Goal: Task Accomplishment & Management: Manage account settings

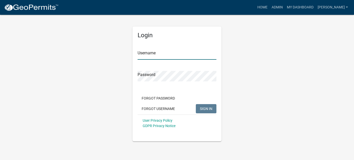
type input "[PERSON_NAME]"
click at [212, 109] on span "SIGN IN" at bounding box center [206, 108] width 12 height 4
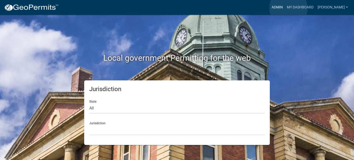
click at [285, 8] on link "Admin" at bounding box center [277, 8] width 15 height 10
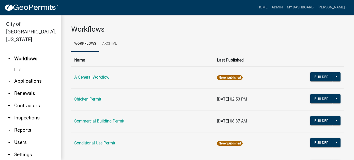
click at [37, 76] on link "arrow_drop_down Applications" at bounding box center [30, 81] width 61 height 12
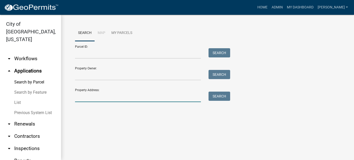
click at [90, 97] on input "Property Address:" at bounding box center [138, 96] width 126 height 10
click at [19, 97] on link "List" at bounding box center [30, 102] width 61 height 10
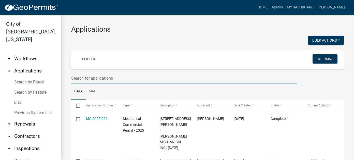
click at [93, 76] on input "text" at bounding box center [184, 78] width 226 height 10
type input "heil"
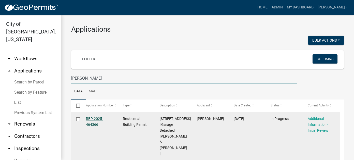
click at [93, 123] on link "RBP-2025-464366" at bounding box center [94, 121] width 17 height 10
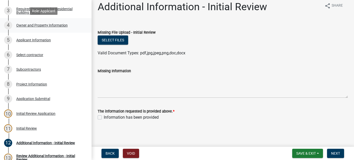
scroll to position [142, 0]
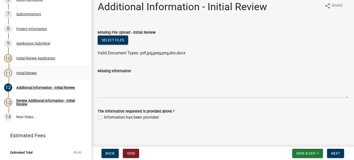
click at [31, 73] on div "Initial Review" at bounding box center [26, 73] width 21 height 4
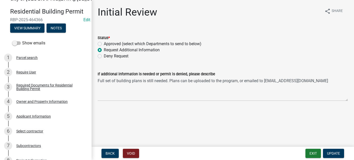
scroll to position [0, 0]
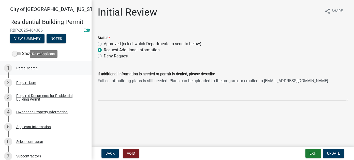
click at [35, 71] on div "1 Parcel search" at bounding box center [43, 68] width 79 height 8
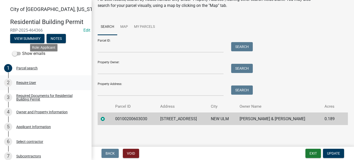
scroll to position [127, 0]
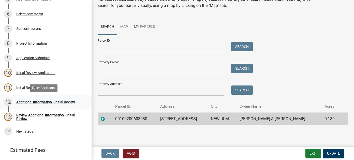
click at [36, 100] on div "Additional Information - Initial Review" at bounding box center [45, 102] width 59 height 4
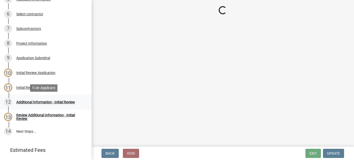
scroll to position [0, 0]
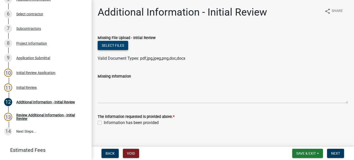
click at [114, 49] on button "Select files" at bounding box center [113, 45] width 31 height 9
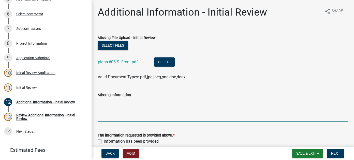
click at [107, 107] on textarea "Missing Information" at bounding box center [223, 110] width 251 height 24
paste textarea "Attached is the building plan for 608 S Front St. New Ulm. This plan has the co…"
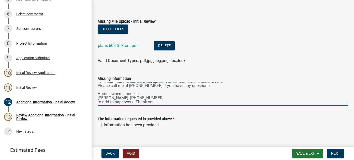
scroll to position [24, 0]
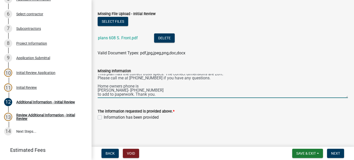
type textarea "Attached is the building plan for 608 S Front St. New Ulm. This plan has the co…"
click at [104, 118] on label "Information has been provided" at bounding box center [131, 117] width 55 height 6
click at [104, 117] on input "Information has been provided" at bounding box center [105, 115] width 3 height 3
checkbox input "true"
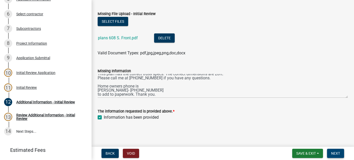
click at [333, 155] on button "Next" at bounding box center [335, 152] width 17 height 9
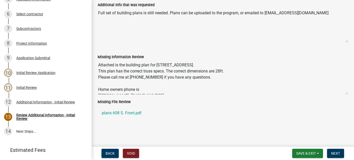
scroll to position [12, 0]
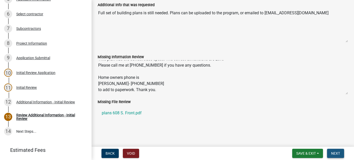
click at [334, 153] on span "Next" at bounding box center [336, 153] width 9 height 4
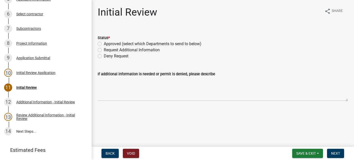
click at [104, 44] on label "Approved (select which Departments to send to below)" at bounding box center [153, 44] width 98 height 6
click at [104, 44] on input "Approved (select which Departments to send to below)" at bounding box center [105, 42] width 3 height 3
radio input "true"
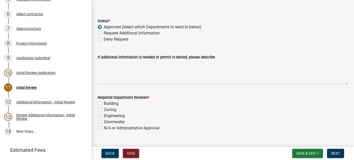
scroll to position [28, 0]
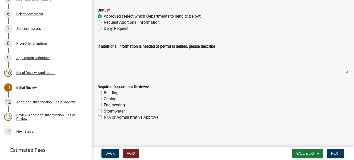
click at [104, 92] on label "Building" at bounding box center [111, 93] width 15 height 6
click at [104, 92] on input "Building" at bounding box center [105, 91] width 3 height 3
checkbox input "true"
checkbox input "false"
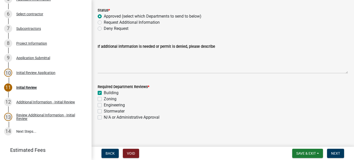
checkbox input "false"
click at [104, 98] on label "Zoning" at bounding box center [110, 99] width 13 height 6
click at [104, 98] on input "Zoning" at bounding box center [105, 97] width 3 height 3
checkbox input "true"
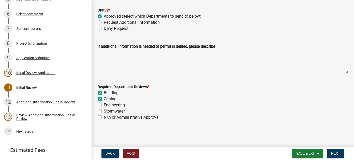
checkbox input "true"
checkbox input "false"
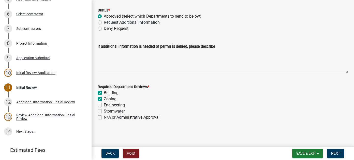
click at [104, 111] on label "Stormwater" at bounding box center [114, 111] width 21 height 6
click at [104, 111] on input "Stormwater" at bounding box center [105, 109] width 3 height 3
checkbox input "true"
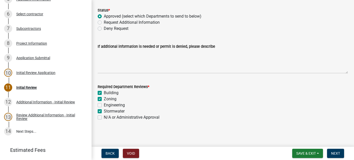
checkbox input "false"
checkbox input "true"
checkbox input "false"
click at [332, 155] on span "Next" at bounding box center [336, 153] width 9 height 4
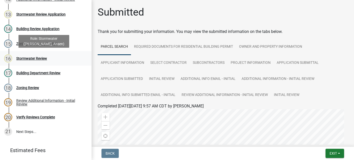
scroll to position [153, 0]
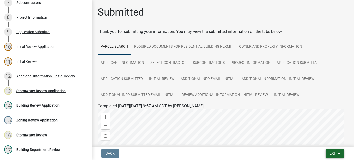
click at [340, 153] on button "Exit" at bounding box center [335, 152] width 19 height 9
click at [324, 141] on button "Save & Exit" at bounding box center [324, 140] width 41 height 12
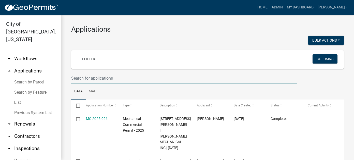
click at [96, 78] on input "text" at bounding box center [184, 78] width 226 height 10
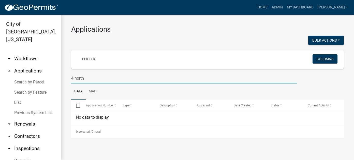
click at [96, 78] on input "4 north" at bounding box center [184, 78] width 226 height 10
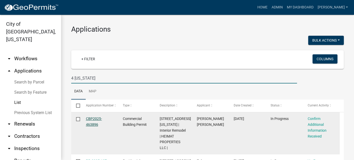
type input "4 minnesota"
click at [92, 124] on link "CBP2025-463896" at bounding box center [94, 121] width 16 height 10
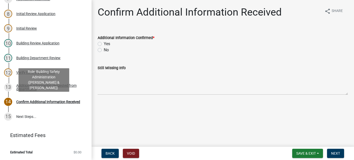
scroll to position [164, 0]
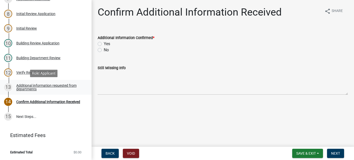
click at [26, 87] on div "Additional information requested from departments" at bounding box center [49, 87] width 67 height 7
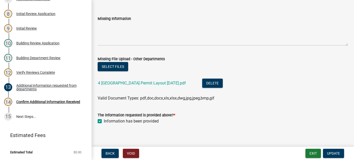
scroll to position [36, 0]
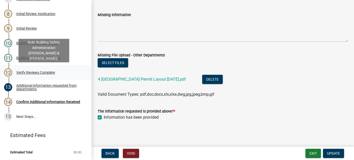
click at [22, 71] on div "Verify Reviews Complete" at bounding box center [35, 73] width 39 height 4
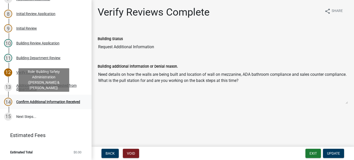
click at [34, 100] on div "Confirm Additional Information Received" at bounding box center [48, 102] width 64 height 4
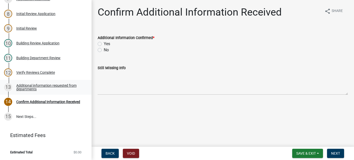
click at [27, 86] on div "Additional information requested from departments" at bounding box center [49, 87] width 67 height 7
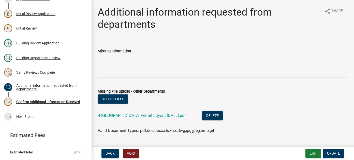
click at [134, 118] on div "4 North Building Permit Layout 8.16.25.pdf" at bounding box center [146, 116] width 96 height 10
click at [134, 115] on link "4 North Building Permit Layout 8.16.25.pdf" at bounding box center [142, 115] width 88 height 5
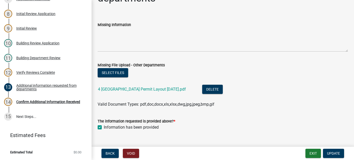
scroll to position [36, 0]
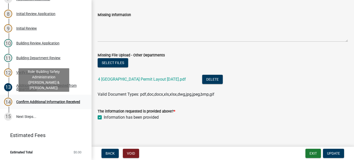
click at [30, 102] on div "Confirm Additional Information Received" at bounding box center [48, 102] width 64 height 4
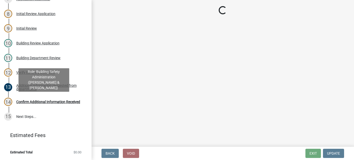
scroll to position [0, 0]
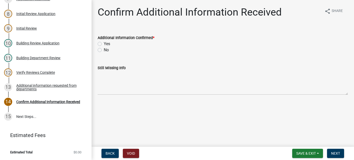
click at [104, 44] on label "Yes" at bounding box center [107, 44] width 6 height 6
click at [104, 44] on input "Yes" at bounding box center [105, 42] width 3 height 3
radio input "true"
click at [343, 155] on button "Next" at bounding box center [335, 152] width 17 height 9
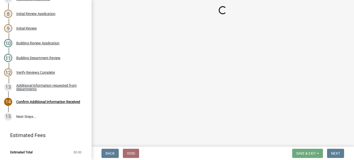
scroll to position [179, 0]
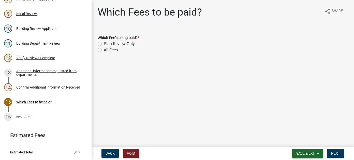
click at [295, 154] on button "Save & Exit" at bounding box center [308, 152] width 31 height 9
click at [302, 143] on button "Save & Exit" at bounding box center [303, 140] width 41 height 12
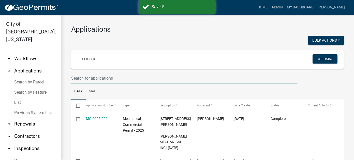
click at [93, 77] on input "text" at bounding box center [184, 78] width 226 height 10
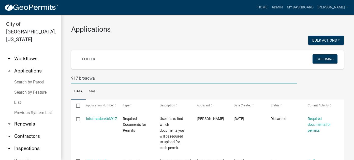
type input "917 broadwa"
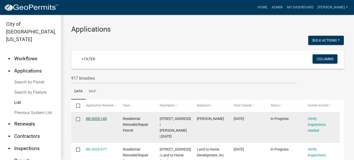
click at [100, 120] on link "RR-2025-145" at bounding box center [96, 118] width 21 height 4
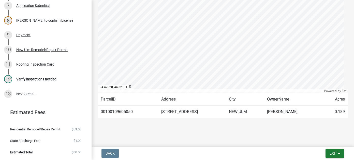
scroll to position [162, 0]
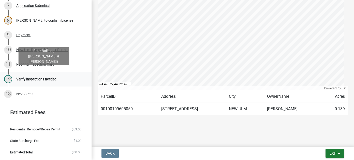
click at [30, 77] on div "Verify inspections needed" at bounding box center [36, 79] width 40 height 4
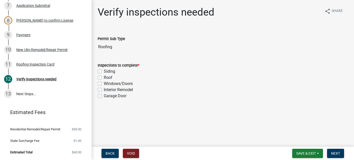
click at [104, 77] on label "Roof" at bounding box center [108, 77] width 9 height 6
click at [104, 77] on input "Roof" at bounding box center [105, 75] width 3 height 3
checkbox input "true"
checkbox input "false"
checkbox input "true"
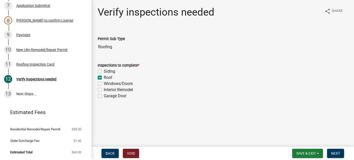
checkbox input "false"
click at [104, 78] on label "Roof" at bounding box center [108, 77] width 9 height 6
click at [104, 78] on input "Roof" at bounding box center [105, 75] width 3 height 3
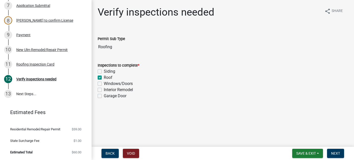
checkbox input "false"
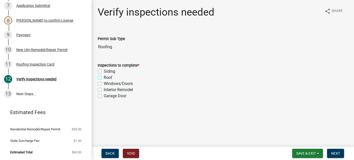
checkbox input "false"
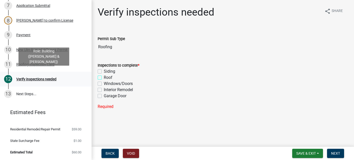
scroll to position [135, 0]
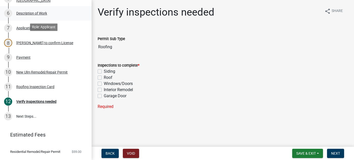
click at [31, 15] on div "6 Description of Work" at bounding box center [43, 13] width 79 height 8
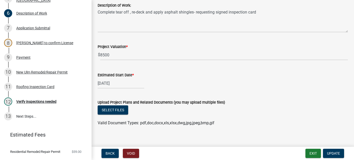
scroll to position [144, 0]
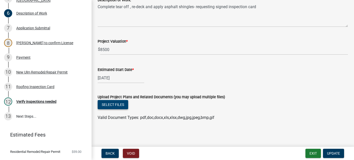
click at [118, 104] on button "Select files" at bounding box center [113, 104] width 31 height 9
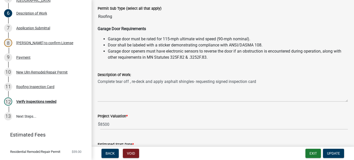
scroll to position [67, 0]
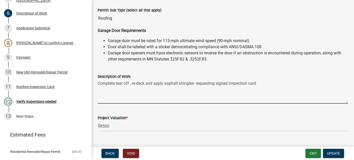
click at [264, 83] on textarea "Complete tear off , re-deck and apply asphalt shingles- requesting signed inspe…" at bounding box center [223, 91] width 251 height 24
paste textarea "Hello, this is from Kelly Roofing. We re-sheathed the entire roof deck with 1/2…"
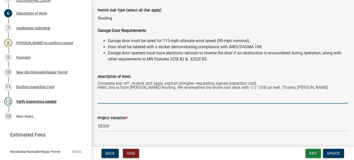
drag, startPoint x: 157, startPoint y: 86, endPoint x: 96, endPoint y: 86, distance: 60.9
click at [96, 86] on div "Description of Work: Complete tear off , re-deck and apply asphalt shingles- re…" at bounding box center [223, 84] width 258 height 37
type textarea "Complete tear off , re-deck and apply asphalt shingles- requesting signed inspe…"
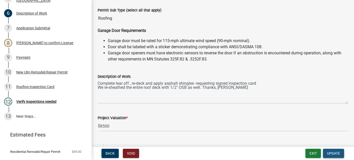
click at [339, 152] on span "Update" at bounding box center [333, 153] width 13 height 4
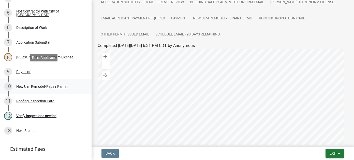
scroll to position [110, 0]
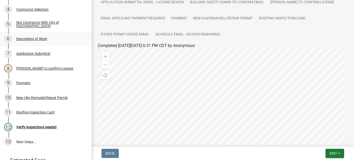
click at [39, 37] on div "Description of Work" at bounding box center [31, 39] width 31 height 4
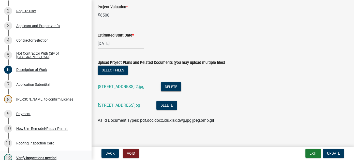
scroll to position [0, 0]
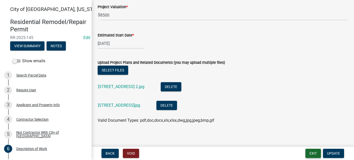
click at [316, 152] on button "Exit" at bounding box center [314, 152] width 16 height 9
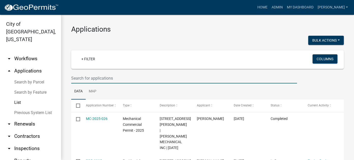
click at [99, 81] on input "text" at bounding box center [184, 78] width 226 height 10
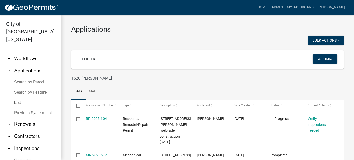
type input "1520 payne"
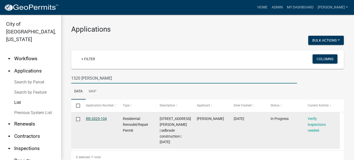
click at [99, 117] on link "RR-2025-104" at bounding box center [96, 118] width 21 height 4
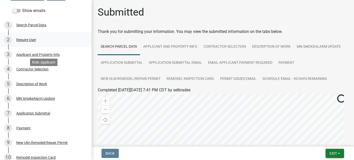
scroll to position [51, 0]
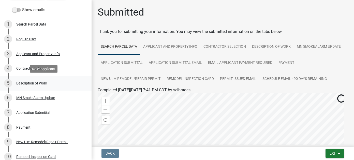
click at [31, 85] on div "5 Description of Work" at bounding box center [43, 83] width 79 height 8
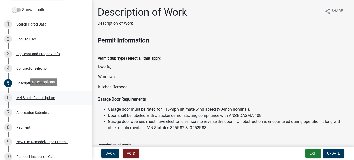
scroll to position [146, 0]
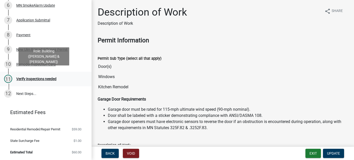
click at [27, 77] on div "Verify inspections needed" at bounding box center [36, 79] width 40 height 4
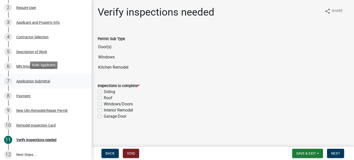
scroll to position [0, 0]
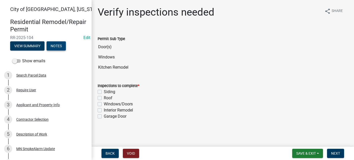
click at [62, 47] on button "Notes" at bounding box center [56, 45] width 19 height 9
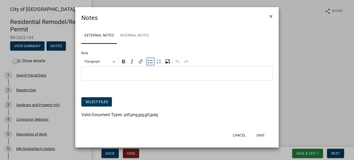
click at [150, 63] on icon "Editor toolbar" at bounding box center [150, 61] width 4 height 3
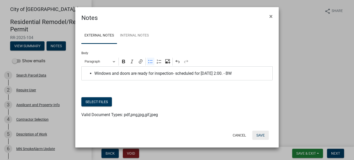
click at [264, 136] on button "Save" at bounding box center [261, 134] width 17 height 9
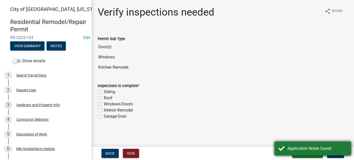
click at [306, 149] on div "Application Notes Saved" at bounding box center [318, 148] width 60 height 6
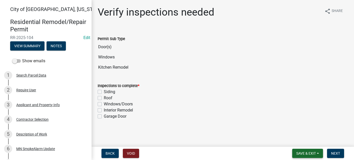
click at [311, 153] on span "Save & Exit" at bounding box center [307, 153] width 20 height 4
click at [300, 141] on button "Save & Exit" at bounding box center [303, 140] width 41 height 12
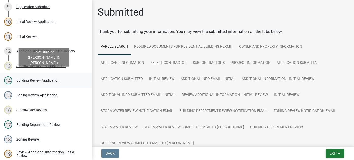
scroll to position [204, 0]
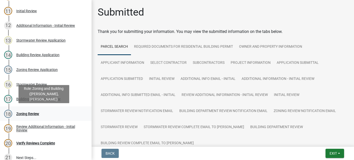
click at [36, 112] on div "Zoning Review" at bounding box center [27, 114] width 23 height 4
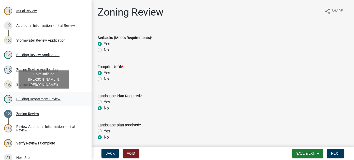
click at [44, 99] on div "Building Department Review" at bounding box center [38, 99] width 44 height 4
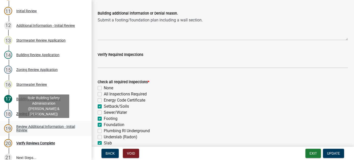
scroll to position [229, 0]
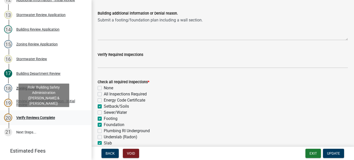
click at [26, 116] on div "Verify Reviews Complete" at bounding box center [35, 118] width 39 height 4
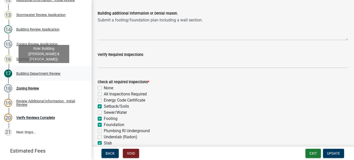
click at [33, 69] on link "17 Building Department Review" at bounding box center [46, 73] width 92 height 15
click at [39, 73] on div "Building Department Review" at bounding box center [38, 74] width 44 height 4
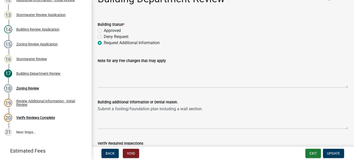
scroll to position [0, 0]
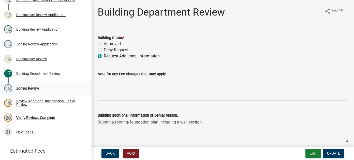
click at [28, 90] on div "Zoning Review" at bounding box center [27, 88] width 23 height 4
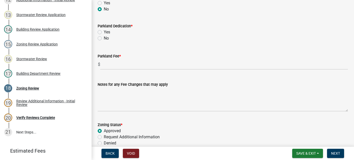
scroll to position [127, 0]
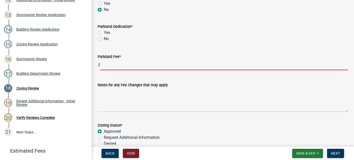
click at [142, 62] on input "text" at bounding box center [224, 65] width 248 height 10
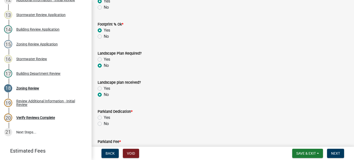
scroll to position [42, 0]
type input "0"
click at [104, 124] on label "No" at bounding box center [106, 124] width 5 height 6
click at [104, 124] on input "No" at bounding box center [105, 122] width 3 height 3
radio input "true"
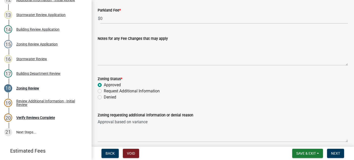
scroll to position [195, 0]
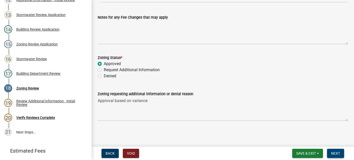
click at [334, 152] on span "Next" at bounding box center [336, 153] width 9 height 4
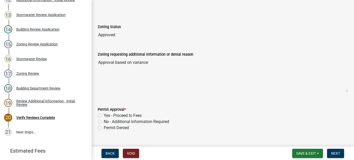
scroll to position [149, 0]
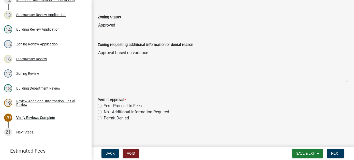
click at [104, 111] on label "No - Additional Information Required" at bounding box center [136, 112] width 65 height 6
click at [104, 111] on input "No - Additional Information Required" at bounding box center [105, 110] width 3 height 3
radio input "true"
click at [337, 152] on span "Next" at bounding box center [336, 153] width 9 height 4
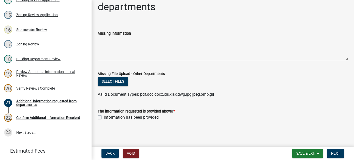
scroll to position [0, 0]
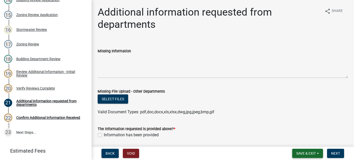
click at [309, 151] on span "Save & Exit" at bounding box center [307, 153] width 20 height 4
click at [307, 139] on button "Save & Exit" at bounding box center [303, 140] width 41 height 12
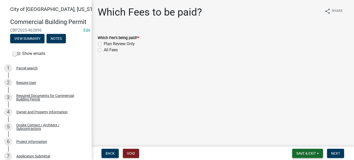
click at [312, 155] on span "Save & Exit" at bounding box center [307, 153] width 20 height 4
click at [302, 141] on button "Save & Exit" at bounding box center [303, 140] width 41 height 12
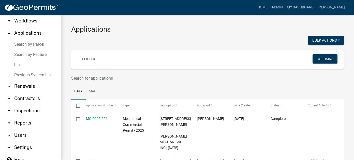
click at [16, 60] on link "List" at bounding box center [30, 65] width 61 height 10
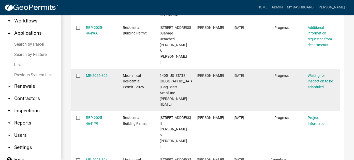
scroll to position [153, 0]
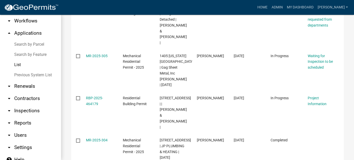
click at [28, 39] on link "Search by Parcel" at bounding box center [30, 44] width 61 height 10
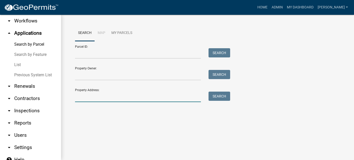
click at [98, 100] on input "Property Address:" at bounding box center [138, 96] width 126 height 10
click at [19, 60] on link "List" at bounding box center [30, 65] width 61 height 10
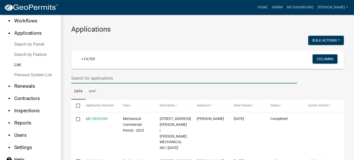
click at [94, 79] on input "text" at bounding box center [184, 78] width 226 height 10
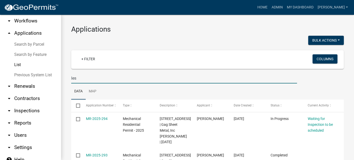
drag, startPoint x: 79, startPoint y: 78, endPoint x: 51, endPoint y: 77, distance: 27.8
click at [51, 77] on div "City of New Ulm, Minnesota arrow_drop_down Workflows List arrow_drop_up Applica…" at bounding box center [177, 87] width 354 height 145
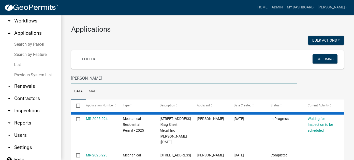
type input "Schwab"
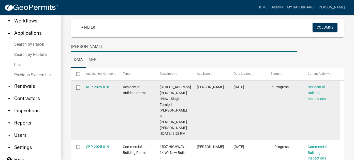
scroll to position [51, 0]
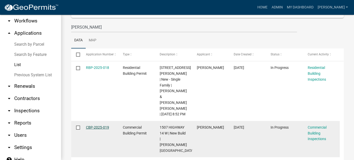
click at [91, 125] on link "CBP-2025-019" at bounding box center [97, 127] width 23 height 4
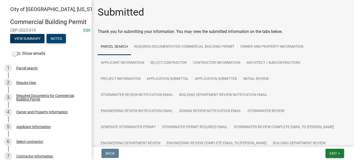
click at [63, 43] on button "Notes" at bounding box center [56, 38] width 19 height 9
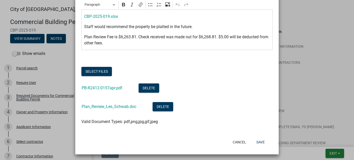
scroll to position [58, 0]
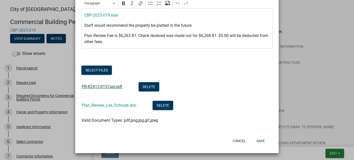
click at [91, 87] on link "PB-R2412-0157apr.pdf" at bounding box center [102, 86] width 41 height 5
click at [112, 104] on link "Plan_Review_Les_Schwab.doc" at bounding box center [109, 105] width 55 height 5
click at [258, 141] on button "Save" at bounding box center [261, 140] width 17 height 9
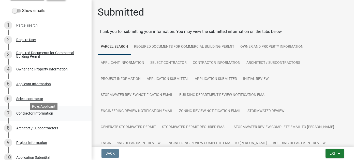
scroll to position [51, 0]
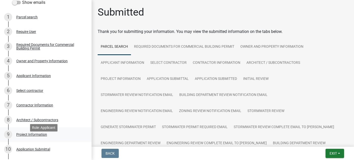
click at [42, 136] on div "Project Information" at bounding box center [31, 134] width 31 height 4
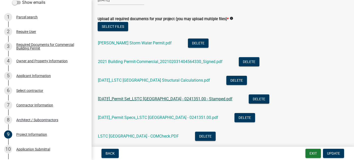
scroll to position [328, 0]
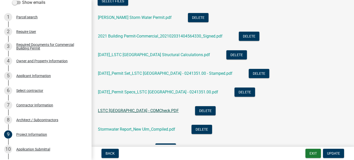
click at [136, 109] on link "LSTC New Ulm - COMCheck.PDF" at bounding box center [138, 110] width 81 height 5
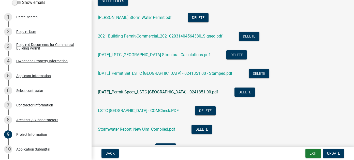
click at [145, 94] on link "2024.12.20_Permit Specs_LSTC New Ulm MN - 0241351.00.pdf" at bounding box center [158, 91] width 120 height 5
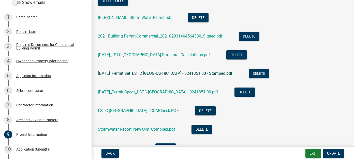
click at [157, 75] on link "2024.12.20_Permit Set_LSTC New Ulm MN - 0241351.00 - Stamped.pdf" at bounding box center [165, 73] width 135 height 5
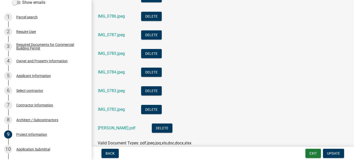
scroll to position [634, 0]
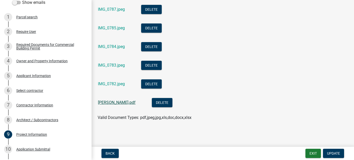
click at [121, 102] on link "Les Schwab.pdf" at bounding box center [117, 102] width 38 height 5
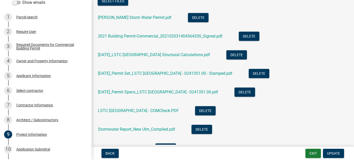
scroll to position [252, 0]
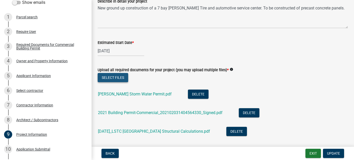
click at [117, 76] on button "Select files" at bounding box center [113, 77] width 31 height 9
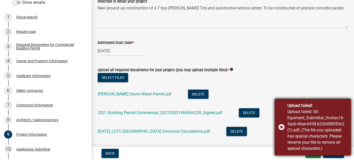
click at [282, 127] on div "Upload failed! Upload failed: 00-Equiment_Submittal_0cc6ac16-5acb-46ee-b938-b22…" at bounding box center [313, 127] width 76 height 57
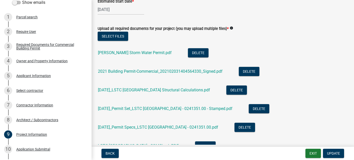
scroll to position [250, 0]
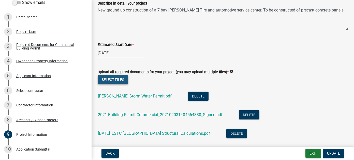
click at [126, 83] on button "Select files" at bounding box center [113, 79] width 31 height 9
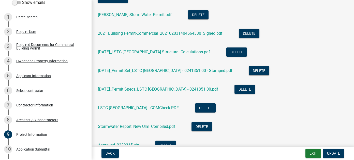
scroll to position [204, 0]
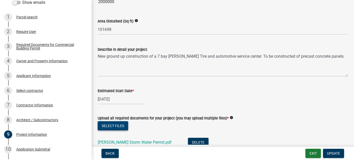
click at [115, 122] on button "Select files" at bounding box center [113, 125] width 31 height 9
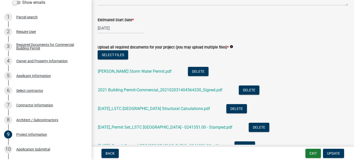
scroll to position [280, 0]
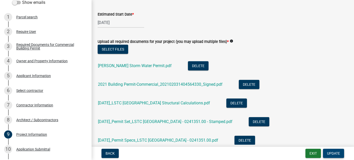
click at [345, 150] on form "Exit Update" at bounding box center [326, 152] width 41 height 9
click at [337, 154] on span "Update" at bounding box center [333, 153] width 13 height 4
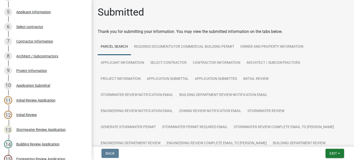
scroll to position [0, 0]
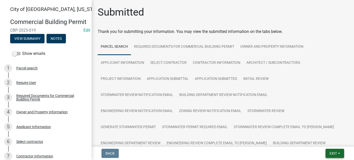
click at [330, 153] on span "Exit" at bounding box center [333, 153] width 7 height 4
click at [325, 139] on button "Save & Exit" at bounding box center [324, 140] width 41 height 12
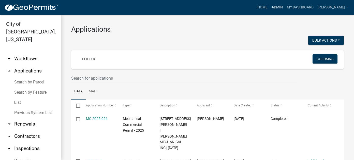
click at [285, 7] on link "Admin" at bounding box center [277, 8] width 15 height 10
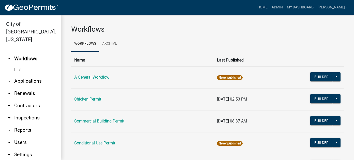
click at [26, 124] on link "arrow_drop_down Reports" at bounding box center [30, 130] width 61 height 12
select select "0: null"
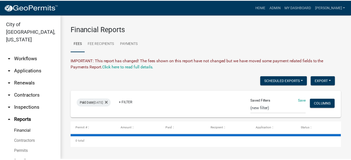
scroll to position [16, 0]
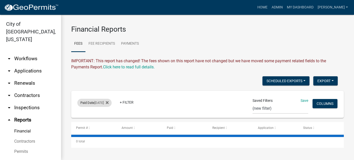
click at [96, 99] on div "Paid Date Today" at bounding box center [94, 103] width 34 height 8
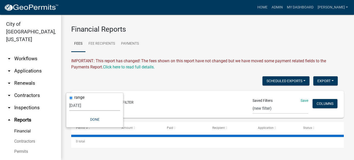
click at [85, 106] on select "[DATE] [DATE] Current Week Previous Week Current Month Last Month Current Calen…" at bounding box center [94, 105] width 51 height 10
select select "custom"
click at [89, 100] on select "[DATE] [DATE] Current Week Previous Week Current Month Last Month Current Calen…" at bounding box center [94, 105] width 51 height 10
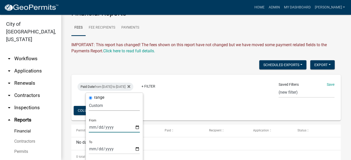
click at [91, 127] on input "2025-07-31" at bounding box center [114, 127] width 51 height 10
type input "[DATE]"
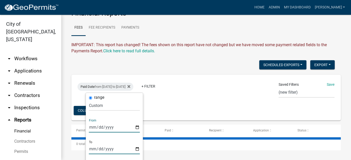
click at [98, 148] on input "[DATE]" at bounding box center [114, 148] width 51 height 10
type input "[DATE]"
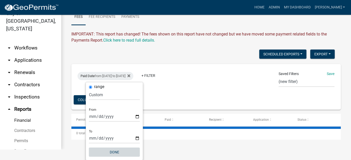
click at [109, 150] on button "Done" at bounding box center [114, 151] width 51 height 9
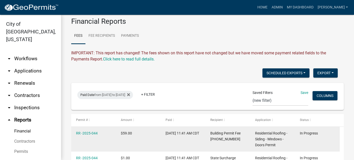
scroll to position [0, 0]
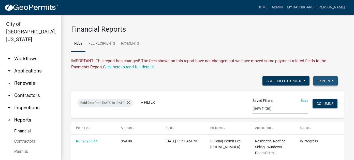
click at [326, 79] on button "Export" at bounding box center [326, 80] width 24 height 9
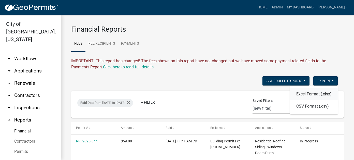
click at [310, 91] on button "Excel Format (.xlsx)" at bounding box center [315, 94] width 48 height 12
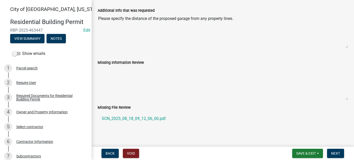
scroll to position [42, 0]
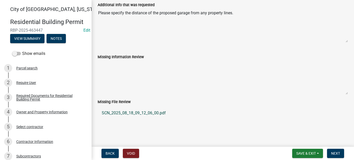
click at [126, 112] on link "SCN_2025_08_18_09_12_06_00.pdf" at bounding box center [223, 113] width 251 height 12
click at [339, 149] on button "Next" at bounding box center [335, 152] width 17 height 9
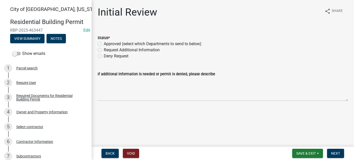
click at [104, 44] on label "Approved (select which Departments to send to below)" at bounding box center [153, 44] width 98 height 6
click at [104, 44] on input "Approved (select which Departments to send to below)" at bounding box center [105, 42] width 3 height 3
radio input "true"
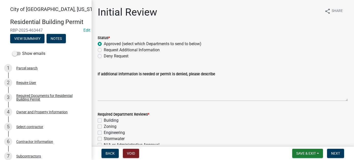
click at [104, 120] on label "Building" at bounding box center [111, 120] width 15 height 6
click at [104, 120] on input "Building" at bounding box center [105, 118] width 3 height 3
checkbox input "true"
checkbox input "false"
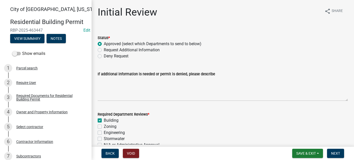
checkbox input "false"
click at [104, 127] on label "Zoning" at bounding box center [110, 126] width 13 height 6
click at [104, 127] on input "Zoning" at bounding box center [105, 124] width 3 height 3
checkbox input "true"
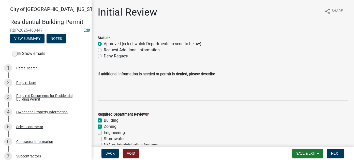
checkbox input "true"
checkbox input "false"
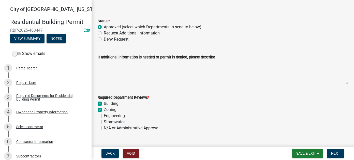
scroll to position [25, 0]
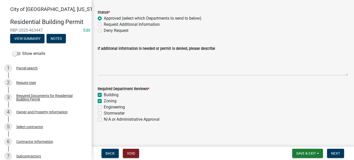
click at [104, 114] on label "Stormwater" at bounding box center [114, 113] width 21 height 6
click at [104, 113] on input "Stormwater" at bounding box center [105, 111] width 3 height 3
checkbox input "true"
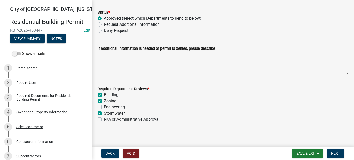
checkbox input "false"
checkbox input "true"
checkbox input "false"
click at [334, 153] on span "Next" at bounding box center [336, 153] width 9 height 4
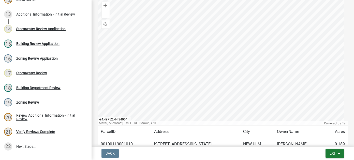
scroll to position [162, 0]
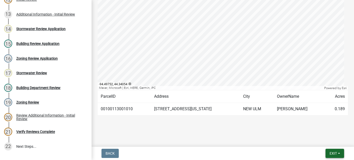
click at [335, 155] on span "Exit" at bounding box center [333, 153] width 7 height 4
click at [332, 143] on button "Save & Exit" at bounding box center [324, 140] width 41 height 12
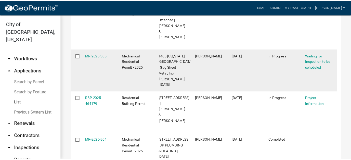
scroll to position [204, 0]
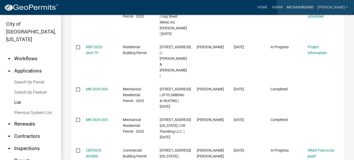
click at [316, 4] on link "My Dashboard" at bounding box center [300, 8] width 31 height 10
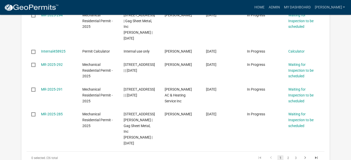
scroll to position [382, 0]
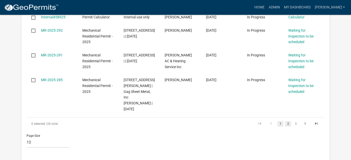
click at [289, 121] on link "2" at bounding box center [288, 124] width 6 height 6
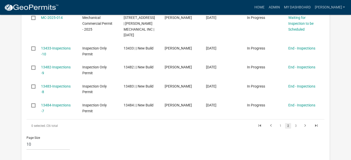
scroll to position [282, 0]
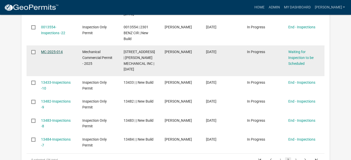
click at [51, 50] on link "MC-2025-014" at bounding box center [52, 52] width 22 height 4
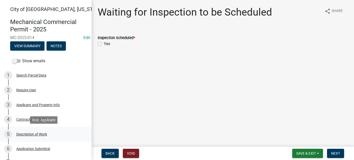
click at [31, 136] on div "5 Description of Work" at bounding box center [43, 134] width 79 height 8
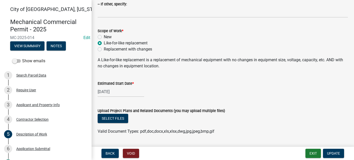
scroll to position [123, 0]
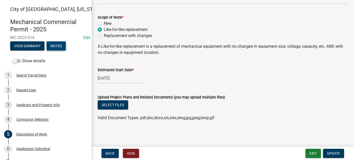
click at [61, 47] on button "Notes" at bounding box center [56, 45] width 19 height 9
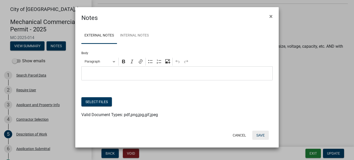
click at [258, 135] on button "Save" at bounding box center [261, 134] width 17 height 9
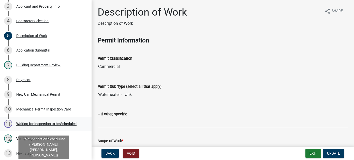
scroll to position [51, 0]
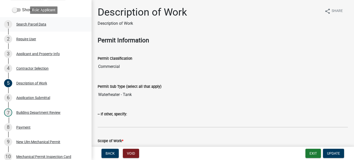
click at [24, 26] on div "1 Search Parcel Data" at bounding box center [43, 24] width 79 height 8
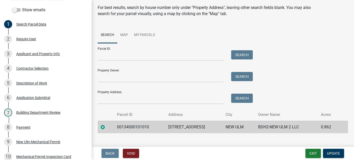
scroll to position [24, 0]
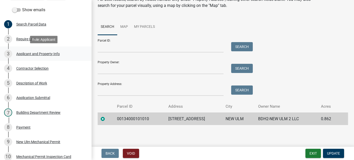
click at [30, 59] on link "3 Applicant and Property Info" at bounding box center [46, 53] width 92 height 15
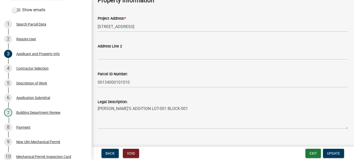
scroll to position [170, 0]
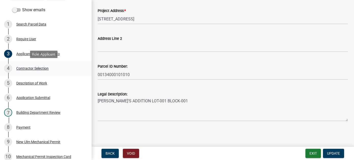
click at [20, 70] on div "Contractor Selection" at bounding box center [32, 68] width 32 height 4
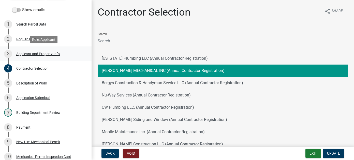
click at [29, 51] on div "3 Applicant and Property Info" at bounding box center [43, 54] width 79 height 8
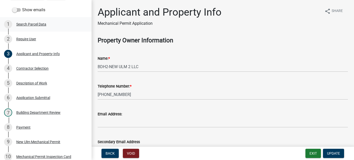
click at [36, 27] on div "1 Search Parcel Data" at bounding box center [43, 24] width 79 height 8
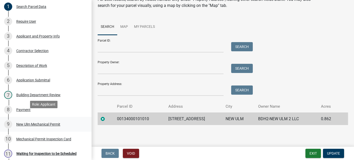
scroll to position [76, 0]
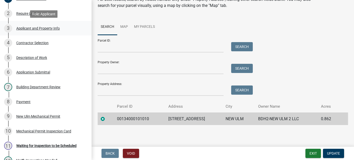
click at [32, 28] on div "Applicant and Property Info" at bounding box center [38, 28] width 44 height 4
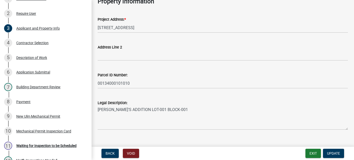
scroll to position [170, 0]
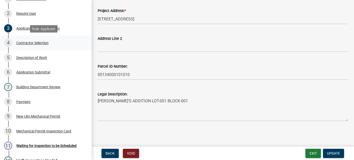
click at [25, 46] on div "4 Contractor Selection" at bounding box center [43, 43] width 79 height 8
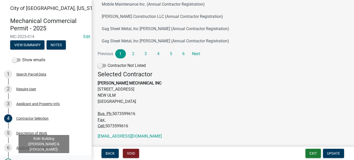
scroll to position [0, 0]
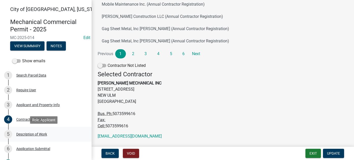
click at [29, 133] on div "Description of Work" at bounding box center [31, 134] width 31 height 4
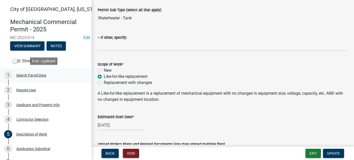
click at [28, 77] on div "1 Search Parcel Data" at bounding box center [43, 75] width 79 height 8
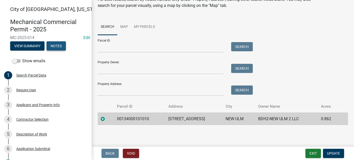
click at [65, 49] on button "Notes" at bounding box center [56, 45] width 19 height 9
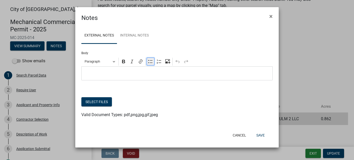
click at [150, 62] on icon "Editor toolbar" at bounding box center [150, 61] width 5 height 5
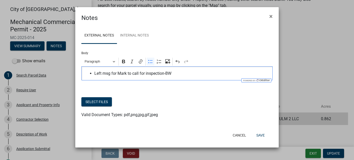
click at [94, 75] on ul "Left msg for Mark to call for inspection-BW" at bounding box center [177, 73] width 186 height 6
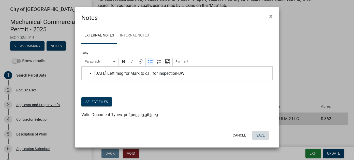
click at [261, 137] on button "Save" at bounding box center [261, 134] width 17 height 9
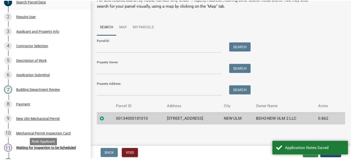
scroll to position [51, 0]
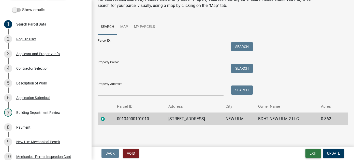
click at [313, 152] on button "Exit" at bounding box center [314, 152] width 16 height 9
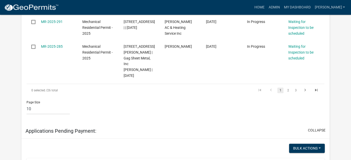
scroll to position [382, 0]
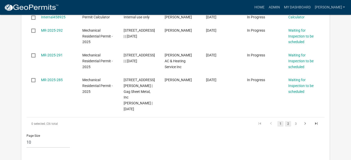
click at [287, 121] on link "2" at bounding box center [288, 124] width 6 height 6
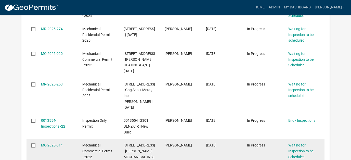
scroll to position [180, 0]
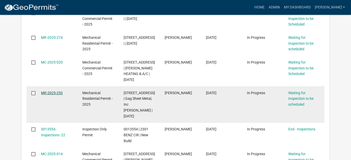
click at [46, 91] on link "MR-2025-253" at bounding box center [52, 93] width 22 height 4
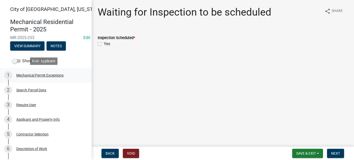
click at [21, 75] on div "Mechanical Permit Exceptions" at bounding box center [39, 75] width 47 height 4
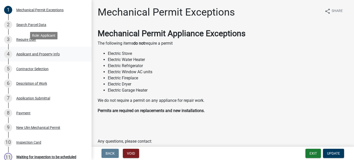
scroll to position [76, 0]
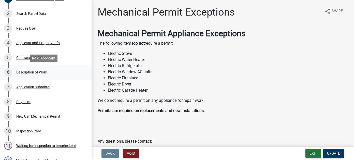
click at [38, 70] on div "Description of Work" at bounding box center [31, 72] width 31 height 4
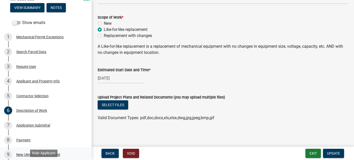
scroll to position [25, 0]
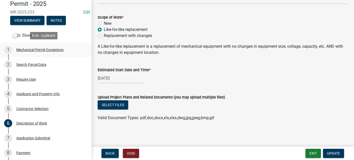
click at [41, 49] on div "Mechanical Permit Exceptions" at bounding box center [39, 50] width 47 height 4
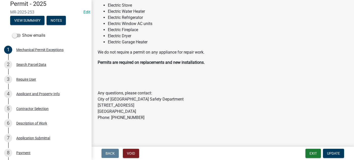
scroll to position [23, 0]
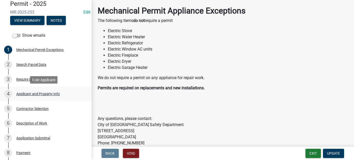
click at [36, 92] on div "Applicant and Property Info" at bounding box center [38, 94] width 44 height 4
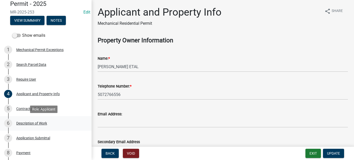
click at [44, 119] on div "6 Description of Work" at bounding box center [43, 123] width 79 height 8
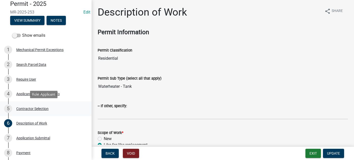
click at [30, 108] on div "Contractor Selection" at bounding box center [32, 109] width 32 height 4
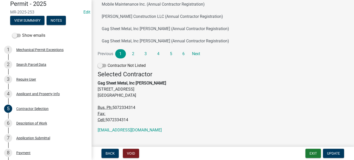
scroll to position [135, 0]
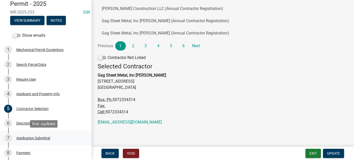
click at [32, 135] on div "7 Application Submittal" at bounding box center [43, 138] width 79 height 8
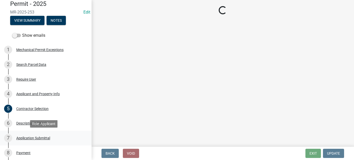
scroll to position [0, 0]
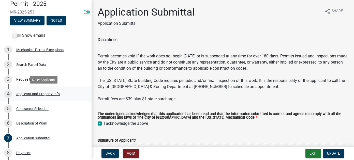
click at [27, 97] on div "4 Applicant and Property Info" at bounding box center [43, 94] width 79 height 8
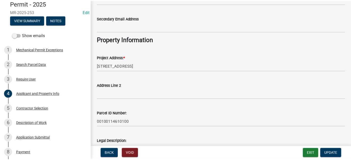
scroll to position [17, 0]
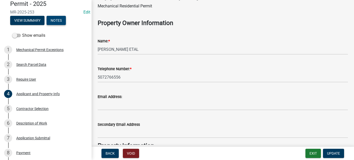
click at [54, 20] on button "Notes" at bounding box center [56, 20] width 19 height 9
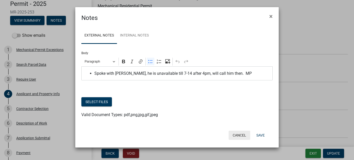
click at [235, 132] on button "Cancel" at bounding box center [240, 134] width 22 height 9
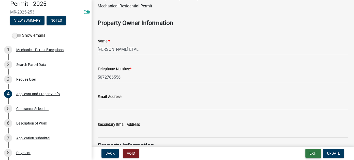
click at [316, 154] on button "Exit" at bounding box center [314, 152] width 16 height 9
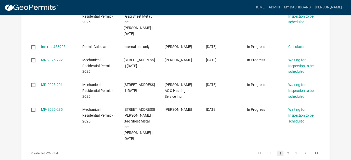
scroll to position [407, 0]
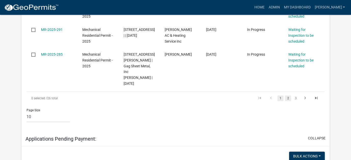
click at [288, 95] on link "2" at bounding box center [288, 98] width 6 height 6
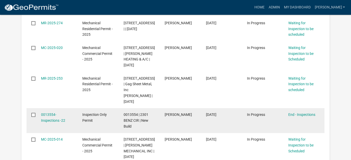
scroll to position [186, 0]
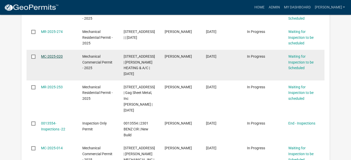
click at [51, 57] on link "MC-2025-020" at bounding box center [52, 56] width 22 height 4
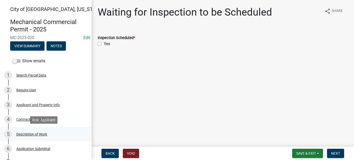
click at [36, 133] on div "Description of Work" at bounding box center [31, 134] width 31 height 4
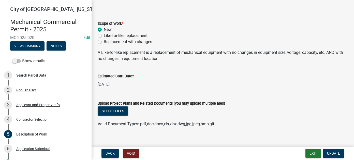
scroll to position [133, 0]
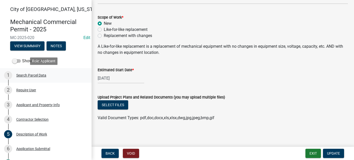
click at [37, 76] on div "Search Parcel Data" at bounding box center [31, 75] width 30 height 4
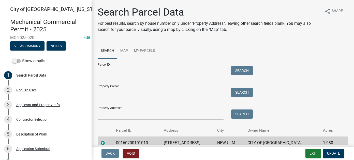
scroll to position [24, 0]
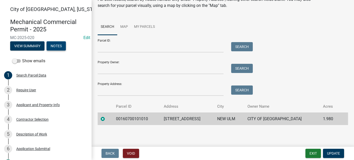
click at [55, 46] on button "Notes" at bounding box center [56, 45] width 19 height 9
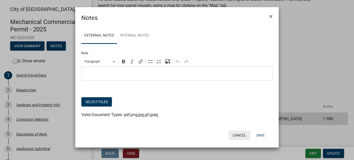
click at [241, 133] on button "Cancel" at bounding box center [240, 134] width 22 height 9
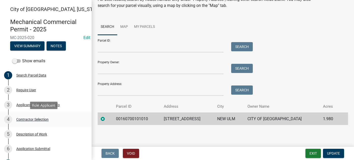
click at [32, 121] on div "4 Contractor Selection" at bounding box center [43, 119] width 79 height 8
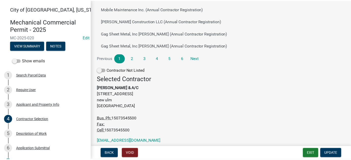
scroll to position [127, 0]
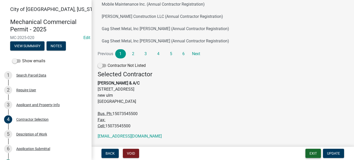
click at [311, 154] on button "Exit" at bounding box center [314, 152] width 16 height 9
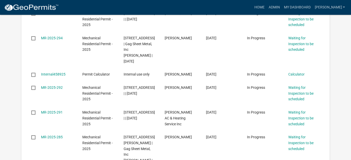
scroll to position [357, 0]
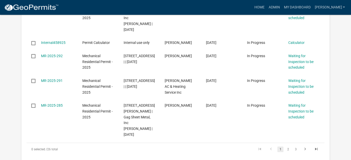
click at [287, 143] on div "0 selected / 26 total 1 2 3" at bounding box center [175, 149] width 298 height 13
click at [287, 146] on link "2" at bounding box center [288, 149] width 6 height 6
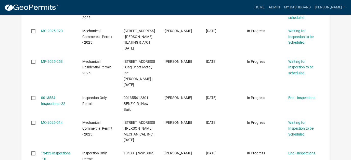
scroll to position [161, 0]
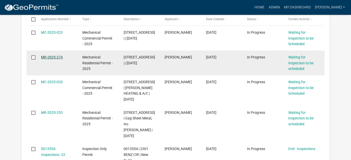
click at [55, 55] on link "MR-2025-274" at bounding box center [52, 57] width 22 height 4
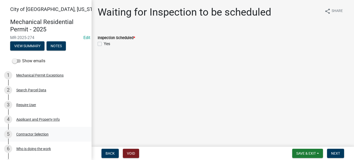
scroll to position [25, 0]
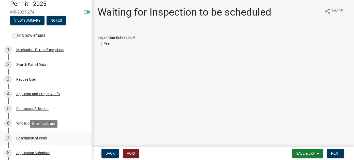
click at [41, 138] on div "Description of Work" at bounding box center [31, 138] width 31 height 4
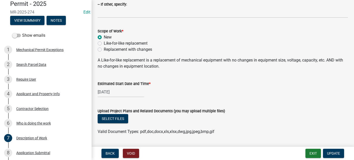
scroll to position [102, 0]
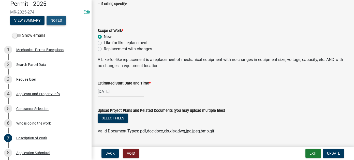
click at [62, 21] on button "Notes" at bounding box center [56, 20] width 19 height 9
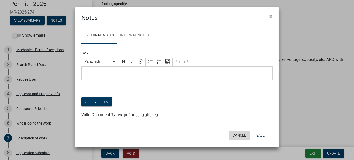
click at [241, 136] on button "Cancel" at bounding box center [240, 134] width 22 height 9
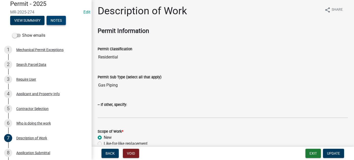
scroll to position [0, 0]
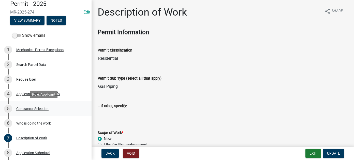
click at [30, 109] on div "Contractor Selection" at bounding box center [32, 109] width 32 height 4
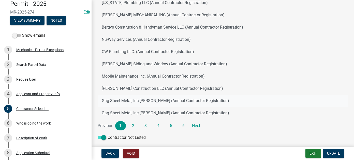
scroll to position [73, 0]
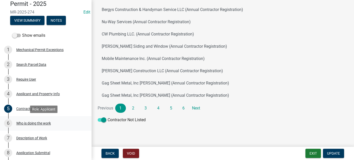
click at [37, 124] on div "Who is doing the work" at bounding box center [33, 123] width 35 height 4
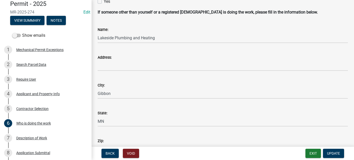
scroll to position [25, 0]
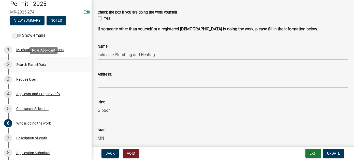
click at [44, 66] on div "2 Search Parcel Data" at bounding box center [43, 64] width 79 height 8
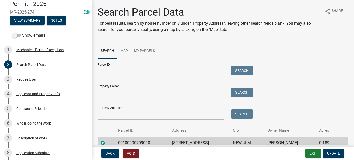
scroll to position [24, 0]
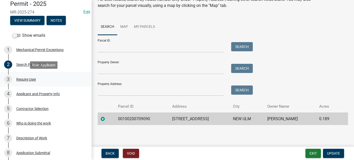
click at [29, 80] on div "Require User" at bounding box center [26, 79] width 20 height 4
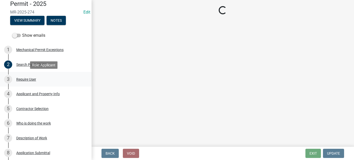
scroll to position [0, 0]
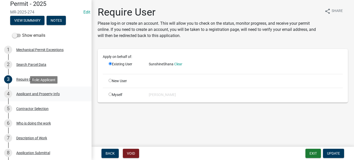
click at [41, 94] on div "Applicant and Property Info" at bounding box center [38, 94] width 44 height 4
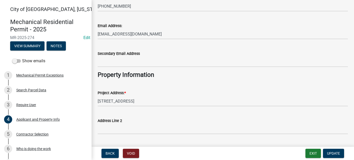
scroll to position [102, 0]
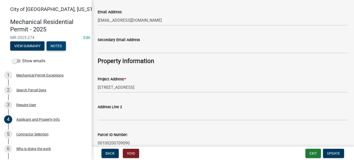
click at [57, 46] on button "Notes" at bounding box center [56, 45] width 19 height 9
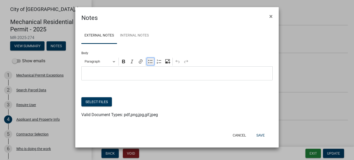
click at [150, 61] on icon "Editor toolbar" at bounding box center [150, 61] width 5 height 5
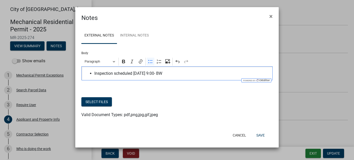
click at [94, 74] on span "Inspection scheduled 8/19 at 9:00- BW" at bounding box center [182, 73] width 176 height 6
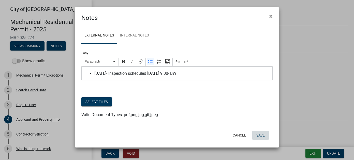
click at [257, 131] on button "Save" at bounding box center [261, 134] width 17 height 9
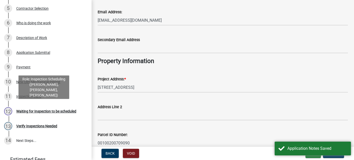
scroll to position [127, 0]
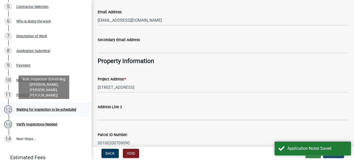
click at [57, 112] on div "12 Waiting for Inspection to be scheduled" at bounding box center [43, 109] width 79 height 8
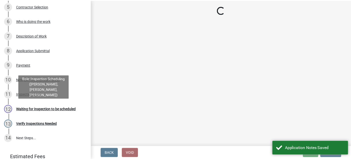
scroll to position [0, 0]
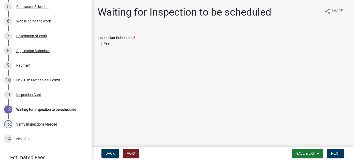
click at [104, 44] on label "Yes" at bounding box center [107, 44] width 6 height 6
click at [104, 44] on input "Yes" at bounding box center [105, 42] width 3 height 3
checkbox input "true"
click at [337, 151] on span "Next" at bounding box center [336, 153] width 9 height 4
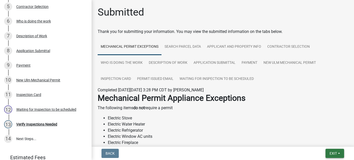
click at [330, 153] on span "Exit" at bounding box center [333, 153] width 7 height 4
click at [325, 136] on button "Save & Exit" at bounding box center [324, 140] width 41 height 12
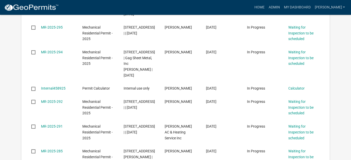
scroll to position [382, 0]
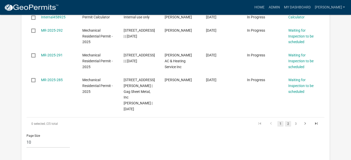
click at [286, 121] on link "2" at bounding box center [288, 124] width 6 height 6
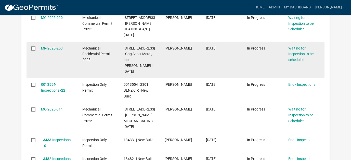
scroll to position [175, 0]
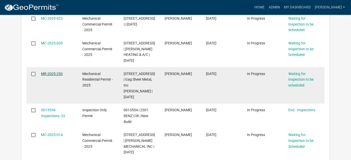
click at [48, 72] on link "MR-2025-253" at bounding box center [52, 74] width 22 height 4
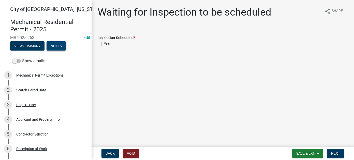
click at [54, 46] on button "Notes" at bounding box center [56, 45] width 19 height 9
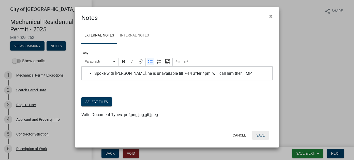
click at [266, 135] on button "Save" at bounding box center [261, 134] width 17 height 9
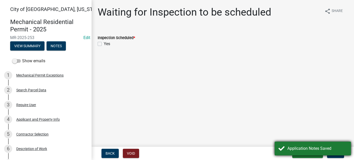
click at [293, 153] on div "Application Notes Saved" at bounding box center [313, 148] width 76 height 14
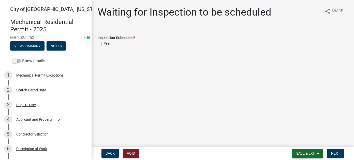
click at [302, 154] on span "Save & Exit" at bounding box center [307, 153] width 20 height 4
click at [297, 141] on button "Save & Exit" at bounding box center [303, 140] width 41 height 12
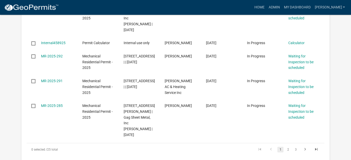
scroll to position [357, 0]
click at [285, 146] on link "2" at bounding box center [288, 149] width 6 height 6
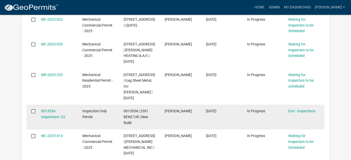
scroll to position [167, 0]
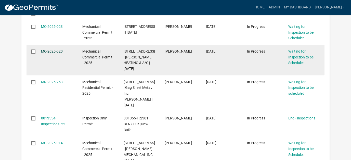
click at [45, 51] on link "MC-2025-020" at bounding box center [52, 51] width 22 height 4
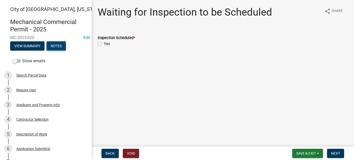
click at [52, 46] on button "Notes" at bounding box center [56, 45] width 19 height 9
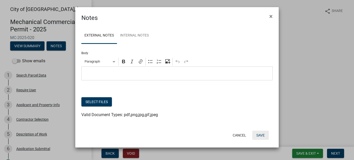
click at [262, 135] on button "Save" at bounding box center [261, 134] width 17 height 9
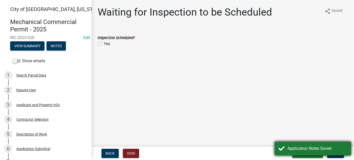
click at [325, 145] on div "Application Notes Saved" at bounding box center [318, 148] width 60 height 6
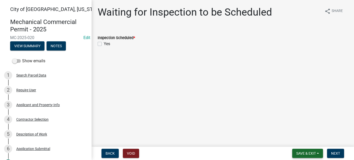
click at [303, 150] on button "Save & Exit" at bounding box center [308, 152] width 31 height 9
click at [303, 140] on button "Save & Exit" at bounding box center [303, 140] width 41 height 12
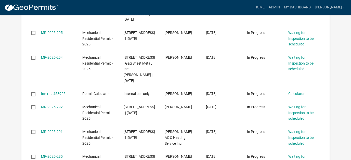
scroll to position [382, 0]
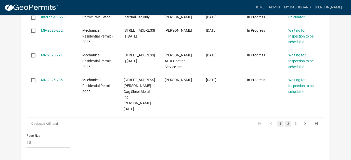
click at [287, 121] on link "2" at bounding box center [288, 124] width 6 height 6
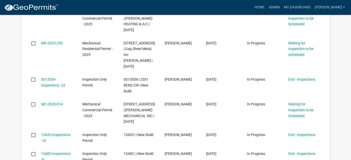
scroll to position [124, 0]
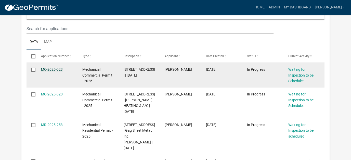
click at [52, 67] on link "MC-2025-023" at bounding box center [52, 69] width 22 height 4
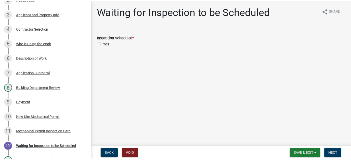
scroll to position [102, 0]
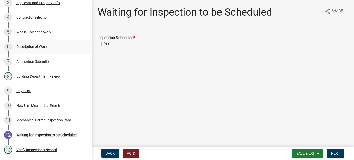
click at [24, 45] on div "Description of Work" at bounding box center [31, 47] width 31 height 4
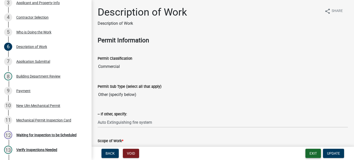
click at [311, 152] on button "Exit" at bounding box center [314, 152] width 16 height 9
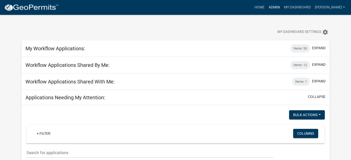
click at [281, 7] on link "Admin" at bounding box center [273, 8] width 15 height 10
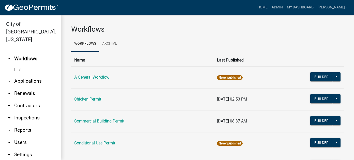
click at [17, 65] on link "List" at bounding box center [30, 70] width 61 height 10
click at [285, 9] on link "Admin" at bounding box center [277, 8] width 15 height 10
click at [270, 6] on link "Home" at bounding box center [263, 8] width 14 height 10
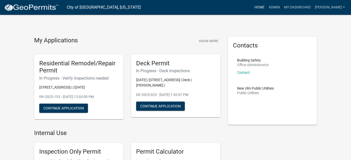
click at [266, 6] on link "Home" at bounding box center [259, 8] width 14 height 10
click at [281, 7] on link "Admin" at bounding box center [273, 8] width 15 height 10
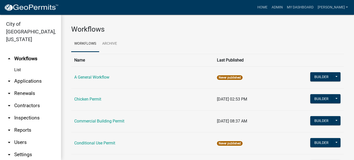
click at [31, 112] on link "arrow_drop_down Inspections" at bounding box center [30, 118] width 61 height 12
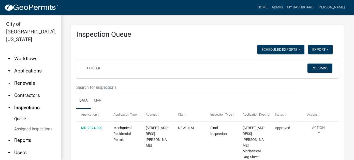
click at [30, 52] on link "arrow_drop_down Workflows" at bounding box center [30, 58] width 61 height 12
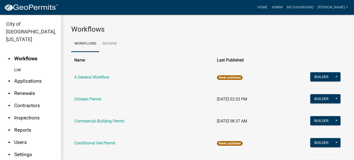
click at [19, 65] on link "List" at bounding box center [30, 70] width 61 height 10
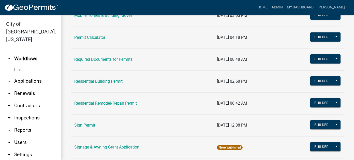
scroll to position [510, 0]
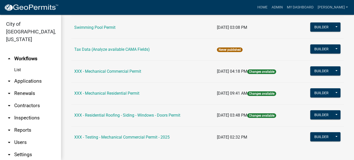
click at [25, 75] on link "arrow_drop_down Applications" at bounding box center [30, 81] width 61 height 12
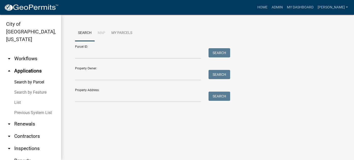
click at [17, 97] on link "List" at bounding box center [30, 102] width 61 height 10
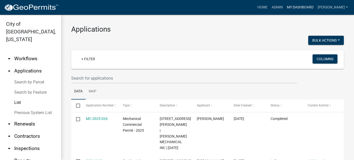
click at [309, 6] on link "My Dashboard" at bounding box center [300, 8] width 31 height 10
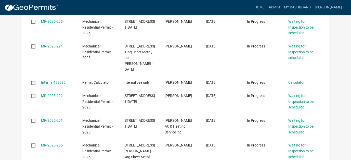
scroll to position [407, 0]
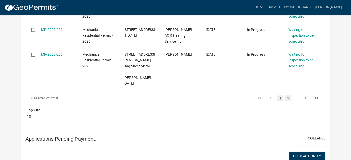
click at [287, 95] on link "2" at bounding box center [288, 98] width 6 height 6
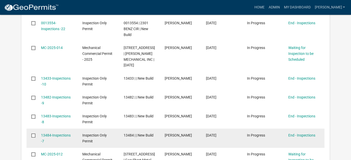
scroll to position [257, 0]
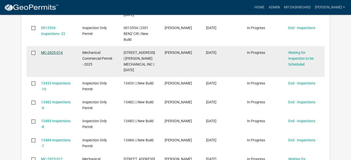
click at [50, 50] on link "MC-2025-014" at bounding box center [52, 52] width 22 height 4
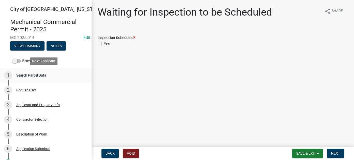
click at [39, 77] on div "Search Parcel Data" at bounding box center [31, 75] width 30 height 4
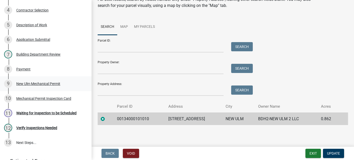
scroll to position [102, 0]
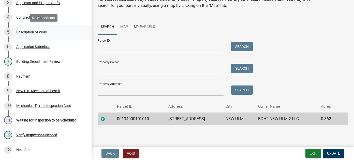
click at [39, 31] on div "Description of Work" at bounding box center [31, 32] width 31 height 4
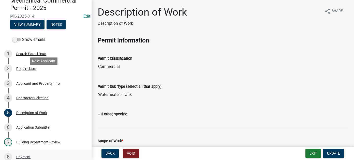
scroll to position [0, 0]
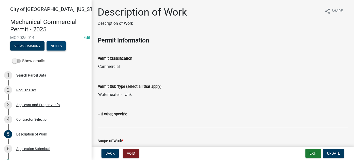
click at [59, 45] on button "Notes" at bounding box center [56, 45] width 19 height 9
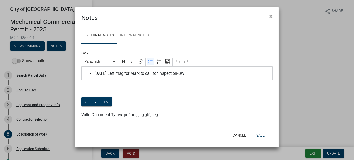
click at [200, 72] on span "8/18/25 Left msg for Mark to call for inspection-BW" at bounding box center [182, 73] width 176 height 6
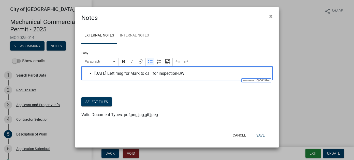
click at [206, 76] on span "8/18/25 Left msg for Mark to call for inspection-BW" at bounding box center [182, 73] width 176 height 6
click at [247, 134] on button "Cancel" at bounding box center [240, 134] width 22 height 9
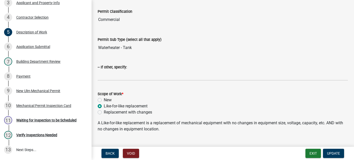
scroll to position [21, 0]
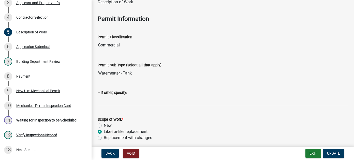
click at [127, 74] on input "Waterheater - Tank" at bounding box center [223, 73] width 251 height 10
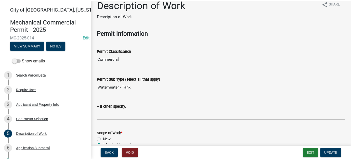
scroll to position [0, 0]
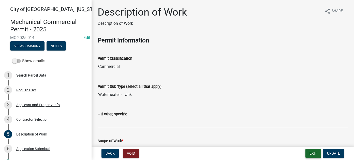
click at [314, 154] on button "Exit" at bounding box center [314, 152] width 16 height 9
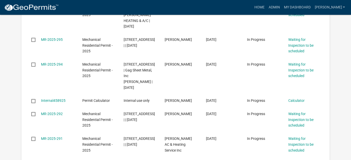
scroll to position [407, 0]
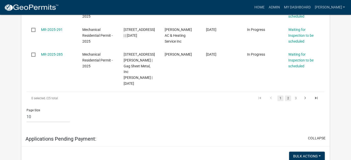
click at [289, 95] on link "2" at bounding box center [288, 98] width 6 height 6
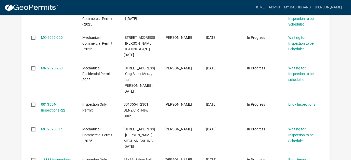
scroll to position [129, 0]
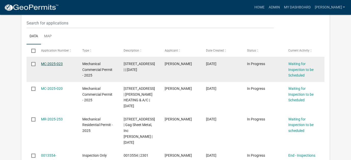
click at [59, 64] on link "MC-2025-023" at bounding box center [52, 64] width 22 height 4
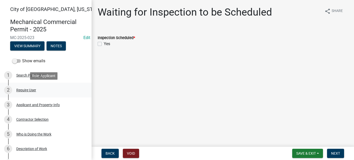
click at [31, 91] on div "Require User" at bounding box center [26, 90] width 20 height 4
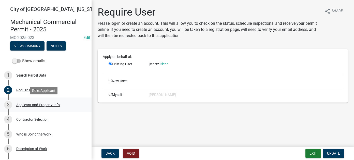
click at [51, 104] on div "Applicant and Property Info" at bounding box center [38, 105] width 44 height 4
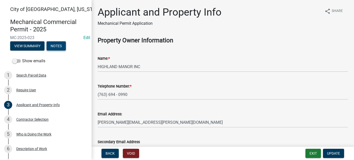
click at [60, 44] on button "Notes" at bounding box center [56, 45] width 19 height 9
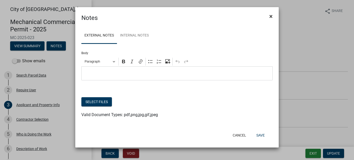
click at [270, 16] on span "×" at bounding box center [271, 16] width 3 height 7
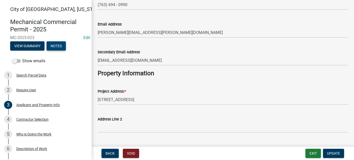
scroll to position [127, 0]
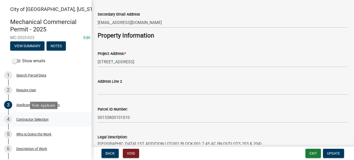
click at [29, 117] on div "Contractor Selection" at bounding box center [32, 119] width 32 height 4
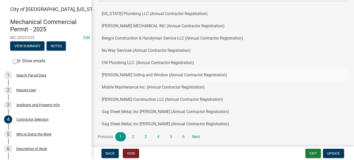
scroll to position [73, 0]
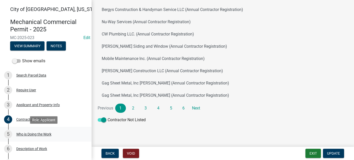
click at [35, 134] on div "Who is Doing the Work" at bounding box center [33, 134] width 35 height 4
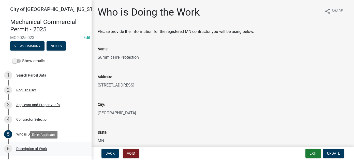
click at [36, 149] on div "Description of Work" at bounding box center [31, 149] width 31 height 4
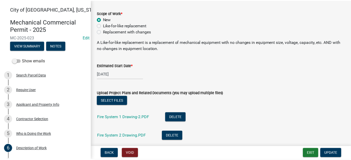
scroll to position [102, 0]
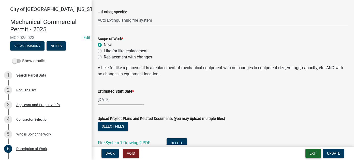
click at [312, 152] on button "Exit" at bounding box center [314, 152] width 16 height 9
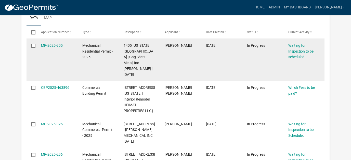
scroll to position [331, 0]
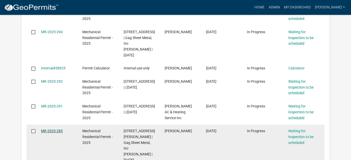
click at [53, 129] on link "MR-2025-285" at bounding box center [52, 131] width 22 height 4
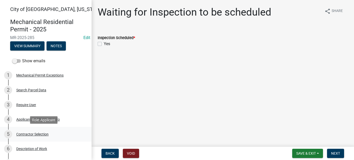
drag, startPoint x: 45, startPoint y: 133, endPoint x: 48, endPoint y: 131, distance: 3.2
click at [45, 133] on div "Contractor Selection" at bounding box center [32, 134] width 32 height 4
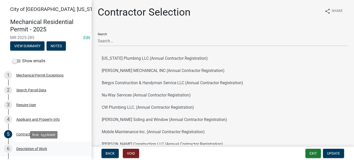
click at [35, 144] on div "6 Description of Work" at bounding box center [43, 148] width 79 height 8
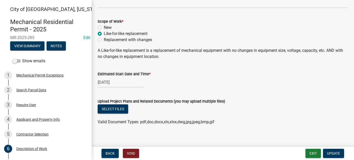
scroll to position [115, 0]
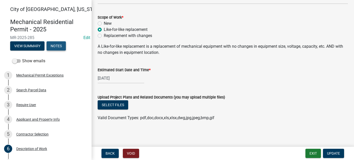
click at [63, 47] on button "Notes" at bounding box center [56, 45] width 19 height 9
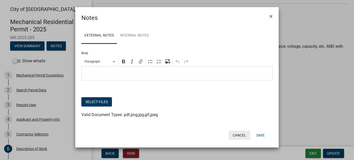
click at [239, 135] on button "Cancel" at bounding box center [240, 134] width 22 height 9
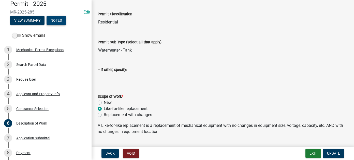
scroll to position [0, 0]
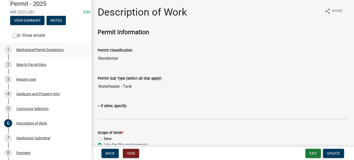
click at [31, 51] on div "Mechanical Permit Exceptions" at bounding box center [39, 50] width 47 height 4
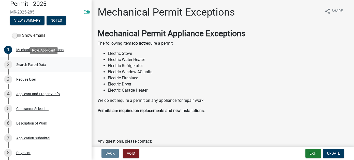
click at [32, 67] on div "2 Search Parcel Data" at bounding box center [43, 64] width 79 height 8
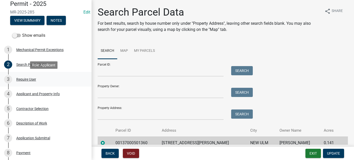
click at [28, 80] on div "Require User" at bounding box center [26, 79] width 20 height 4
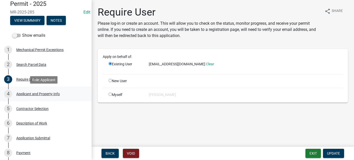
click at [30, 94] on div "Applicant and Property Info" at bounding box center [38, 94] width 44 height 4
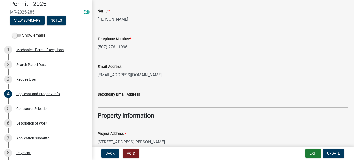
scroll to position [51, 0]
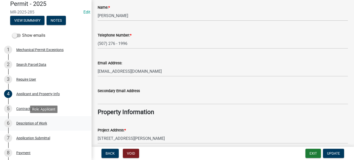
click at [37, 122] on div "Description of Work" at bounding box center [31, 123] width 31 height 4
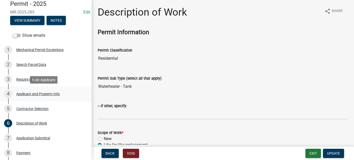
click at [37, 93] on div "Applicant and Property Info" at bounding box center [38, 94] width 44 height 4
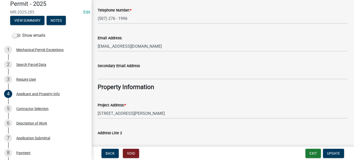
scroll to position [102, 0]
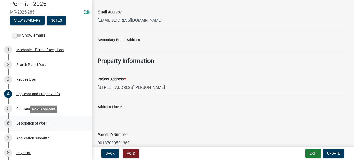
click at [21, 124] on div "Description of Work" at bounding box center [31, 123] width 31 height 4
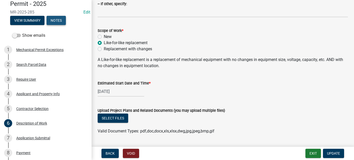
click at [61, 22] on button "Notes" at bounding box center [56, 20] width 19 height 9
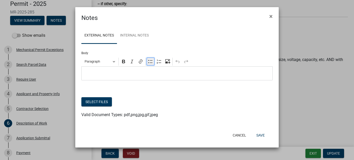
click at [153, 63] on icon "Editor toolbar" at bounding box center [150, 61] width 5 height 5
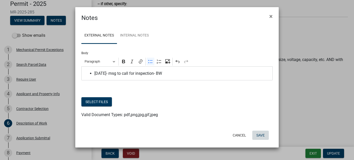
click at [263, 135] on button "Save" at bounding box center [261, 134] width 17 height 9
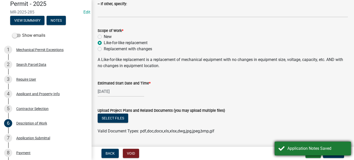
click at [303, 151] on div "Application Notes Saved" at bounding box center [313, 148] width 76 height 14
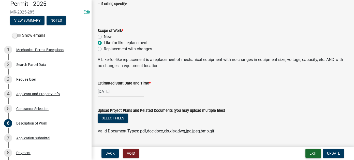
click at [313, 151] on button "Exit" at bounding box center [314, 152] width 16 height 9
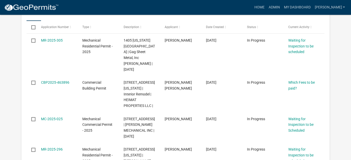
scroll to position [357, 0]
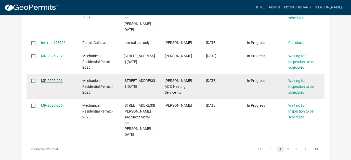
click at [56, 78] on link "MR-2025-291" at bounding box center [52, 80] width 22 height 4
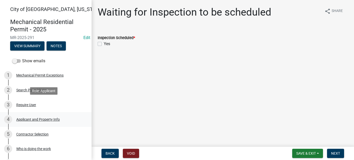
scroll to position [25, 0]
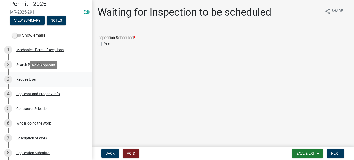
click at [31, 78] on div "Require User" at bounding box center [26, 79] width 20 height 4
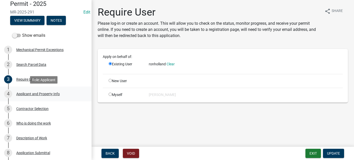
click at [41, 92] on div "Applicant and Property Info" at bounding box center [38, 94] width 44 height 4
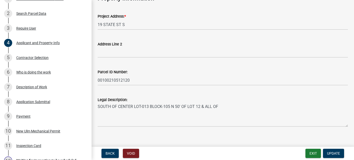
scroll to position [170, 0]
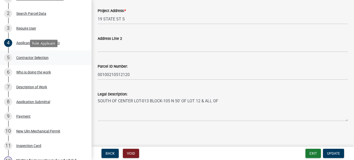
click at [28, 59] on div "Contractor Selection" at bounding box center [32, 58] width 32 height 4
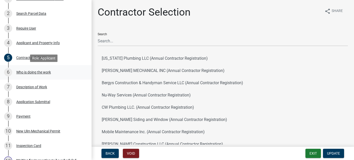
click at [28, 72] on div "Who is doing the work" at bounding box center [33, 72] width 35 height 4
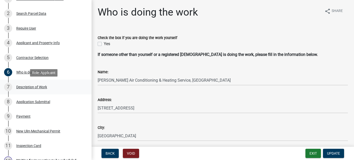
click at [25, 89] on div "Description of Work" at bounding box center [31, 87] width 31 height 4
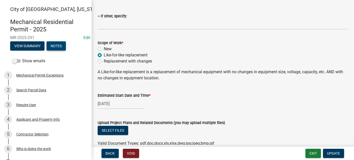
click at [50, 47] on button "Notes" at bounding box center [56, 45] width 19 height 9
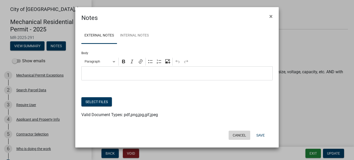
click at [243, 136] on button "Cancel" at bounding box center [240, 134] width 22 height 9
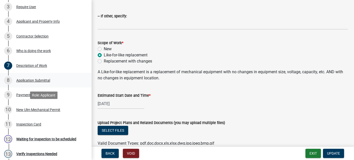
scroll to position [76, 0]
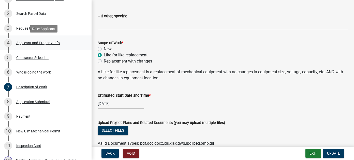
click at [42, 42] on div "Applicant and Property Info" at bounding box center [38, 43] width 44 height 4
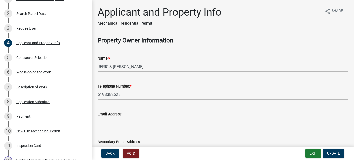
scroll to position [25, 0]
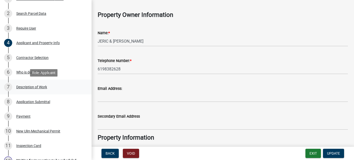
click at [29, 87] on div "Description of Work" at bounding box center [31, 87] width 31 height 4
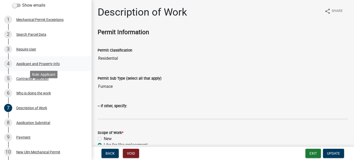
scroll to position [0, 0]
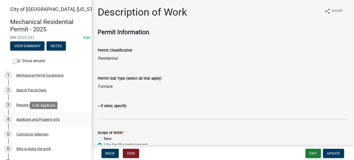
click at [37, 119] on div "Applicant and Property Info" at bounding box center [38, 119] width 44 height 4
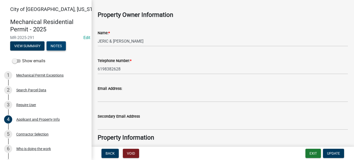
click at [58, 43] on button "Notes" at bounding box center [56, 45] width 19 height 9
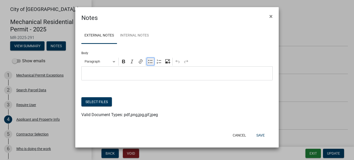
click at [150, 63] on icon "Editor toolbar" at bounding box center [150, 61] width 5 height 5
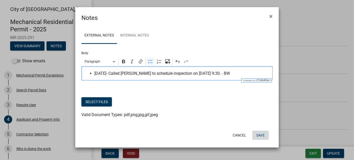
click at [266, 133] on button "Save" at bounding box center [261, 134] width 17 height 9
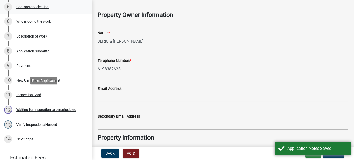
scroll to position [127, 0]
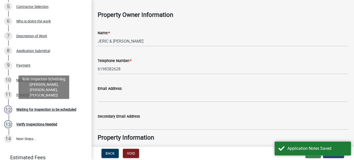
click at [36, 110] on div "Waiting for Inspection to be scheduled" at bounding box center [46, 109] width 60 height 4
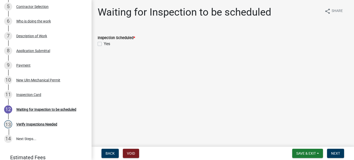
click at [104, 43] on label "Yes" at bounding box center [107, 44] width 6 height 6
click at [104, 43] on input "Yes" at bounding box center [105, 42] width 3 height 3
checkbox input "true"
click at [337, 151] on span "Next" at bounding box center [336, 153] width 9 height 4
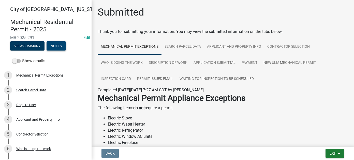
click at [62, 47] on button "Notes" at bounding box center [56, 45] width 19 height 9
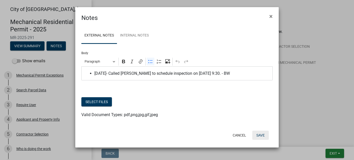
click at [262, 132] on button "Save" at bounding box center [261, 134] width 17 height 9
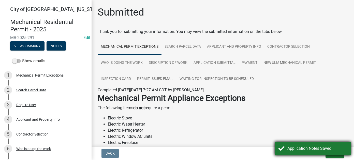
click at [301, 151] on div "Application Notes Saved" at bounding box center [318, 148] width 60 height 6
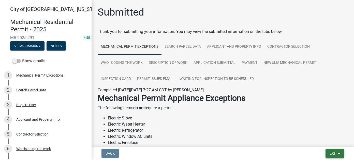
click at [333, 153] on span "Exit" at bounding box center [333, 153] width 7 height 4
click at [327, 139] on button "Save & Exit" at bounding box center [324, 140] width 41 height 12
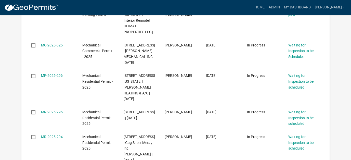
scroll to position [178, 0]
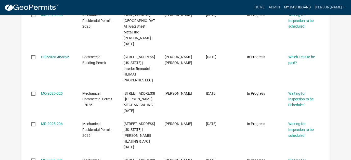
click at [307, 5] on link "My Dashboard" at bounding box center [296, 8] width 31 height 10
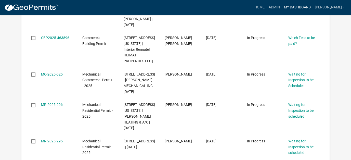
scroll to position [280, 0]
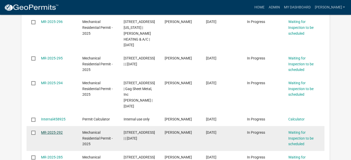
click at [57, 130] on link "MR-2025-292" at bounding box center [52, 132] width 22 height 4
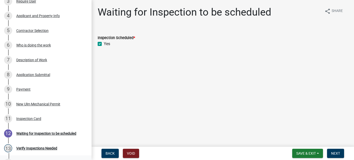
scroll to position [25, 0]
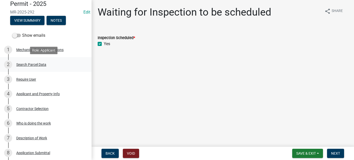
click at [40, 66] on div "Search Parcel Data" at bounding box center [31, 65] width 30 height 4
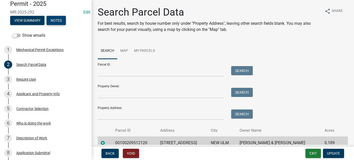
click at [56, 16] on button "Notes" at bounding box center [56, 20] width 19 height 9
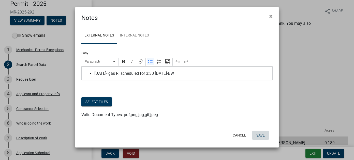
click at [262, 133] on button "Save" at bounding box center [261, 134] width 17 height 9
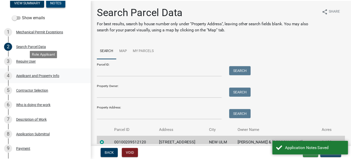
scroll to position [51, 0]
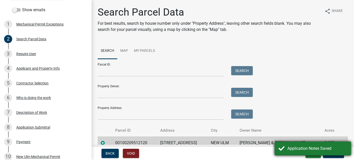
click at [315, 147] on div "Application Notes Saved" at bounding box center [318, 148] width 60 height 6
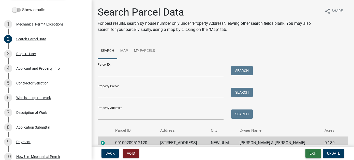
click at [315, 151] on button "Exit" at bounding box center [314, 152] width 16 height 9
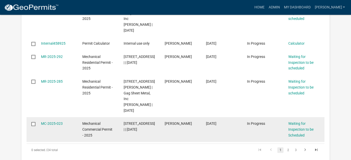
scroll to position [382, 0]
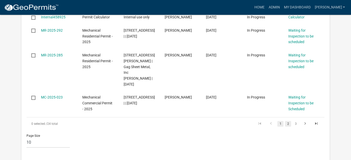
click at [288, 121] on link "2" at bounding box center [288, 124] width 6 height 6
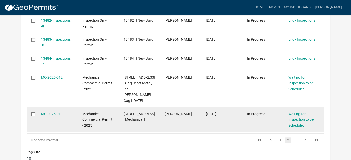
scroll to position [322, 0]
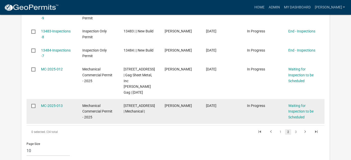
drag, startPoint x: 295, startPoint y: 120, endPoint x: 272, endPoint y: 107, distance: 26.8
click at [295, 129] on link "3" at bounding box center [295, 132] width 6 height 6
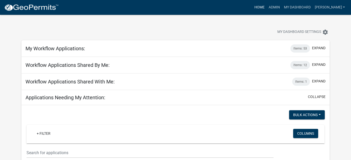
click at [266, 6] on link "Home" at bounding box center [259, 8] width 14 height 10
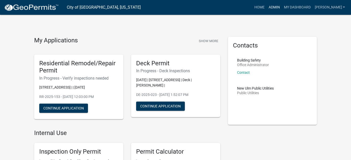
click at [281, 5] on link "Admin" at bounding box center [273, 8] width 15 height 10
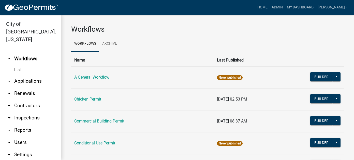
click at [30, 75] on link "arrow_drop_down Applications" at bounding box center [30, 81] width 61 height 12
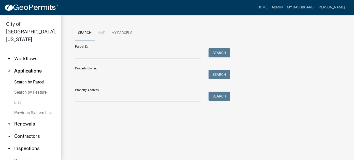
click at [18, 97] on link "List" at bounding box center [30, 102] width 61 height 10
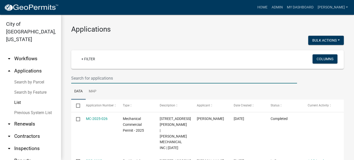
click at [93, 78] on input "text" at bounding box center [184, 78] width 226 height 10
type input "19 state"
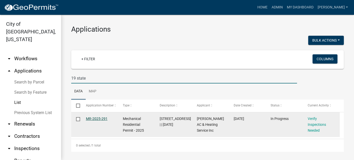
click at [95, 118] on link "MR-2025-291" at bounding box center [97, 118] width 22 height 4
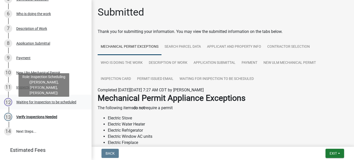
scroll to position [127, 0]
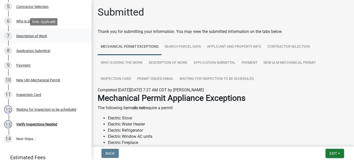
click at [41, 36] on div "Description of Work" at bounding box center [31, 36] width 31 height 4
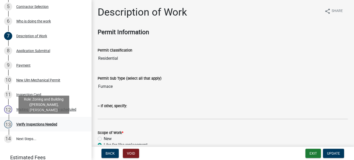
click at [34, 124] on div "Verify Inspections Needed" at bounding box center [36, 124] width 41 height 4
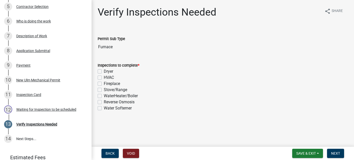
click at [104, 78] on label "HVAC" at bounding box center [109, 77] width 10 height 6
click at [104, 78] on input "HVAC" at bounding box center [105, 75] width 3 height 3
checkbox input "true"
checkbox input "false"
checkbox input "true"
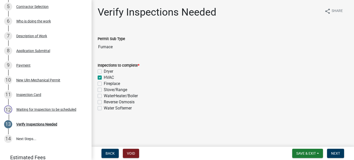
checkbox input "false"
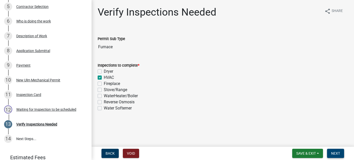
click at [339, 153] on span "Next" at bounding box center [336, 153] width 9 height 4
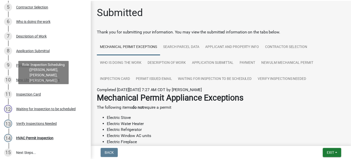
scroll to position [142, 0]
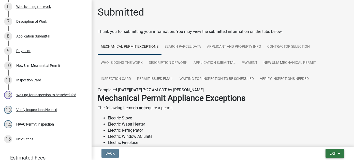
click at [331, 152] on span "Exit" at bounding box center [333, 153] width 7 height 4
click at [324, 138] on button "Save & Exit" at bounding box center [324, 140] width 41 height 12
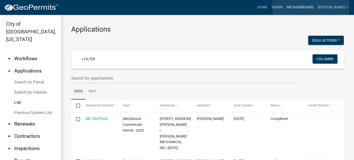
click at [311, 7] on link "My Dashboard" at bounding box center [300, 8] width 31 height 10
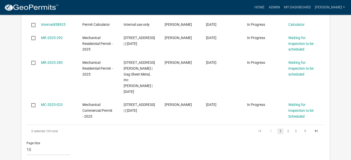
scroll to position [382, 0]
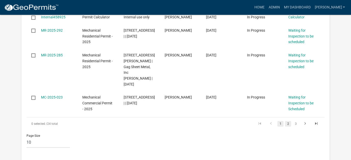
click at [287, 121] on link "2" at bounding box center [288, 124] width 6 height 6
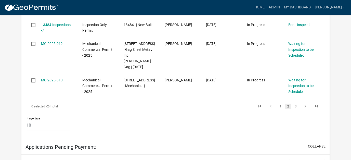
scroll to position [322, 0]
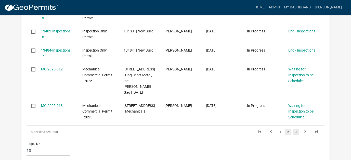
click at [295, 129] on link "3" at bounding box center [295, 132] width 6 height 6
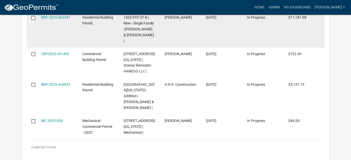
scroll to position [449, 0]
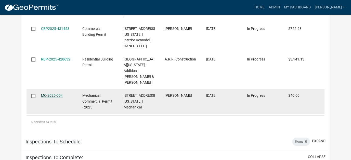
click at [59, 93] on link "MC-2025-004" at bounding box center [52, 95] width 22 height 4
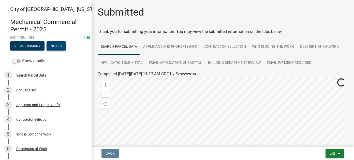
click at [58, 43] on button "Notes" at bounding box center [56, 45] width 19 height 9
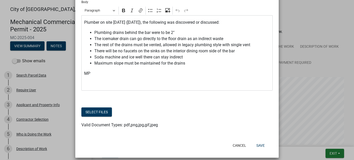
scroll to position [56, 0]
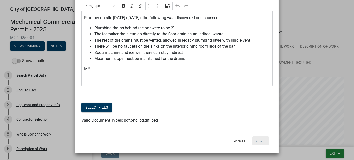
click at [264, 141] on button "Save" at bounding box center [261, 140] width 17 height 9
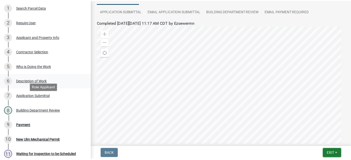
scroll to position [102, 0]
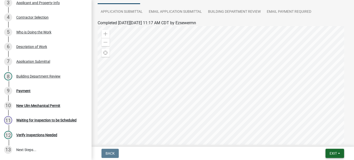
click at [336, 154] on span "Exit" at bounding box center [333, 153] width 7 height 4
click at [322, 140] on button "Save & Exit" at bounding box center [324, 140] width 41 height 12
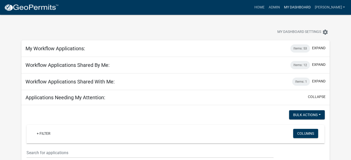
click at [303, 5] on link "My Dashboard" at bounding box center [296, 8] width 31 height 10
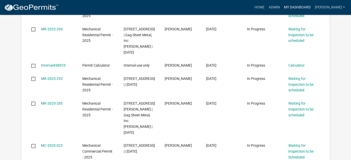
scroll to position [407, 0]
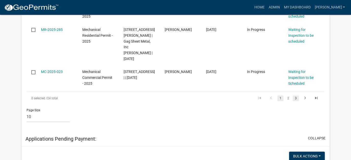
click at [294, 95] on link "3" at bounding box center [295, 98] width 6 height 6
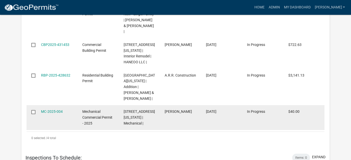
scroll to position [407, 0]
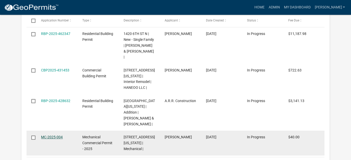
click at [54, 135] on link "MC-2025-004" at bounding box center [52, 137] width 22 height 4
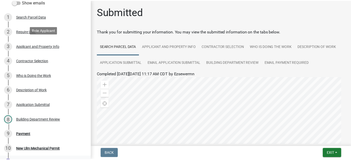
scroll to position [76, 0]
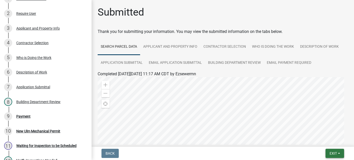
click at [327, 153] on button "Exit" at bounding box center [335, 152] width 19 height 9
click at [315, 140] on button "Save & Exit" at bounding box center [324, 140] width 41 height 12
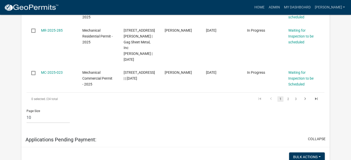
scroll to position [382, 0]
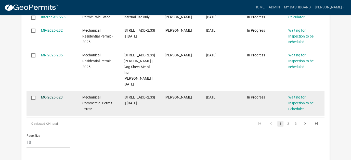
click at [56, 95] on link "MC-2025-023" at bounding box center [52, 97] width 22 height 4
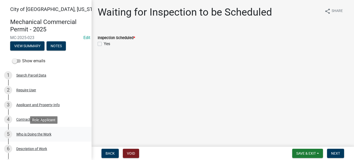
click at [37, 136] on div "5 Who is Doing the Work" at bounding box center [43, 134] width 79 height 8
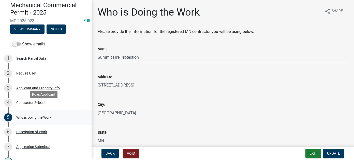
scroll to position [25, 0]
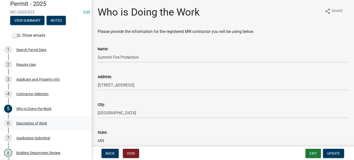
click at [36, 125] on div "6 Description of Work" at bounding box center [43, 123] width 79 height 8
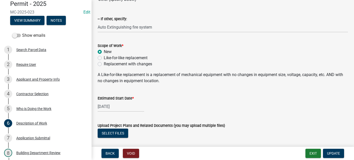
scroll to position [127, 0]
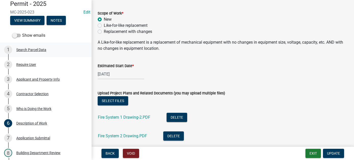
click at [38, 52] on div "1 Search Parcel Data" at bounding box center [43, 50] width 79 height 8
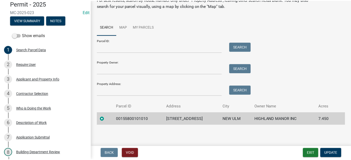
scroll to position [24, 0]
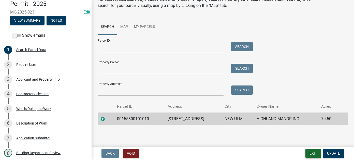
click at [311, 153] on button "Exit" at bounding box center [314, 152] width 16 height 9
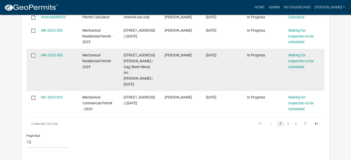
scroll to position [357, 0]
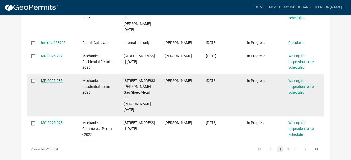
click at [53, 78] on link "MR-2025-285" at bounding box center [52, 80] width 22 height 4
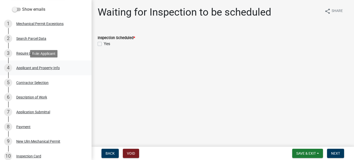
scroll to position [76, 0]
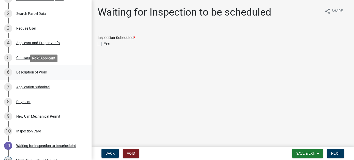
click at [28, 70] on div "6 Description of Work" at bounding box center [43, 72] width 79 height 8
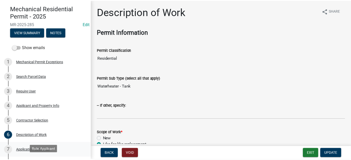
scroll to position [0, 0]
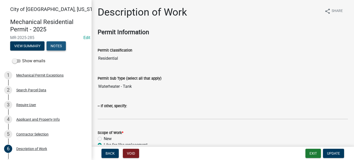
click at [54, 44] on button "Notes" at bounding box center [56, 45] width 19 height 9
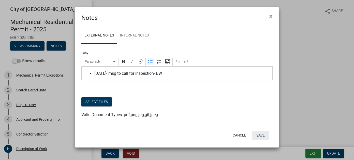
click at [267, 133] on button "Save" at bounding box center [261, 134] width 17 height 9
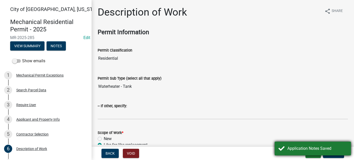
click at [317, 149] on div "Application Notes Saved" at bounding box center [318, 148] width 60 height 6
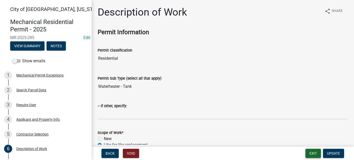
click at [314, 153] on button "Exit" at bounding box center [314, 152] width 16 height 9
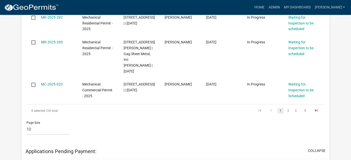
scroll to position [357, 0]
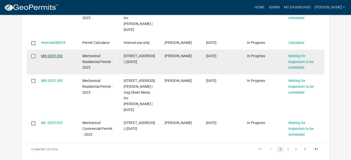
click at [55, 54] on link "MR-2025-292" at bounding box center [52, 56] width 22 height 4
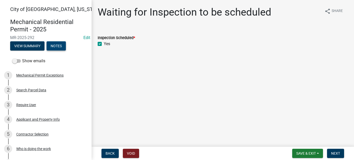
click at [62, 47] on button "Notes" at bounding box center [56, 45] width 19 height 9
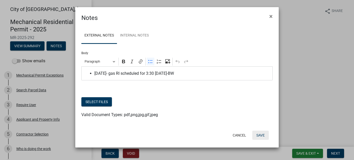
click at [264, 136] on button "Save" at bounding box center [261, 134] width 17 height 9
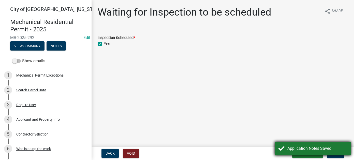
click at [311, 147] on div "Application Notes Saved" at bounding box center [318, 148] width 60 height 6
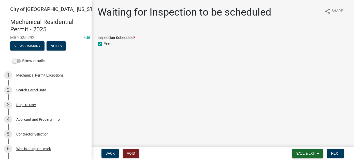
click at [311, 153] on span "Save & Exit" at bounding box center [307, 153] width 20 height 4
click at [297, 143] on button "Save & Exit" at bounding box center [303, 140] width 41 height 12
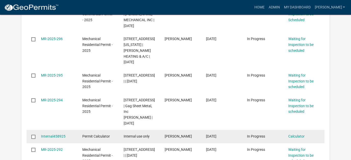
scroll to position [255, 0]
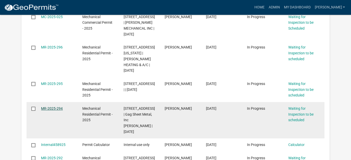
click at [57, 106] on link "MR-2025-294" at bounding box center [52, 108] width 22 height 4
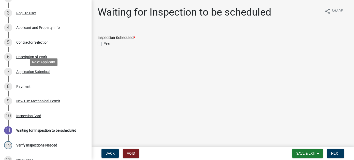
scroll to position [102, 0]
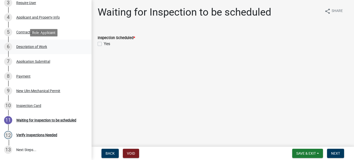
click at [44, 48] on div "Description of Work" at bounding box center [31, 47] width 31 height 4
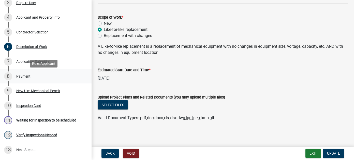
scroll to position [0, 0]
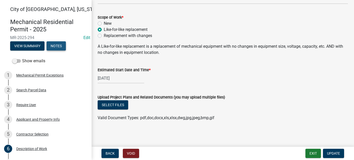
click at [61, 47] on button "Notes" at bounding box center [56, 45] width 19 height 9
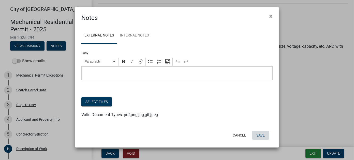
click at [261, 132] on button "Save" at bounding box center [261, 134] width 17 height 9
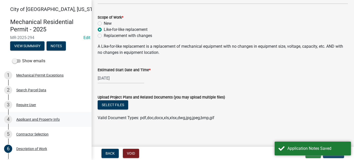
click at [40, 120] on div "Applicant and Property Info" at bounding box center [38, 119] width 44 height 4
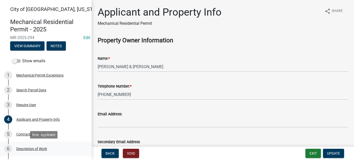
click at [31, 147] on div "Description of Work" at bounding box center [31, 149] width 31 height 4
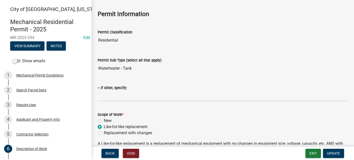
scroll to position [25, 0]
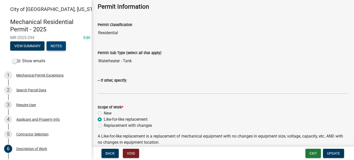
click at [55, 45] on button "Notes" at bounding box center [56, 45] width 19 height 9
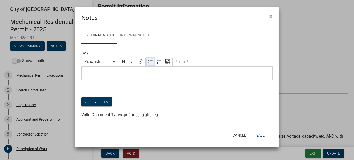
click at [152, 63] on icon "Editor toolbar" at bounding box center [150, 61] width 5 height 5
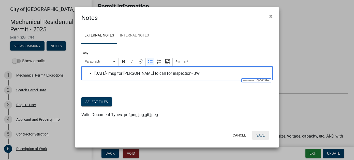
click at [266, 134] on button "Save" at bounding box center [261, 134] width 17 height 9
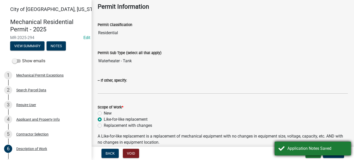
click at [300, 149] on div "Application Notes Saved" at bounding box center [318, 148] width 60 height 6
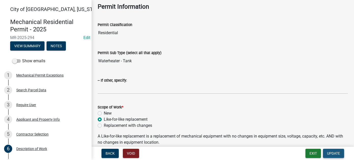
click at [329, 151] on span "Update" at bounding box center [333, 153] width 13 height 4
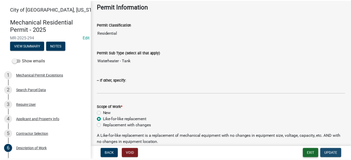
scroll to position [0, 0]
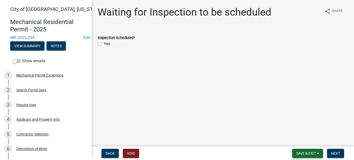
click at [303, 151] on span "Save & Exit" at bounding box center [307, 153] width 20 height 4
click at [299, 141] on button "Save & Exit" at bounding box center [303, 140] width 41 height 12
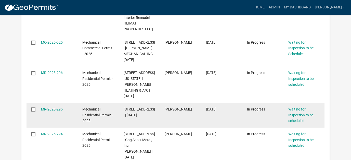
scroll to position [255, 0]
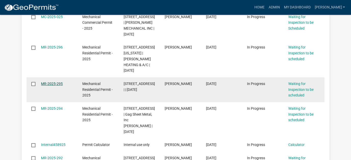
click at [53, 81] on link "MR-2025-295" at bounding box center [52, 83] width 22 height 4
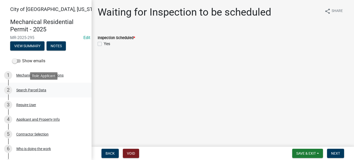
click at [37, 90] on div "Search Parcel Data" at bounding box center [31, 90] width 30 height 4
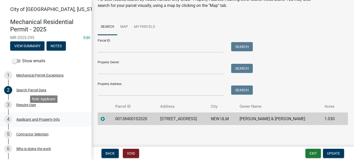
scroll to position [25, 0]
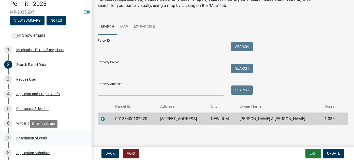
click at [26, 136] on div "Description of Work" at bounding box center [31, 138] width 31 height 4
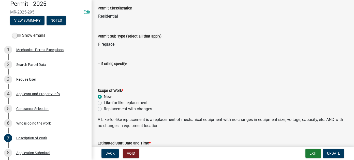
scroll to position [13, 0]
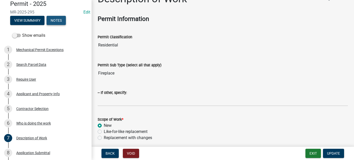
click at [59, 21] on button "Notes" at bounding box center [56, 20] width 19 height 9
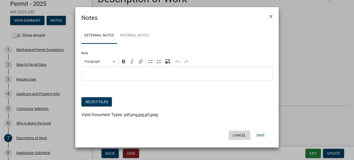
click at [243, 137] on button "Cancel" at bounding box center [240, 134] width 22 height 9
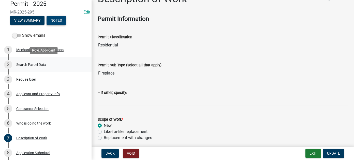
scroll to position [0, 0]
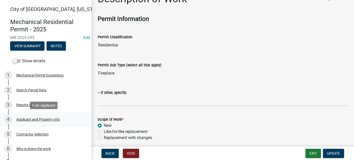
click at [27, 121] on div "4 Applicant and Property Info" at bounding box center [43, 119] width 79 height 8
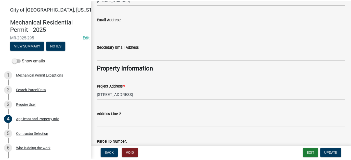
scroll to position [127, 0]
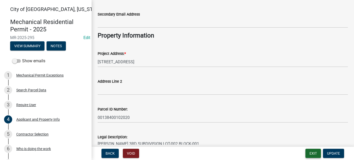
click at [319, 155] on button "Exit" at bounding box center [314, 152] width 16 height 9
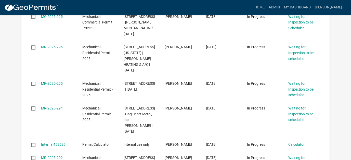
scroll to position [255, 0]
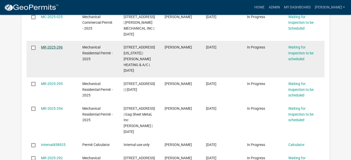
click at [48, 45] on link "MR-2025-296" at bounding box center [52, 47] width 22 height 4
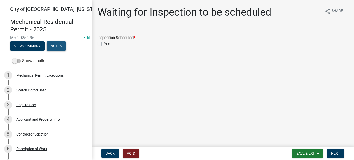
click at [53, 47] on button "Notes" at bounding box center [56, 45] width 19 height 9
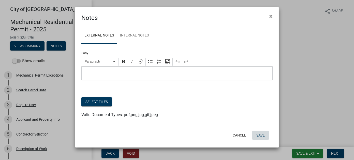
click at [260, 136] on button "Save" at bounding box center [261, 134] width 17 height 9
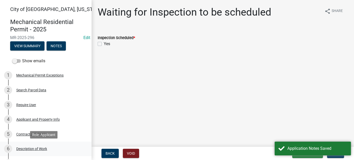
click at [37, 147] on div "Description of Work" at bounding box center [31, 149] width 31 height 4
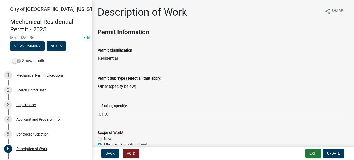
scroll to position [25, 0]
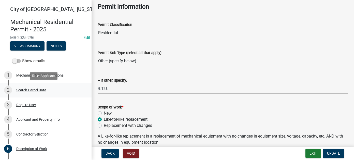
click at [23, 94] on div "2 Search Parcel Data" at bounding box center [43, 90] width 79 height 8
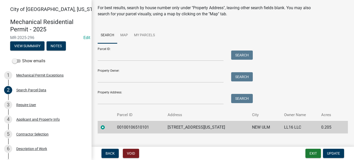
scroll to position [24, 0]
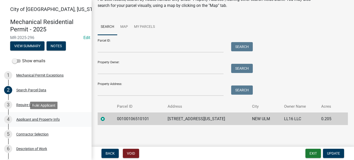
click at [26, 117] on div "Applicant and Property Info" at bounding box center [38, 119] width 44 height 4
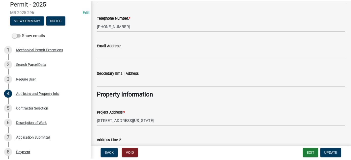
scroll to position [0, 0]
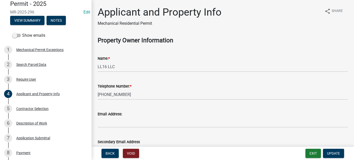
click at [58, 15] on div "Mechanical Residential Permit - 2025 MR-2025-296 Edit View Summary Notes" at bounding box center [46, 7] width 84 height 37
click at [59, 21] on button "Notes" at bounding box center [56, 20] width 19 height 9
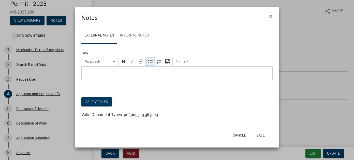
click at [151, 61] on icon "Editor toolbar" at bounding box center [150, 61] width 5 height 5
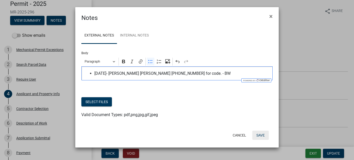
click at [258, 133] on button "Save" at bounding box center [261, 134] width 17 height 9
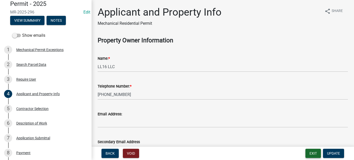
click at [317, 151] on button "Exit" at bounding box center [314, 152] width 16 height 9
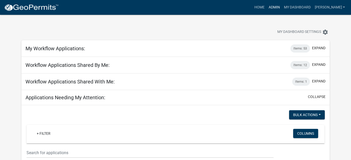
click at [281, 4] on link "Admin" at bounding box center [273, 8] width 15 height 10
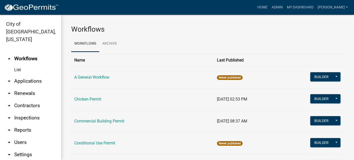
click at [21, 75] on link "arrow_drop_down Applications" at bounding box center [30, 81] width 61 height 12
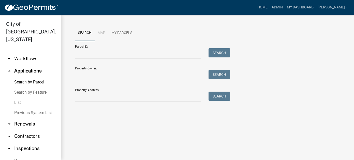
click at [21, 97] on link "List" at bounding box center [30, 102] width 61 height 10
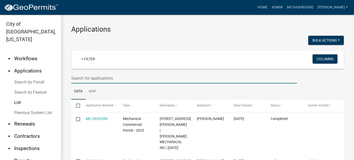
click at [91, 77] on input "text" at bounding box center [184, 78] width 226 height 10
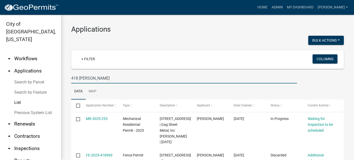
type input "418 jefferson"
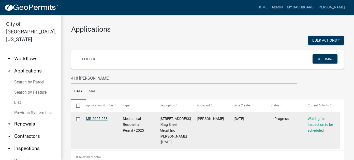
click at [93, 118] on link "MR-2025-253" at bounding box center [97, 118] width 22 height 4
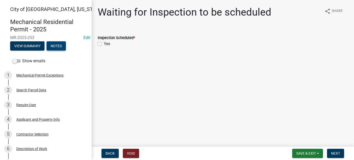
click at [57, 46] on button "Notes" at bounding box center [56, 45] width 19 height 9
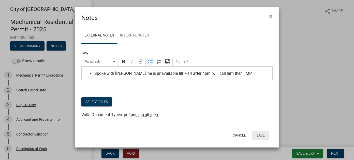
click at [258, 136] on button "Save" at bounding box center [261, 134] width 17 height 9
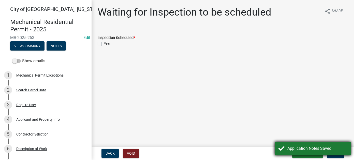
click at [315, 146] on div "Application Notes Saved" at bounding box center [318, 148] width 60 height 6
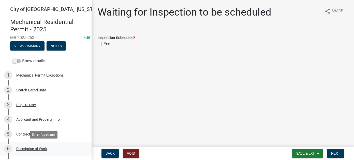
click at [33, 146] on div "6 Description of Work" at bounding box center [43, 148] width 79 height 8
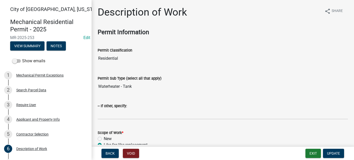
scroll to position [25, 0]
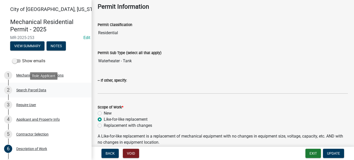
click at [32, 87] on div "2 Search Parcel Data" at bounding box center [43, 90] width 79 height 8
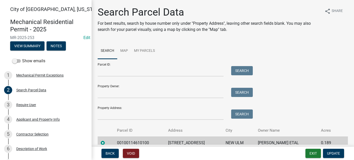
scroll to position [24, 0]
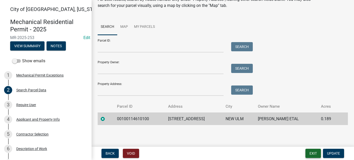
click at [314, 152] on button "Exit" at bounding box center [314, 152] width 16 height 9
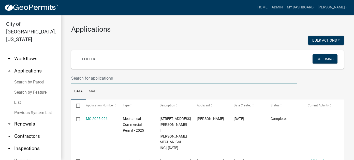
click at [104, 77] on input "text" at bounding box center [184, 78] width 226 height 10
click at [86, 78] on input "text" at bounding box center [184, 78] width 226 height 10
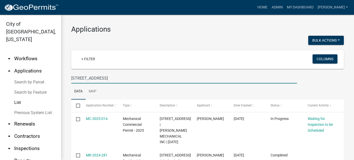
type input "1901 broadway"
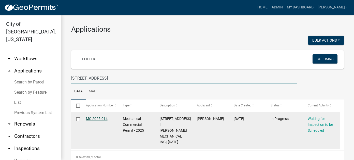
click at [97, 117] on link "MC-2025-014" at bounding box center [97, 118] width 22 height 4
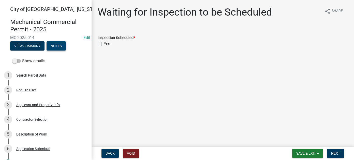
click at [56, 47] on button "Notes" at bounding box center [56, 45] width 19 height 9
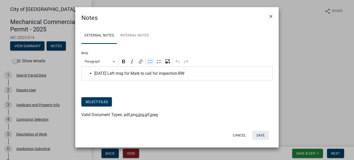
click at [259, 135] on button "Save" at bounding box center [261, 134] width 17 height 9
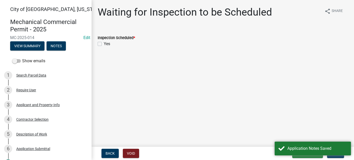
click at [104, 43] on label "Yes" at bounding box center [107, 44] width 6 height 6
click at [104, 43] on input "Yes" at bounding box center [105, 42] width 3 height 3
checkbox input "true"
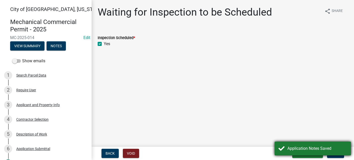
click at [294, 147] on div "Application Notes Saved" at bounding box center [318, 148] width 60 height 6
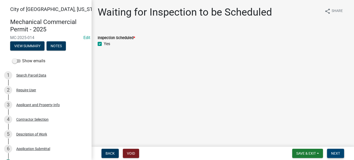
click at [331, 153] on button "Next" at bounding box center [335, 152] width 17 height 9
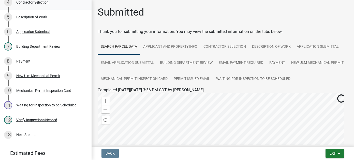
scroll to position [157, 0]
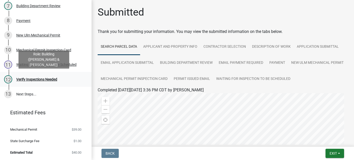
drag, startPoint x: 51, startPoint y: 80, endPoint x: 56, endPoint y: 81, distance: 4.1
click at [51, 80] on div "Verify Inspections Needed" at bounding box center [36, 79] width 41 height 4
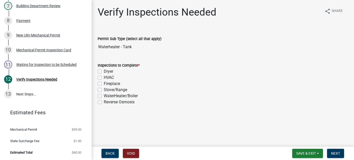
click at [104, 94] on label "WaterHeater/Boiler" at bounding box center [121, 96] width 34 height 6
click at [104, 94] on input "WaterHeater/Boiler" at bounding box center [105, 94] width 3 height 3
checkbox input "true"
checkbox input "false"
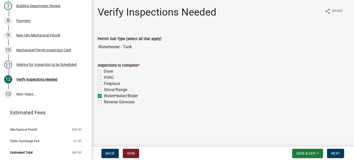
checkbox input "false"
checkbox input "true"
checkbox input "false"
click at [339, 152] on span "Next" at bounding box center [336, 153] width 9 height 4
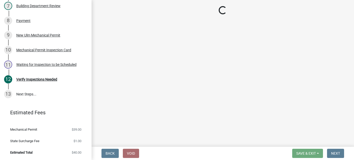
scroll to position [172, 0]
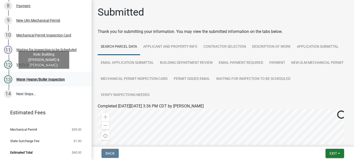
click at [47, 77] on div "Water Heater/Boiler Inspection" at bounding box center [40, 79] width 49 height 4
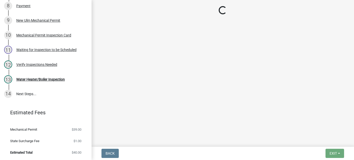
select select "805d55ac-e238-4e04-8f8e-acc067f36c3e"
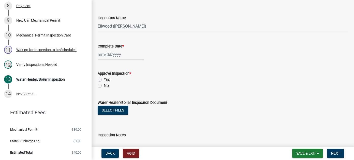
scroll to position [560, 0]
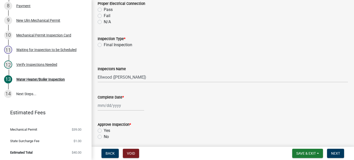
click at [104, 44] on label "Final Inspection" at bounding box center [118, 45] width 29 height 6
click at [104, 44] on input "Final Inspection" at bounding box center [105, 43] width 3 height 3
radio input "true"
click at [105, 77] on select "Select Item... Ellwood (Ellwood Zabel) mikep@newulmmn.gov (Mike Pautzke)" at bounding box center [223, 77] width 251 height 10
select select "cd72df13-1819-4c17-818e-bd68a66556fb"
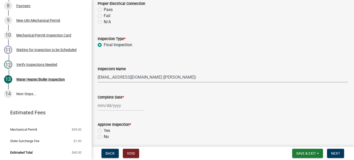
click at [98, 72] on select "Select Item... Ellwood (Ellwood Zabel) mikep@newulmmn.gov (Mike Pautzke)" at bounding box center [223, 77] width 251 height 10
click at [101, 106] on div at bounding box center [121, 105] width 47 height 10
select select "8"
select select "2025"
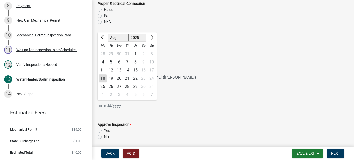
click at [104, 78] on div "18" at bounding box center [103, 78] width 8 height 8
type input "08/18/2025"
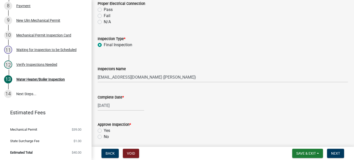
scroll to position [586, 0]
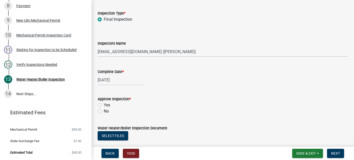
click at [104, 103] on label "Yes" at bounding box center [107, 105] width 6 height 6
click at [104, 103] on input "Yes" at bounding box center [105, 103] width 3 height 3
radio input "true"
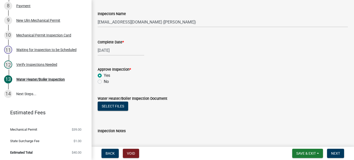
scroll to position [652, 0]
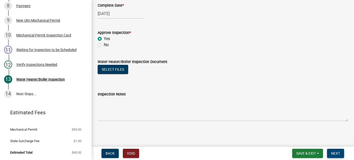
click at [341, 153] on button "Next" at bounding box center [335, 152] width 17 height 9
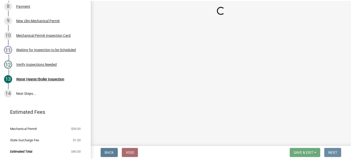
scroll to position [0, 0]
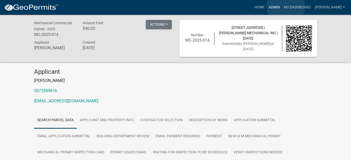
click at [281, 7] on link "Admin" at bounding box center [273, 8] width 15 height 10
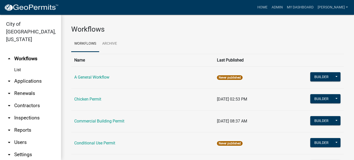
click at [24, 75] on link "arrow_drop_down Applications" at bounding box center [30, 81] width 61 height 12
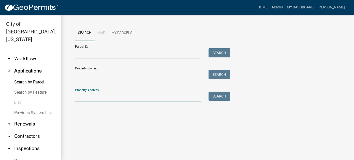
click at [96, 96] on input "Property Address:" at bounding box center [138, 96] width 126 height 10
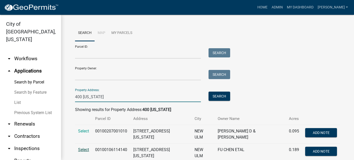
type input "400 minnesota"
click at [79, 148] on span "Select" at bounding box center [83, 149] width 11 height 5
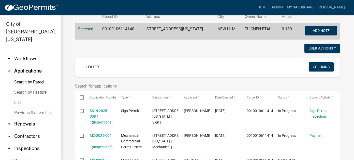
scroll to position [127, 0]
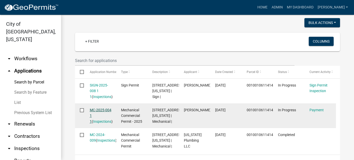
click at [93, 110] on link "MC-2025-004 1 1" at bounding box center [101, 116] width 22 height 16
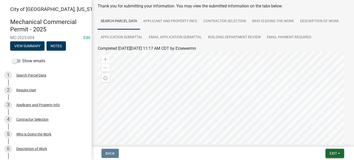
click at [337, 153] on span "Exit" at bounding box center [333, 153] width 7 height 4
click at [331, 143] on button "Save & Exit" at bounding box center [324, 140] width 41 height 12
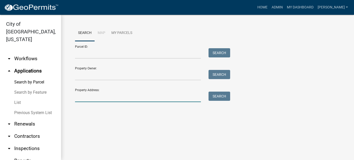
click at [137, 101] on input "Property Address:" at bounding box center [138, 96] width 126 height 10
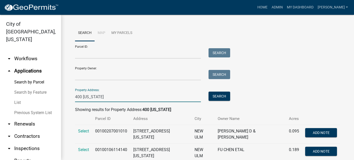
scroll to position [12, 0]
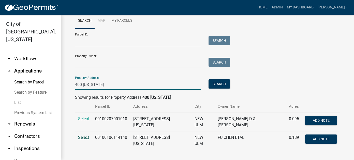
type input "400 minnesota"
click at [82, 136] on span "Select" at bounding box center [83, 137] width 11 height 5
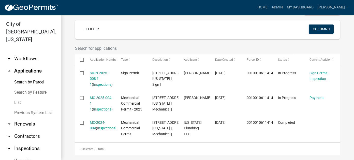
scroll to position [165, 0]
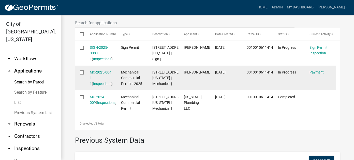
click at [81, 73] on input "checkbox" at bounding box center [81, 71] width 3 height 3
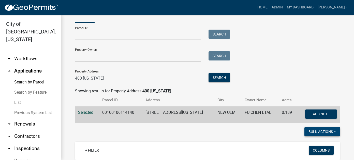
scroll to position [12, 0]
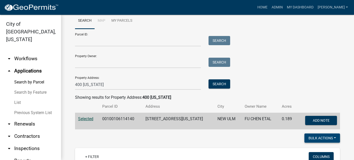
click at [324, 138] on button "Bulk Actions" at bounding box center [323, 137] width 36 height 9
click at [313, 151] on button "Void" at bounding box center [320, 151] width 41 height 12
checkbox input "false"
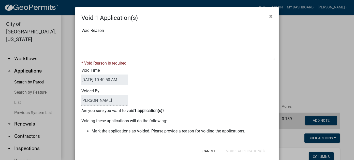
click at [106, 41] on textarea "Void Reason" at bounding box center [180, 47] width 192 height 25
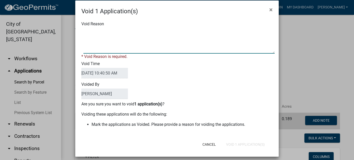
scroll to position [10, 0]
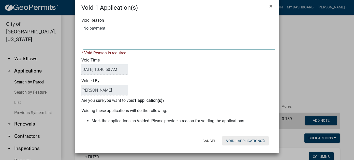
type textarea "No payment"
click at [241, 139] on button "Void 1 Application(s)" at bounding box center [245, 140] width 47 height 9
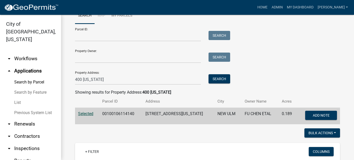
scroll to position [25, 0]
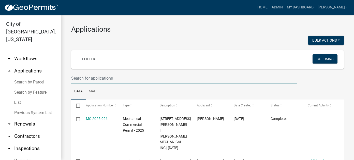
click at [99, 75] on input "text" at bounding box center [184, 78] width 226 height 10
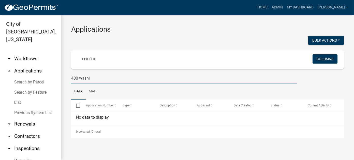
click at [17, 97] on link "List" at bounding box center [30, 102] width 61 height 10
drag, startPoint x: 103, startPoint y: 78, endPoint x: 46, endPoint y: 74, distance: 56.9
click at [46, 74] on div "City of [GEOGRAPHIC_DATA], [US_STATE] arrow_drop_down Workflows List arrow_drop…" at bounding box center [177, 87] width 354 height 145
type input "4"
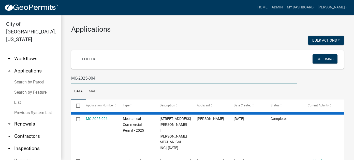
type input "MC-2025-004"
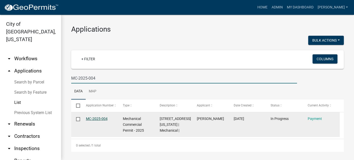
click at [103, 118] on link "MC-2025-004" at bounding box center [97, 118] width 22 height 4
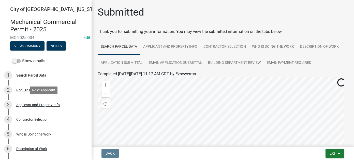
scroll to position [25, 0]
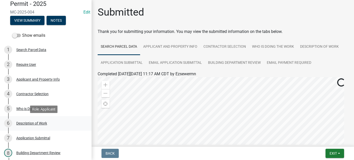
click at [27, 124] on div "Description of Work" at bounding box center [31, 123] width 31 height 4
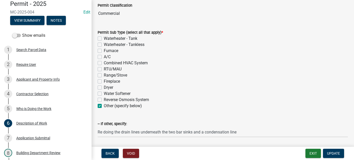
scroll to position [51, 0]
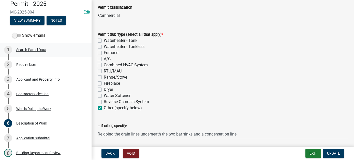
click at [43, 50] on div "Search Parcel Data" at bounding box center [31, 50] width 30 height 4
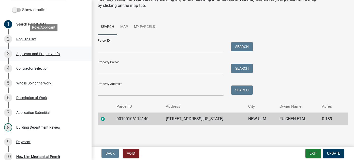
scroll to position [76, 0]
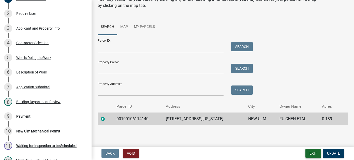
click at [312, 152] on button "Exit" at bounding box center [314, 152] width 16 height 9
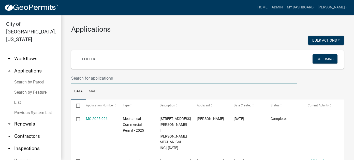
click at [118, 76] on input "text" at bounding box center [184, 78] width 226 height 10
type input "400 minnesota"
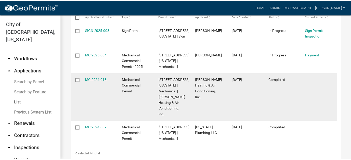
scroll to position [93, 0]
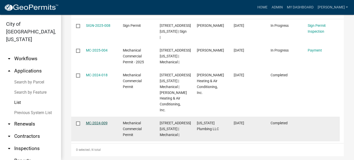
click at [101, 121] on link "MC-2024-009" at bounding box center [97, 123] width 22 height 4
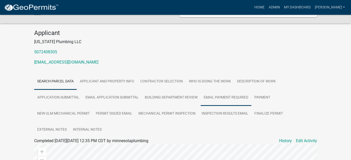
scroll to position [51, 0]
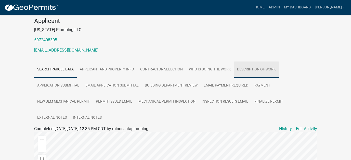
click at [250, 65] on link "Description of Work" at bounding box center [256, 69] width 45 height 16
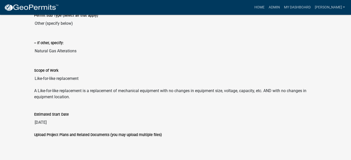
scroll to position [223, 0]
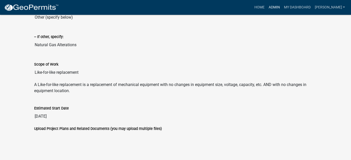
click at [281, 7] on link "Admin" at bounding box center [273, 8] width 15 height 10
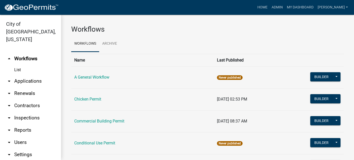
click at [17, 65] on link "List" at bounding box center [30, 70] width 61 height 10
click at [21, 76] on link "arrow_drop_down Applications" at bounding box center [30, 81] width 61 height 12
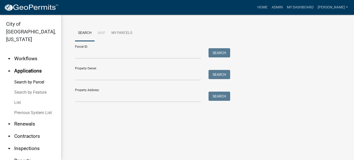
click at [19, 97] on link "List" at bounding box center [30, 102] width 61 height 10
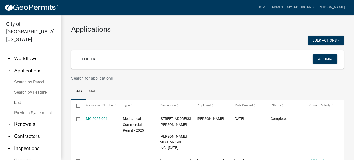
click at [85, 79] on input "text" at bounding box center [184, 78] width 226 height 10
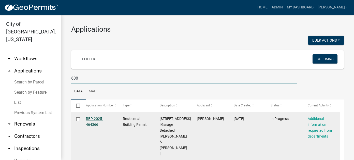
type input "608"
click at [90, 125] on link "RBP-2025-464366" at bounding box center [94, 121] width 17 height 10
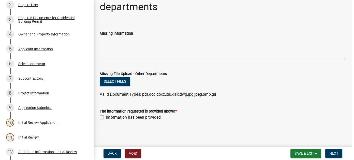
scroll to position [25, 0]
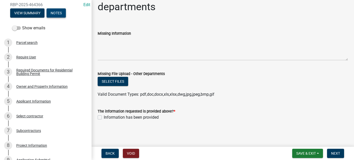
click at [57, 13] on button "Notes" at bounding box center [56, 12] width 19 height 9
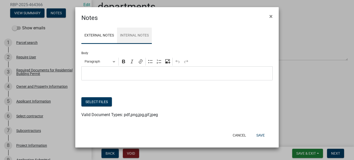
click at [133, 33] on link "Internal Notes" at bounding box center [134, 36] width 35 height 16
drag, startPoint x: 97, startPoint y: 36, endPoint x: 107, endPoint y: 35, distance: 9.7
click at [97, 36] on link "External Notes" at bounding box center [99, 36] width 36 height 16
click at [127, 35] on link "Internal Notes" at bounding box center [134, 36] width 35 height 16
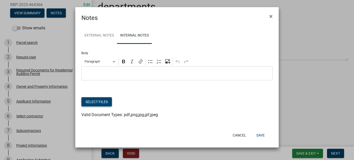
click at [101, 102] on button "Select files" at bounding box center [96, 101] width 31 height 9
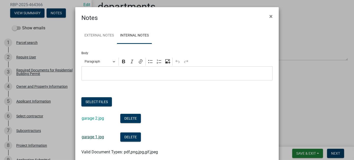
click at [92, 136] on link "garage 1.jpg" at bounding box center [93, 136] width 22 height 5
click at [92, 118] on link "garage 2.jpg" at bounding box center [93, 118] width 22 height 5
click at [98, 99] on button "Select files" at bounding box center [96, 101] width 31 height 9
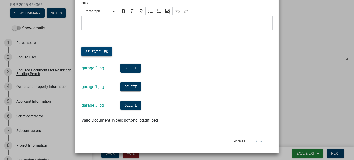
scroll to position [0, 0]
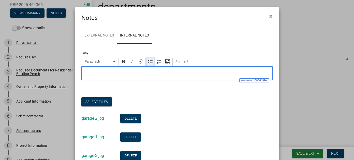
click at [150, 64] on icon "Editor toolbar" at bounding box center [150, 61] width 5 height 5
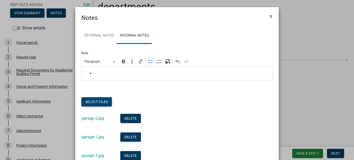
click at [101, 102] on button "Select files" at bounding box center [96, 101] width 31 height 9
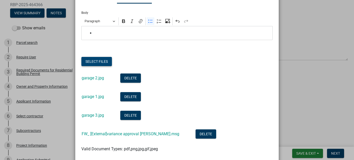
scroll to position [69, 0]
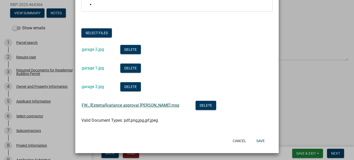
click at [123, 105] on avariance_approval_Renee_Peterson_b0e1bd00-c203-4cef-8271-9fb2c220c07b "FW_ [External]variance approval Renee Peterson.msg" at bounding box center [131, 105] width 98 height 5
click at [258, 141] on button "Save" at bounding box center [261, 140] width 17 height 9
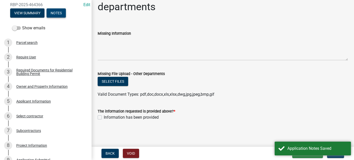
click at [59, 14] on button "Notes" at bounding box center [56, 12] width 19 height 9
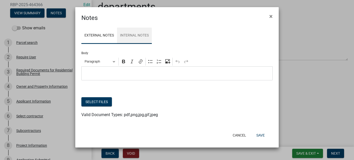
click at [133, 36] on link "Internal Notes" at bounding box center [134, 36] width 35 height 16
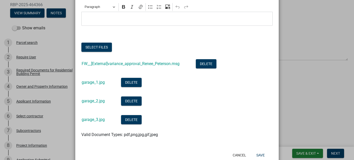
scroll to position [43, 0]
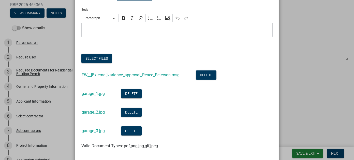
click at [110, 30] on p "Editor editing area: main. Press Alt+0 for help." at bounding box center [177, 30] width 186 height 6
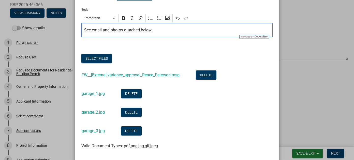
click at [84, 30] on p "See email and photos attached below." at bounding box center [177, 30] width 186 height 6
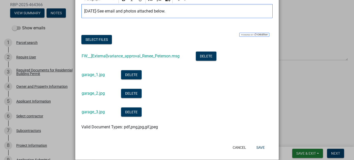
scroll to position [69, 0]
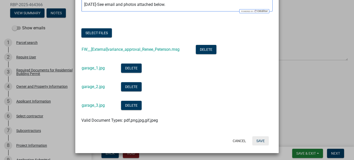
click at [260, 141] on button "Save" at bounding box center [261, 140] width 17 height 9
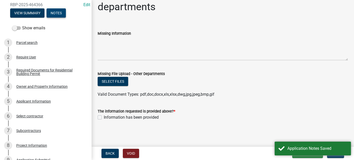
click at [49, 14] on button "Notes" at bounding box center [56, 12] width 19 height 9
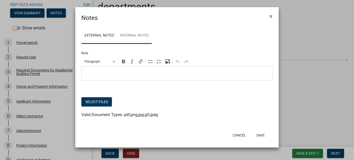
click at [144, 39] on link "Internal Notes" at bounding box center [134, 36] width 35 height 16
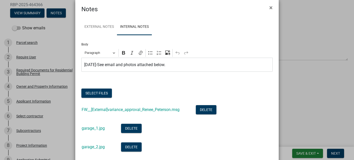
scroll to position [0, 0]
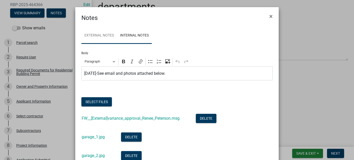
click at [101, 38] on link "External Notes" at bounding box center [99, 36] width 36 height 16
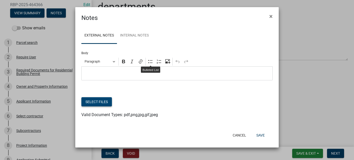
click at [94, 103] on button "Select files" at bounding box center [96, 101] width 31 height 9
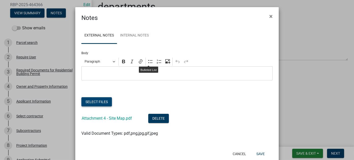
click at [98, 101] on button "Select files" at bounding box center [96, 101] width 31 height 9
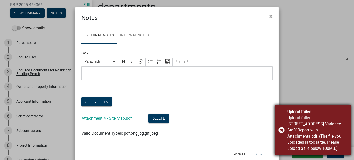
click at [282, 131] on div "Upload failed! Upload failed: 608 S Front Street Variance - Staff Report with A…" at bounding box center [313, 130] width 76 height 50
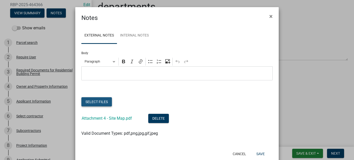
click at [104, 101] on button "Select files" at bounding box center [96, 101] width 31 height 9
click at [95, 100] on button "Select files" at bounding box center [96, 101] width 31 height 9
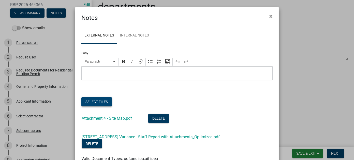
scroll to position [25, 0]
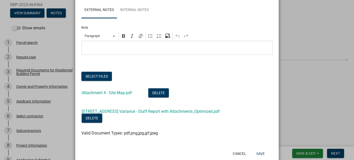
click at [129, 47] on p "Editor editing area: main. Press Alt+0 for help." at bounding box center [177, 48] width 186 height 6
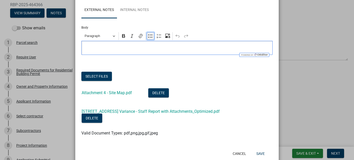
click at [149, 37] on icon "Editor toolbar" at bounding box center [150, 35] width 4 height 3
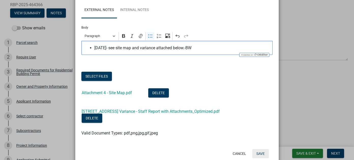
click at [261, 153] on button "Save" at bounding box center [261, 153] width 17 height 9
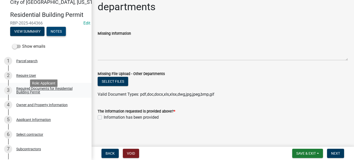
scroll to position [0, 0]
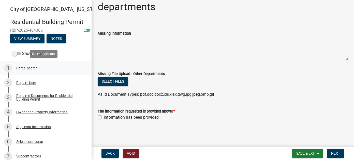
click at [23, 65] on div "1 Parcel search" at bounding box center [43, 68] width 79 height 8
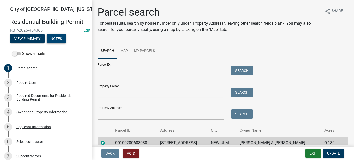
click at [57, 35] on button "Notes" at bounding box center [56, 38] width 19 height 9
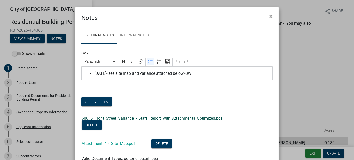
scroll to position [25, 0]
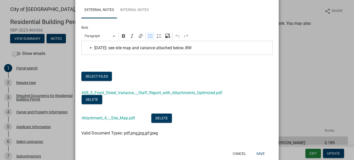
drag, startPoint x: 156, startPoint y: 47, endPoint x: 172, endPoint y: 46, distance: 15.5
click at [156, 47] on span "8/18/25- see site map and variance attached below.-BW" at bounding box center [182, 48] width 176 height 6
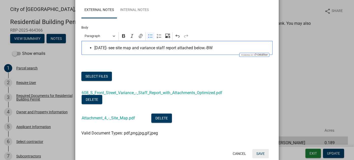
click at [265, 153] on button "Save" at bounding box center [261, 153] width 17 height 9
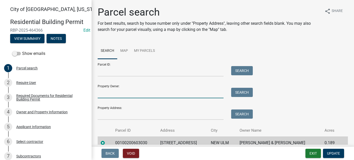
click at [164, 92] on input "Property Owner:" at bounding box center [161, 93] width 126 height 10
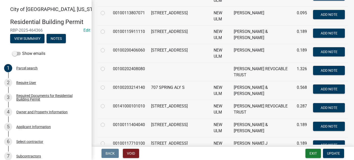
scroll to position [127, 0]
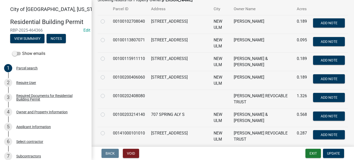
type input "hoffman"
click at [316, 153] on button "Exit" at bounding box center [314, 152] width 16 height 9
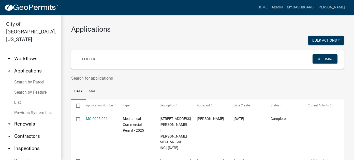
click at [30, 52] on link "arrow_drop_down Workflows" at bounding box center [30, 58] width 61 height 12
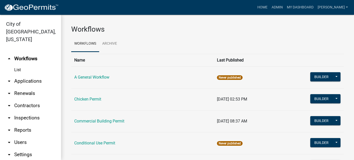
click at [28, 76] on link "arrow_drop_down Applications" at bounding box center [30, 81] width 61 height 12
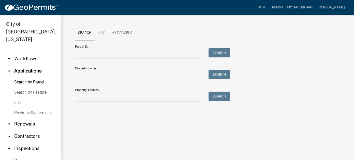
click at [19, 97] on link "List" at bounding box center [30, 102] width 61 height 10
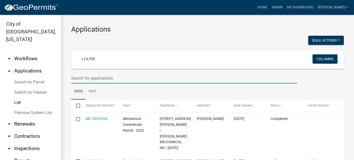
click at [90, 80] on input "text" at bounding box center [184, 78] width 226 height 10
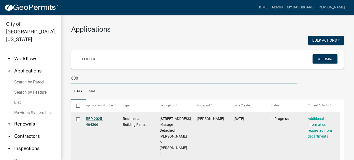
type input "608"
click at [93, 119] on link "RBP-2025-464366" at bounding box center [94, 121] width 17 height 10
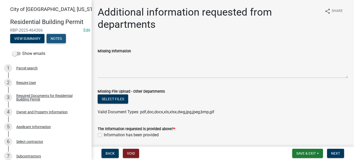
click at [60, 38] on button "Notes" at bounding box center [56, 38] width 19 height 9
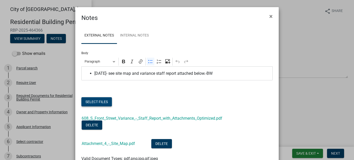
click at [93, 105] on button "Select files" at bounding box center [96, 101] width 31 height 9
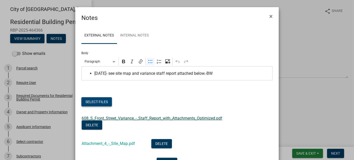
scroll to position [25, 0]
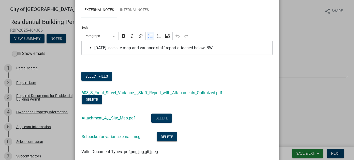
click at [116, 48] on span "8/18/25- see site map and variance staff report attached below.-BW" at bounding box center [182, 48] width 176 height 6
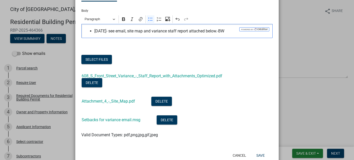
scroll to position [51, 0]
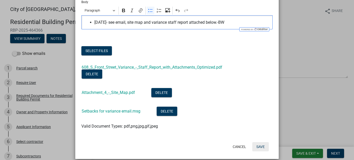
click at [260, 147] on button "Save" at bounding box center [261, 146] width 17 height 9
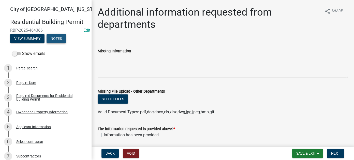
click at [59, 38] on button "Notes" at bounding box center [56, 38] width 19 height 9
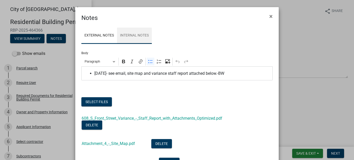
click at [136, 34] on link "Internal Notes" at bounding box center [134, 36] width 35 height 16
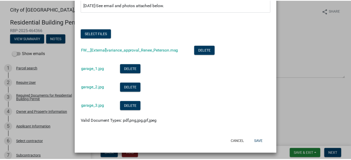
scroll to position [69, 0]
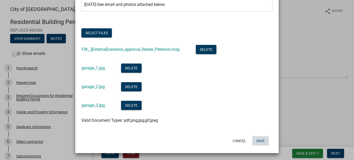
click at [254, 140] on button "Save" at bounding box center [261, 140] width 17 height 9
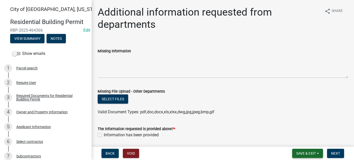
click at [302, 154] on span "Save & Exit" at bounding box center [307, 153] width 20 height 4
click at [304, 138] on button "Save & Exit" at bounding box center [303, 140] width 41 height 12
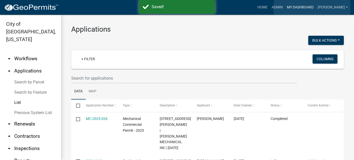
click at [312, 8] on link "My Dashboard" at bounding box center [300, 8] width 31 height 10
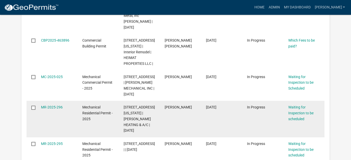
scroll to position [202, 0]
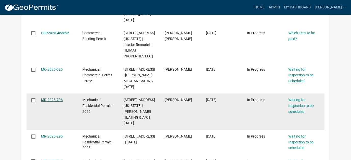
click at [53, 98] on link "MR-2025-296" at bounding box center [52, 100] width 22 height 4
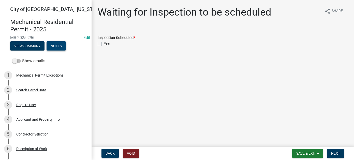
click at [56, 48] on button "Notes" at bounding box center [56, 45] width 19 height 9
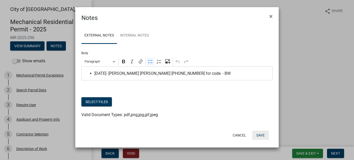
click at [263, 135] on button "Save" at bounding box center [261, 134] width 17 height 9
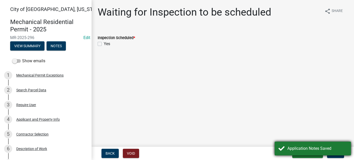
click at [308, 149] on div "Application Notes Saved" at bounding box center [318, 148] width 60 height 6
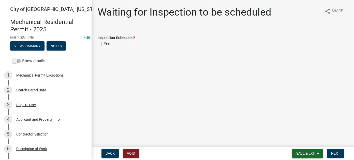
click at [311, 154] on span "Save & Exit" at bounding box center [307, 153] width 20 height 4
click at [297, 141] on button "Save & Exit" at bounding box center [303, 140] width 41 height 12
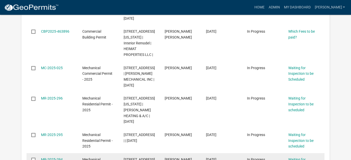
scroll to position [204, 0]
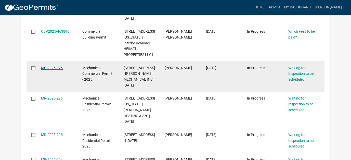
click at [49, 66] on link "MC-2025-025" at bounding box center [52, 68] width 22 height 4
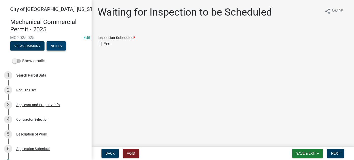
click at [59, 47] on button "Notes" at bounding box center [56, 45] width 19 height 9
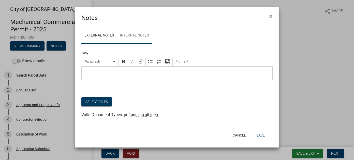
drag, startPoint x: 139, startPoint y: 33, endPoint x: 133, endPoint y: 34, distance: 5.9
click at [139, 33] on link "Internal Notes" at bounding box center [134, 36] width 35 height 16
click at [105, 34] on link "External Notes" at bounding box center [99, 36] width 36 height 16
click at [265, 136] on button "Save" at bounding box center [261, 134] width 17 height 9
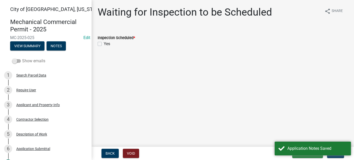
click at [19, 60] on span at bounding box center [16, 61] width 9 height 4
click at [22, 58] on input "Show emails" at bounding box center [22, 58] width 0 height 0
click at [28, 46] on button "View Summary" at bounding box center [27, 45] width 34 height 9
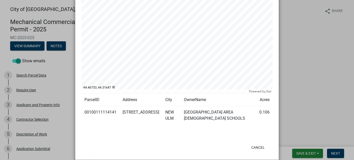
scroll to position [138, 0]
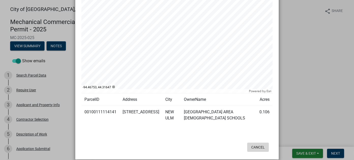
click at [260, 142] on button "Cancel" at bounding box center [259, 146] width 22 height 9
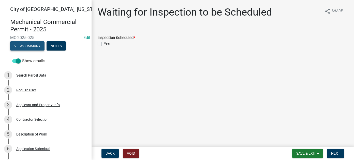
click at [39, 46] on button "View Summary" at bounding box center [27, 45] width 34 height 9
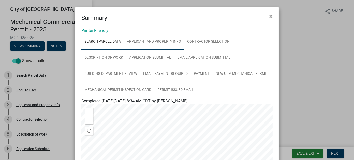
click at [171, 44] on link "Applicant and Property Info" at bounding box center [154, 42] width 60 height 16
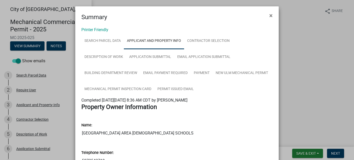
scroll to position [0, 0]
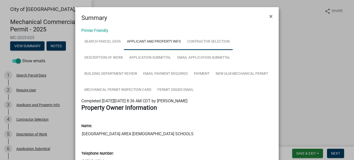
click at [208, 43] on link "Contractor Selection" at bounding box center [208, 42] width 49 height 16
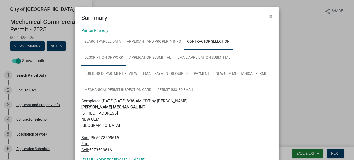
click at [111, 54] on link "Description of Work" at bounding box center [103, 58] width 45 height 16
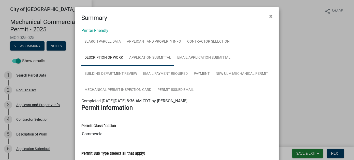
click at [163, 57] on link "Application Submittal" at bounding box center [150, 58] width 48 height 16
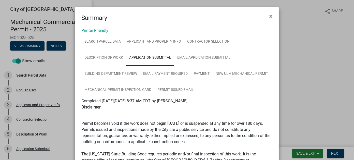
click at [300, 101] on ngb-modal-window "Summary × Printer Friendly Search Parcel Data Applicant and Property Info Contr…" at bounding box center [177, 80] width 354 height 160
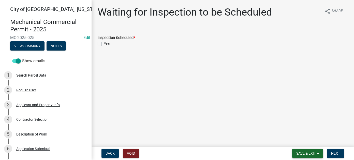
click at [313, 153] on span "Save & Exit" at bounding box center [307, 153] width 20 height 4
click at [298, 141] on button "Save & Exit" at bounding box center [303, 140] width 41 height 12
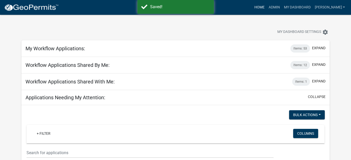
click at [263, 9] on div "Home Admin My Dashboard Watson Admin Account Contractor Profile Logout" at bounding box center [205, 8] width 284 height 10
click at [266, 8] on link "Home" at bounding box center [259, 8] width 14 height 10
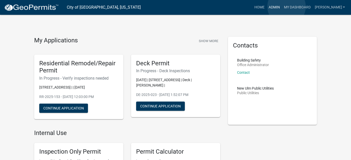
click at [281, 7] on link "Admin" at bounding box center [273, 8] width 15 height 10
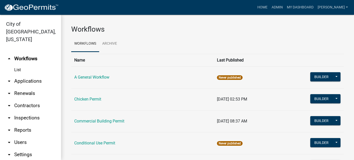
click at [44, 75] on link "arrow_drop_down Applications" at bounding box center [30, 81] width 61 height 12
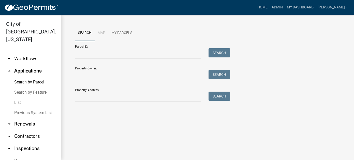
click at [23, 97] on link "List" at bounding box center [30, 102] width 61 height 10
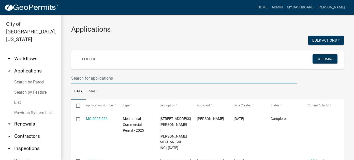
click at [96, 77] on input "text" at bounding box center [184, 78] width 226 height 10
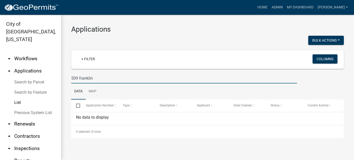
drag, startPoint x: 95, startPoint y: 77, endPoint x: 80, endPoint y: 78, distance: 15.0
click at [80, 78] on input "509 franklin" at bounding box center [184, 78] width 226 height 10
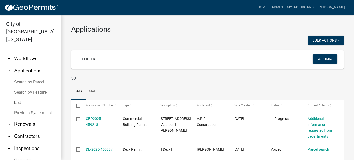
type input "5"
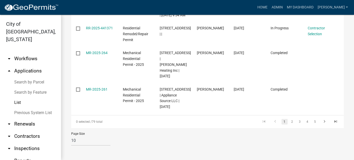
scroll to position [331, 0]
click at [292, 123] on li "2" at bounding box center [293, 121] width 8 height 9
click at [290, 123] on link "2" at bounding box center [293, 122] width 6 height 6
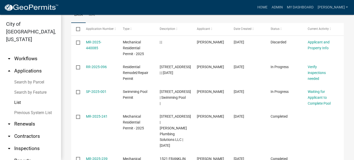
scroll to position [37, 0]
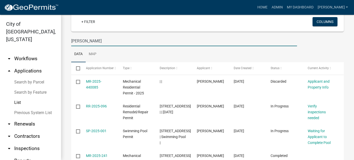
click at [105, 41] on input "franklin" at bounding box center [184, 41] width 226 height 10
click at [72, 40] on input "franklin" at bounding box center [184, 41] width 226 height 10
drag, startPoint x: 94, startPoint y: 40, endPoint x: 57, endPoint y: 40, distance: 36.9
click at [57, 40] on div "City of New Ulm, Minnesota arrow_drop_down Workflows List arrow_drop_up Applica…" at bounding box center [177, 87] width 354 height 145
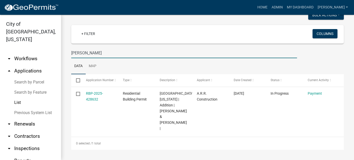
scroll to position [13, 0]
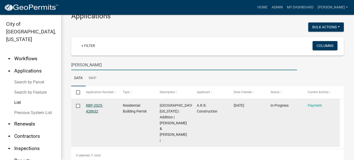
type input "leonard"
click at [95, 105] on link "RBP-2025-428632" at bounding box center [94, 108] width 17 height 10
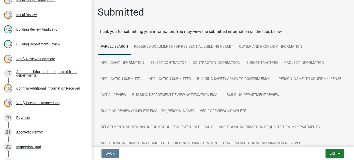
scroll to position [255, 0]
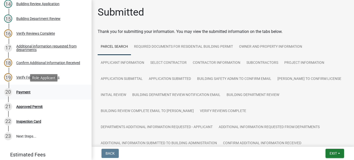
click at [28, 92] on div "Payment" at bounding box center [23, 92] width 14 height 4
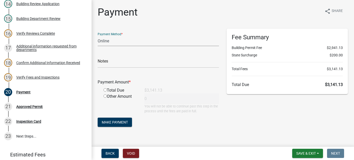
click at [108, 42] on select "Credit Card POS Check Cash Online" at bounding box center [158, 41] width 121 height 10
select select "2: 1"
click at [98, 36] on select "Credit Card POS Check Cash Online" at bounding box center [158, 41] width 121 height 10
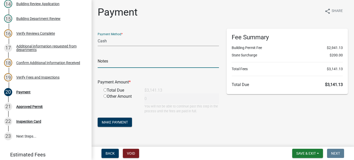
click at [106, 64] on input "text" at bounding box center [158, 62] width 121 height 10
type input "19680"
click at [106, 89] on input "radio" at bounding box center [105, 89] width 3 height 3
radio input "true"
type input "3141.13"
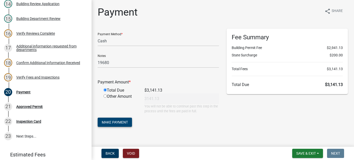
click at [108, 122] on span "Make Payment" at bounding box center [115, 122] width 26 height 4
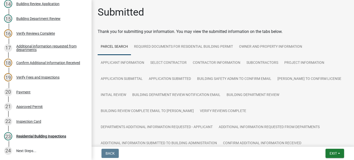
scroll to position [269, 0]
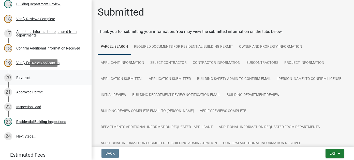
click at [27, 72] on link "20 Payment" at bounding box center [46, 77] width 92 height 15
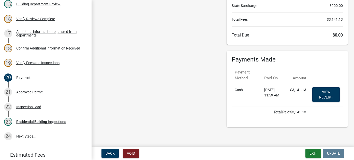
scroll to position [51, 0]
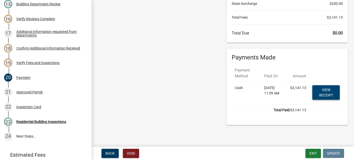
click at [322, 90] on link "View receipt" at bounding box center [327, 92] width 28 height 15
click at [29, 92] on div "Approved Permit" at bounding box center [29, 92] width 26 height 4
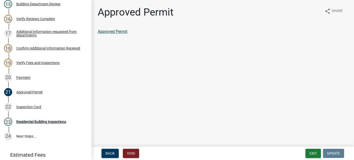
click at [126, 32] on link "Approved Permit" at bounding box center [113, 31] width 30 height 5
click at [43, 73] on div "20 Payment" at bounding box center [43, 77] width 79 height 8
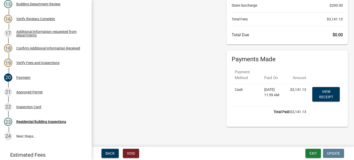
scroll to position [51, 0]
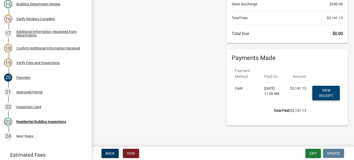
click at [323, 93] on link "View receipt" at bounding box center [327, 93] width 28 height 15
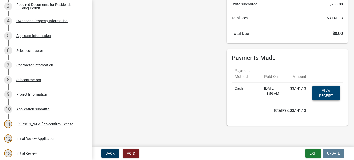
scroll to position [0, 0]
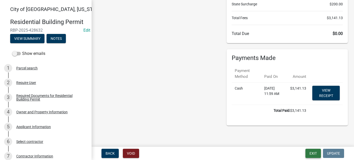
click at [313, 154] on button "Exit" at bounding box center [314, 152] width 16 height 9
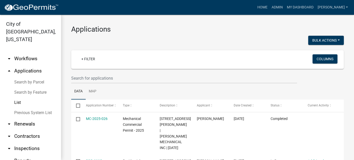
click at [15, 54] on link "arrow_drop_down Workflows" at bounding box center [30, 58] width 61 height 12
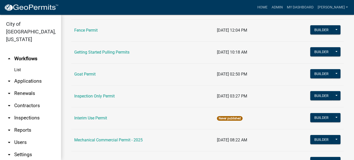
scroll to position [331, 0]
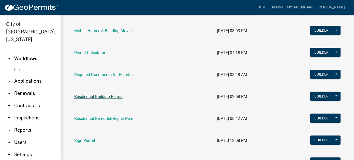
click at [113, 94] on link "Residential Building Permit" at bounding box center [98, 96] width 48 height 5
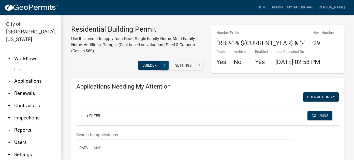
click at [163, 66] on button at bounding box center [165, 65] width 8 height 9
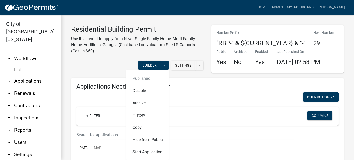
click at [197, 71] on div "Settings Start Application URL Start Application URL With Parcel ID" at bounding box center [186, 66] width 34 height 10
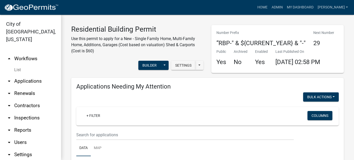
click at [14, 65] on link "List" at bounding box center [30, 70] width 61 height 10
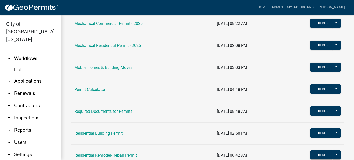
scroll to position [306, 0]
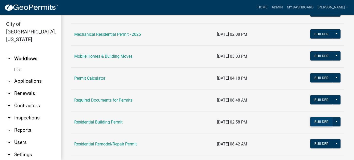
click at [321, 120] on button "Builder" at bounding box center [322, 121] width 22 height 9
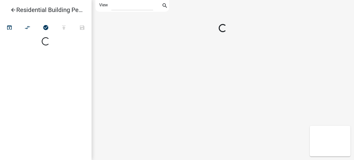
select select "1"
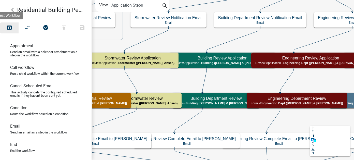
click at [11, 29] on icon "open_in_browser" at bounding box center [9, 27] width 6 height 7
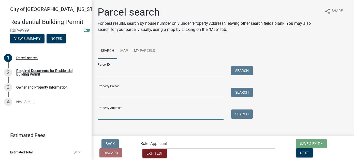
click at [135, 114] on input "Property Address:" at bounding box center [161, 114] width 126 height 10
type input "1507"
click at [241, 114] on button "Search" at bounding box center [242, 113] width 22 height 9
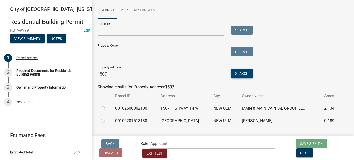
scroll to position [42, 0]
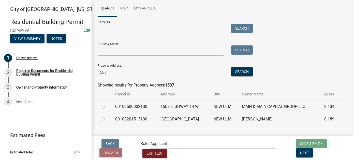
click at [107, 116] on label at bounding box center [107, 116] width 0 height 0
click at [107, 118] on input "radio" at bounding box center [108, 117] width 3 height 3
radio input "true"
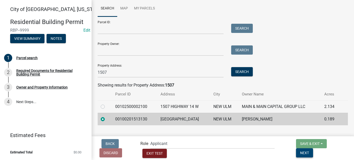
click at [309, 153] on span "Next" at bounding box center [304, 152] width 9 height 4
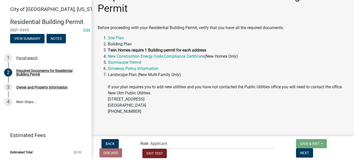
scroll to position [22, 0]
click at [309, 153] on span "Next" at bounding box center [304, 152] width 9 height 4
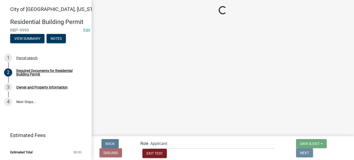
scroll to position [0, 0]
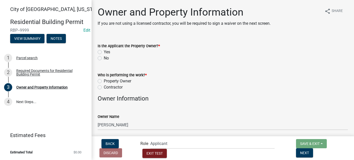
click at [104, 52] on label "Yes" at bounding box center [107, 52] width 6 height 6
click at [104, 52] on input "Yes" at bounding box center [105, 50] width 3 height 3
radio input "true"
click at [104, 87] on label "Contractor" at bounding box center [113, 87] width 19 height 6
click at [104, 87] on input "Contractor" at bounding box center [105, 85] width 3 height 3
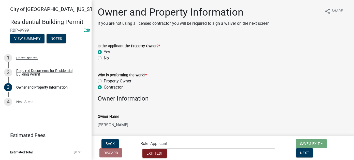
radio input "true"
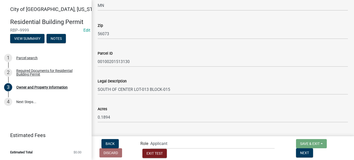
scroll to position [382, 0]
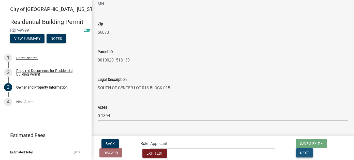
click at [309, 151] on span "Next" at bounding box center [304, 152] width 9 height 4
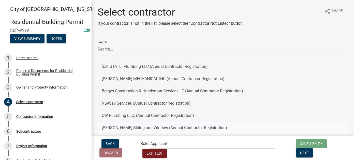
click at [138, 128] on button "[PERSON_NAME] Siding and Window (Annual Contractor Registration)" at bounding box center [223, 127] width 251 height 12
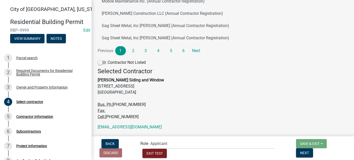
scroll to position [144, 0]
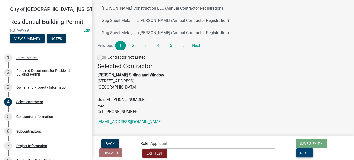
drag, startPoint x: 335, startPoint y: 150, endPoint x: 321, endPoint y: 144, distance: 15.9
click at [309, 150] on span "Next" at bounding box center [304, 152] width 9 height 4
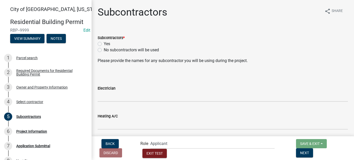
click at [104, 49] on label "No subcontractors will be used" at bounding box center [131, 50] width 55 height 6
click at [104, 49] on input "No subcontractors will be used" at bounding box center [105, 48] width 3 height 3
radio input "true"
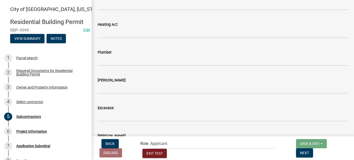
scroll to position [147, 0]
click at [313, 155] on button "Next" at bounding box center [304, 152] width 17 height 9
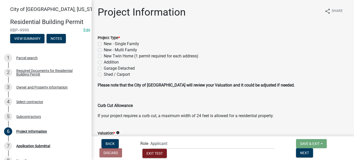
click at [104, 62] on label "Addition" at bounding box center [111, 62] width 15 height 6
click at [104, 62] on input "Addition" at bounding box center [105, 60] width 3 height 3
radio input "true"
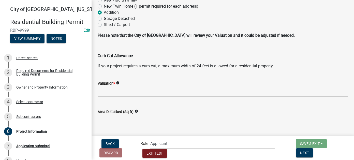
scroll to position [51, 0]
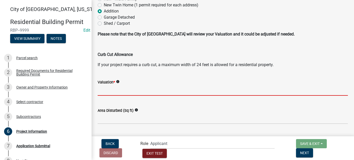
click at [115, 92] on input "text" at bounding box center [223, 90] width 251 height 10
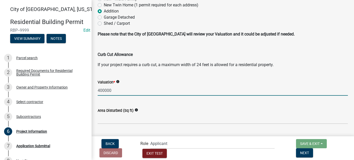
type input "400000"
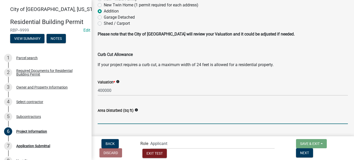
click at [118, 118] on input "text" at bounding box center [223, 118] width 251 height 10
type input "1000"
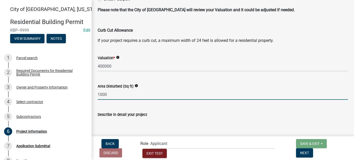
scroll to position [102, 0]
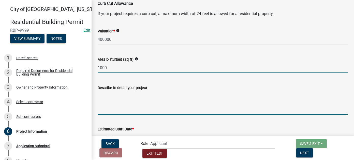
click at [116, 101] on textarea "Describe in detail your project" at bounding box center [223, 103] width 251 height 24
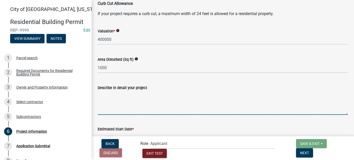
select select "8"
select select "2025"
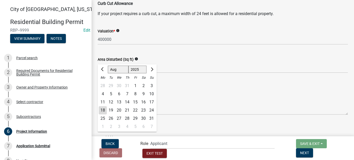
click at [103, 139] on div "Jan Feb Mar Apr May Jun Jul Aug Sep Oct Nov Dec 1525 1526 1527 1528 1529 1530 1…" at bounding box center [121, 137] width 47 height 10
click at [112, 111] on div "19" at bounding box center [111, 110] width 8 height 8
type input "08/19/2025"
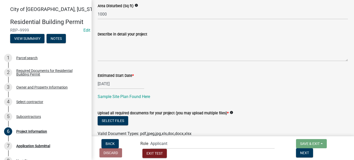
scroll to position [172, 0]
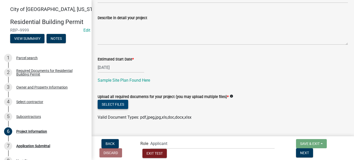
click at [117, 104] on button "Select files" at bounding box center [113, 104] width 31 height 9
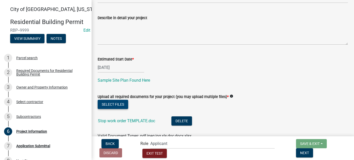
scroll to position [190, 0]
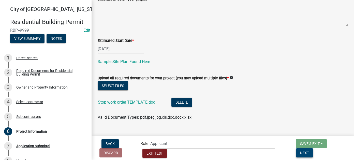
click at [309, 151] on span "Next" at bounding box center [304, 152] width 9 height 4
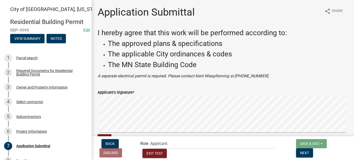
scroll to position [63, 0]
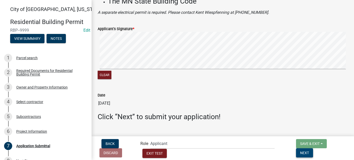
click at [309, 154] on span "Next" at bounding box center [304, 152] width 9 height 4
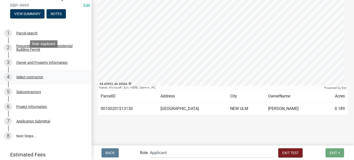
scroll to position [44, 0]
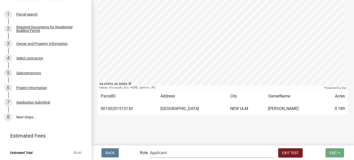
click at [189, 148] on select "Applicant Zoning and Building (John, Ellwood, Mike) Admin Stormwater (Joe S, An…" at bounding box center [212, 152] width 125 height 10
select select "2a8d2813-429b-4053-9d45-3691f4ce4985"
click at [171, 147] on select "Applicant Zoning and Building (John, Ellwood, Mike) Admin Stormwater (Joe S, An…" at bounding box center [212, 152] width 125 height 10
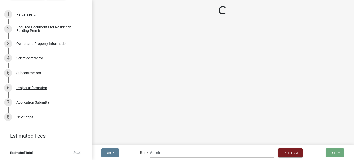
scroll to position [0, 0]
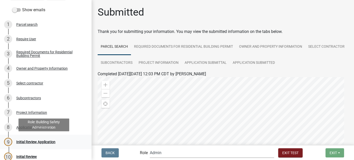
click at [47, 140] on div "Initial Review Application" at bounding box center [35, 142] width 39 height 4
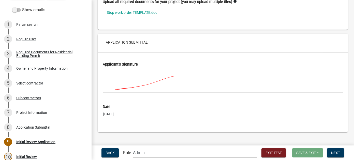
scroll to position [1226, 0]
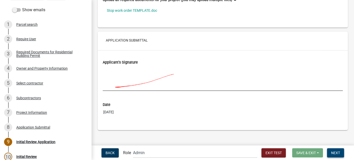
click at [335, 151] on span "Next" at bounding box center [336, 152] width 9 height 4
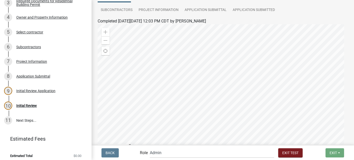
scroll to position [76, 0]
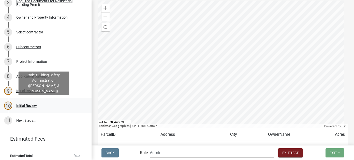
click at [51, 103] on div "10 Initial Review" at bounding box center [43, 105] width 79 height 8
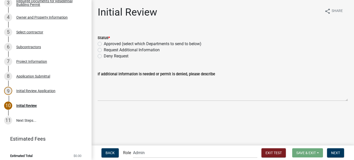
click at [104, 43] on label "Approved (select which Departments to send to below)" at bounding box center [153, 44] width 98 height 6
click at [104, 43] on input "Approved (select which Departments to send to below)" at bounding box center [105, 42] width 3 height 3
radio input "true"
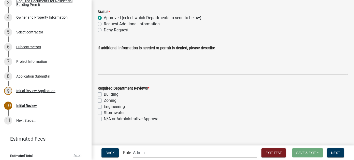
scroll to position [28, 0]
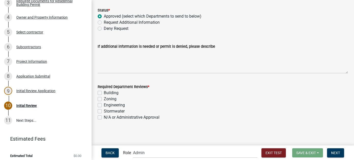
click at [104, 116] on label "N/A or Administrative Approval" at bounding box center [132, 117] width 56 height 6
click at [104, 116] on input "N/A or Administrative Approval" at bounding box center [105, 115] width 3 height 3
checkbox input "true"
checkbox input "false"
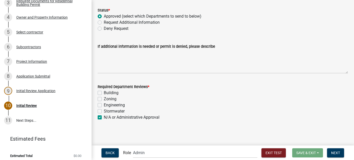
checkbox input "false"
checkbox input "true"
click at [335, 153] on span "Next" at bounding box center [336, 152] width 9 height 4
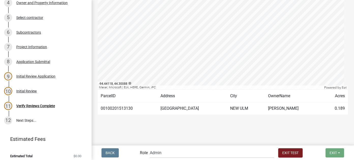
scroll to position [130, 0]
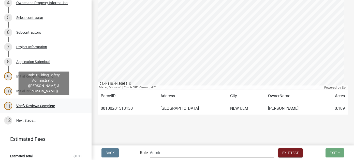
click at [29, 108] on div "11 Verify Reviews Complete" at bounding box center [43, 106] width 79 height 8
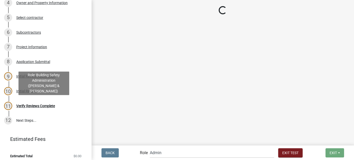
scroll to position [0, 0]
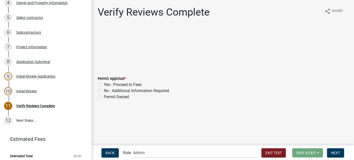
click at [124, 83] on label "Yes - Proceed to Fees" at bounding box center [123, 84] width 38 height 6
click at [107, 83] on input "Yes - Proceed to Fees" at bounding box center [105, 82] width 3 height 3
radio input "true"
click at [335, 151] on span "Next" at bounding box center [336, 152] width 9 height 4
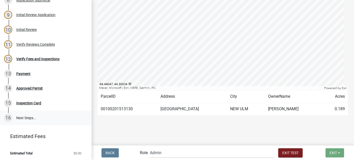
scroll to position [171, 0]
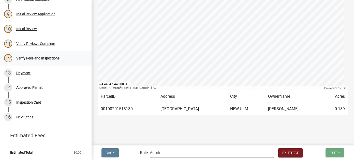
click at [45, 59] on div "Verify Fees and Inspections" at bounding box center [37, 58] width 43 height 4
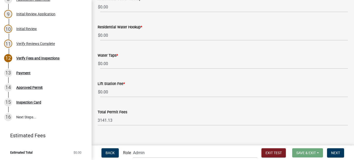
scroll to position [318, 0]
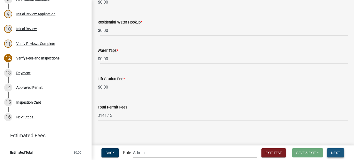
click at [339, 151] on span "Next" at bounding box center [336, 152] width 9 height 4
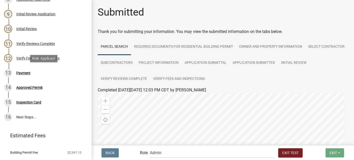
click at [33, 72] on div "13 Payment" at bounding box center [43, 73] width 79 height 8
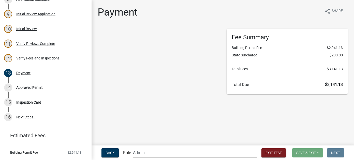
click at [181, 154] on select "Applicant Zoning and Building (John, Ellwood, Mike) Admin Stormwater (Joe S, An…" at bounding box center [195, 152] width 125 height 10
select select "2: 1"
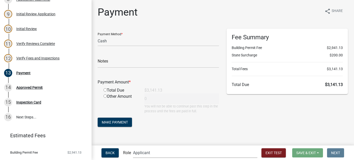
click at [154, 147] on select "Applicant Zoning and Building (John, Ellwood, Mike) Admin Stormwater (Joe S, An…" at bounding box center [195, 152] width 125 height 10
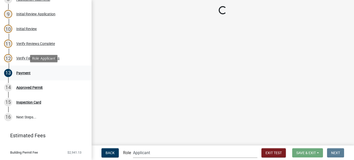
click at [32, 74] on div "13 Payment" at bounding box center [43, 73] width 79 height 8
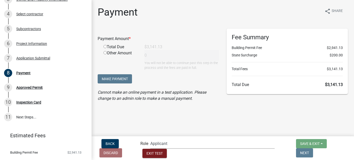
click at [180, 148] on select "Applicant Zoning and Building (John, Ellwood, Mike) Admin Stormwater (Joe S, An…" at bounding box center [213, 143] width 125 height 10
select select "2a8d2813-429b-4053-9d45-3691f4ce4985"
click at [165, 147] on select "Applicant Zoning and Building (John, Ellwood, Mike) Admin Stormwater (Joe S, An…" at bounding box center [213, 143] width 125 height 10
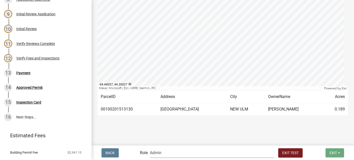
scroll to position [130, 0]
click at [26, 72] on div "Payment" at bounding box center [23, 73] width 14 height 4
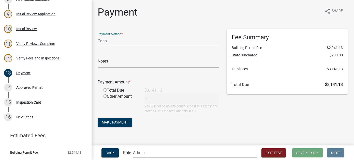
click at [108, 39] on select "Credit Card POS Check Cash" at bounding box center [158, 41] width 121 height 10
select select "1: 0"
click at [98, 36] on select "Credit Card POS Check Cash" at bounding box center [158, 41] width 121 height 10
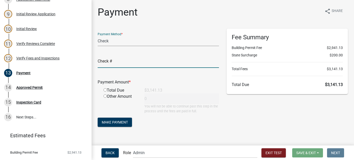
click at [131, 61] on input "text" at bounding box center [158, 62] width 121 height 10
type input "19680"
click at [105, 90] on input "radio" at bounding box center [105, 89] width 3 height 3
radio input "true"
type input "3141.13"
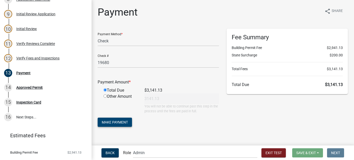
click at [116, 121] on span "Make Payment" at bounding box center [115, 122] width 26 height 4
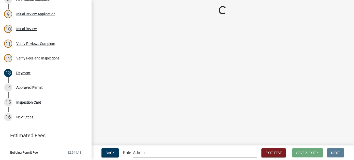
scroll to position [186, 0]
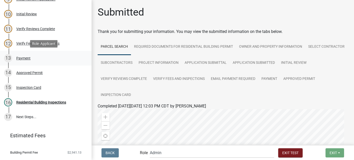
click at [24, 61] on div "13 Payment" at bounding box center [43, 58] width 79 height 8
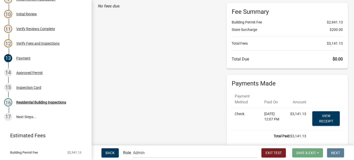
scroll to position [51, 0]
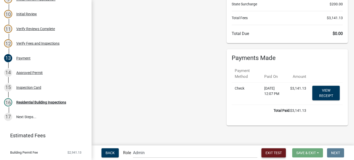
click at [266, 151] on span "Exit Test" at bounding box center [274, 152] width 16 height 4
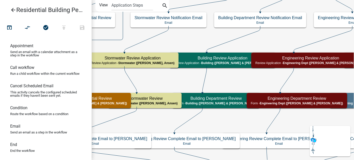
click at [13, 10] on icon "arrow_back" at bounding box center [13, 10] width 6 height 7
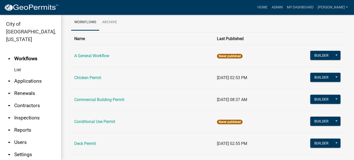
scroll to position [51, 0]
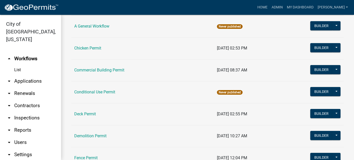
click at [20, 75] on link "arrow_drop_down Applications" at bounding box center [30, 81] width 61 height 12
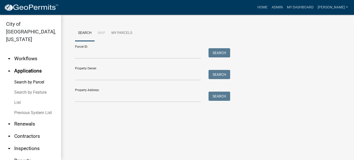
click at [20, 97] on link "List" at bounding box center [30, 102] width 61 height 10
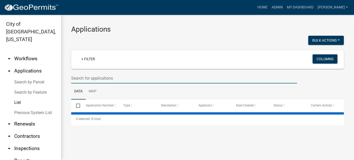
click at [102, 81] on input "text" at bounding box center [184, 78] width 226 height 10
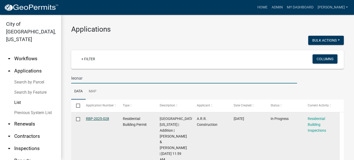
type input "leonar"
click at [98, 118] on link "RBP-2025-028" at bounding box center [97, 118] width 23 height 4
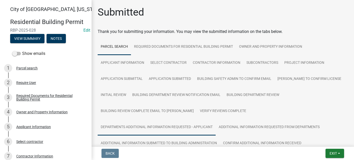
scroll to position [76, 0]
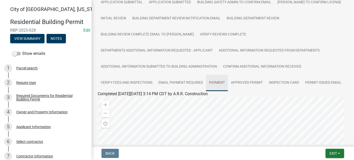
click at [214, 82] on link "Payment" at bounding box center [217, 83] width 22 height 16
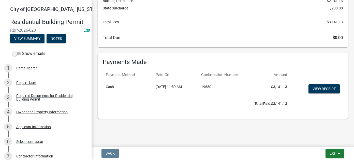
scroll to position [207, 0]
click at [322, 89] on link "View receipt" at bounding box center [324, 88] width 31 height 9
click at [63, 36] on button "Notes" at bounding box center [56, 38] width 19 height 9
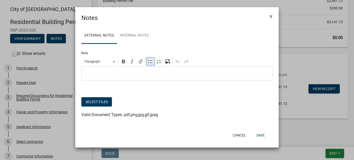
click at [149, 62] on icon "Editor toolbar" at bounding box center [150, 61] width 5 height 5
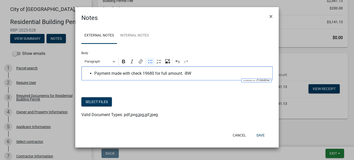
click at [93, 74] on ul "Payment made with check 19680 for full amount. -BW" at bounding box center [177, 73] width 186 height 6
click at [264, 134] on button "Save" at bounding box center [261, 134] width 17 height 9
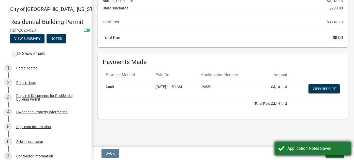
click at [292, 148] on div "Application Notes Saved" at bounding box center [318, 148] width 60 height 6
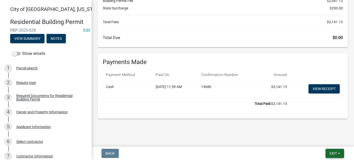
click at [329, 152] on button "Exit" at bounding box center [335, 152] width 19 height 9
click at [317, 141] on button "Save & Exit" at bounding box center [324, 140] width 41 height 12
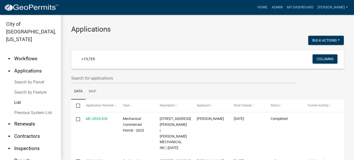
click at [22, 52] on link "arrow_drop_down Workflows" at bounding box center [30, 58] width 61 height 12
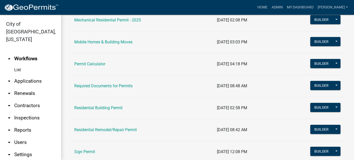
scroll to position [331, 0]
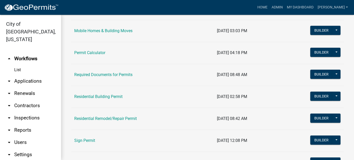
click at [111, 90] on td "Residential Building Permit" at bounding box center [142, 97] width 143 height 22
click at [317, 98] on button "Builder" at bounding box center [322, 95] width 22 height 9
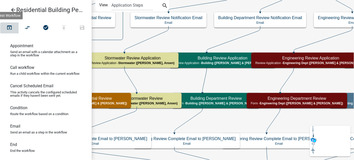
click at [10, 27] on icon "open_in_browser" at bounding box center [9, 27] width 6 height 7
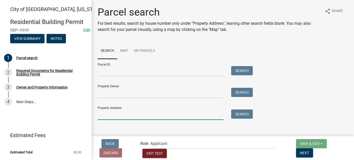
click at [118, 109] on input "Property Address:" at bounding box center [161, 114] width 126 height 10
type input "2526"
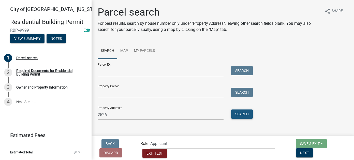
click at [241, 115] on button "Search" at bounding box center [242, 113] width 22 height 9
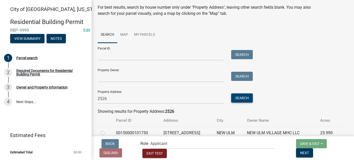
scroll to position [30, 0]
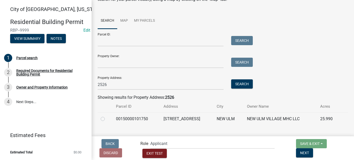
click at [107, 116] on label at bounding box center [107, 116] width 0 height 0
click at [107, 118] on input "radio" at bounding box center [108, 117] width 3 height 3
radio input "true"
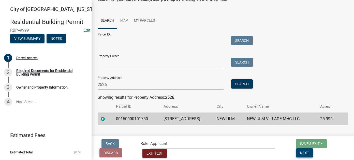
click at [309, 152] on span "Next" at bounding box center [304, 152] width 9 height 4
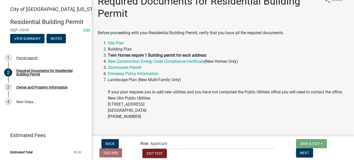
scroll to position [22, 0]
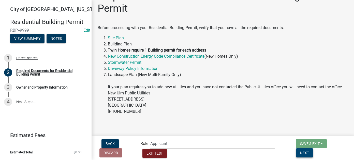
click at [313, 155] on button "Next" at bounding box center [304, 152] width 17 height 9
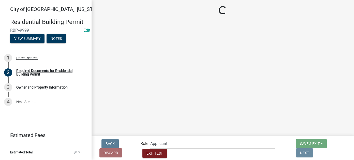
scroll to position [0, 0]
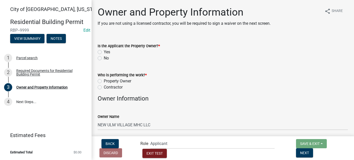
click at [104, 52] on label "Yes" at bounding box center [107, 52] width 6 height 6
click at [104, 52] on input "Yes" at bounding box center [105, 50] width 3 height 3
radio input "true"
click at [104, 86] on label "Contractor" at bounding box center [113, 87] width 19 height 6
click at [104, 86] on input "Contractor" at bounding box center [105, 85] width 3 height 3
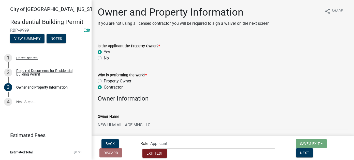
radio input "true"
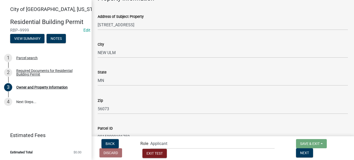
scroll to position [382, 0]
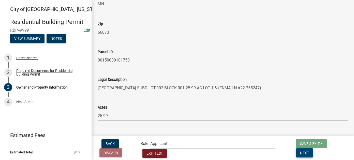
click at [313, 155] on button "Next" at bounding box center [304, 152] width 17 height 9
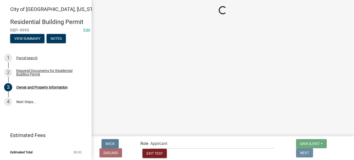
scroll to position [0, 0]
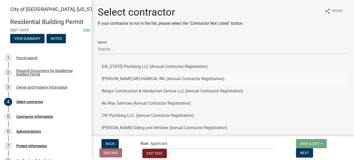
click at [125, 80] on button "[PERSON_NAME] MECHANICAL INC (Annual Contractor Registration)" at bounding box center [223, 79] width 251 height 12
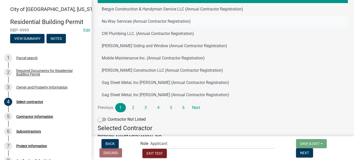
scroll to position [150, 0]
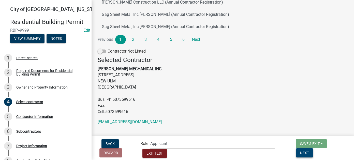
click at [309, 153] on span "Next" at bounding box center [304, 152] width 9 height 4
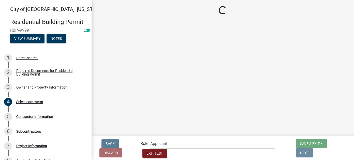
scroll to position [0, 0]
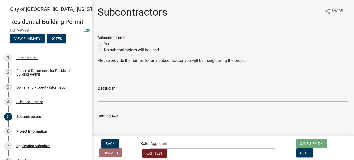
click at [104, 50] on label "No subcontractors will be used" at bounding box center [131, 50] width 55 height 6
click at [104, 50] on input "No subcontractors will be used" at bounding box center [105, 48] width 3 height 3
radio input "true"
click at [309, 153] on span "Next" at bounding box center [304, 152] width 9 height 4
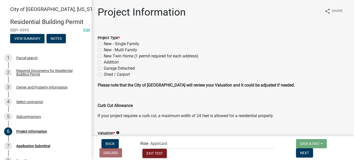
click at [104, 62] on label "Addition" at bounding box center [111, 62] width 15 height 6
click at [104, 62] on input "Addition" at bounding box center [105, 60] width 3 height 3
radio input "true"
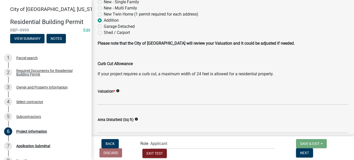
scroll to position [51, 0]
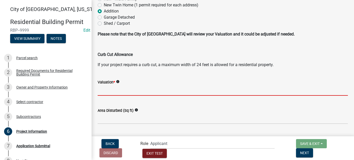
click at [111, 90] on input "text" at bounding box center [223, 90] width 251 height 10
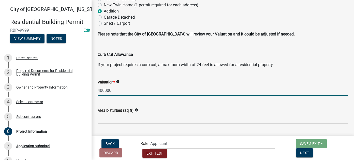
type input "400000"
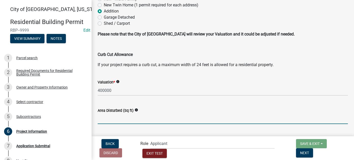
click at [116, 120] on input "text" at bounding box center [223, 118] width 251 height 10
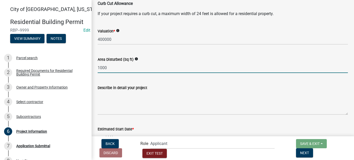
scroll to position [153, 0]
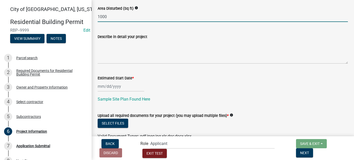
type input "1000"
select select "8"
select select "2025"
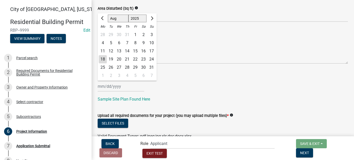
click at [105, 84] on div "Jan Feb Mar Apr May Jun Jul Aug Sep Oct Nov Dec 1525 1526 1527 1528 1529 1530 1…" at bounding box center [121, 86] width 47 height 10
click at [111, 58] on div "19" at bounding box center [111, 59] width 8 height 8
type input "08/19/2025"
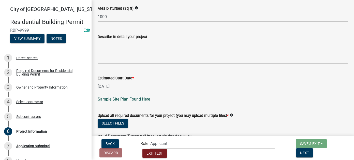
scroll to position [172, 0]
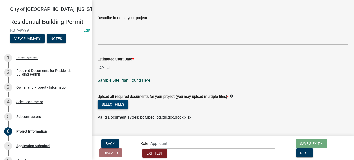
click at [112, 100] on button "Select files" at bounding box center [113, 104] width 31 height 9
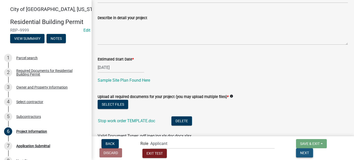
click at [309, 154] on span "Next" at bounding box center [304, 152] width 9 height 4
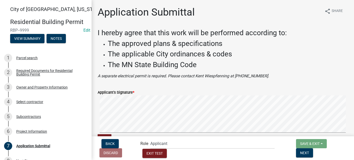
click at [255, 86] on form "Applicant's Signature * Clear" at bounding box center [223, 113] width 251 height 60
click at [309, 150] on span "Next" at bounding box center [304, 152] width 9 height 4
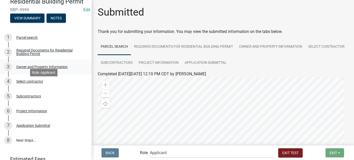
scroll to position [44, 0]
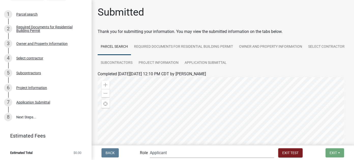
click at [185, 156] on select "Applicant Zoning and Building (John, Ellwood, Mike) Admin Stormwater (Joe S, An…" at bounding box center [212, 152] width 125 height 10
select select "2a8d2813-429b-4053-9d45-3691f4ce4985"
click at [171, 147] on select "Applicant Zoning and Building (John, Ellwood, Mike) Admin Stormwater (Joe S, An…" at bounding box center [212, 152] width 125 height 10
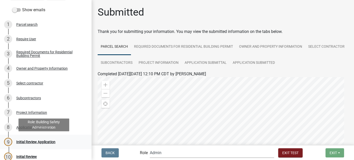
click at [50, 141] on div "Initial Review Application" at bounding box center [35, 142] width 39 height 4
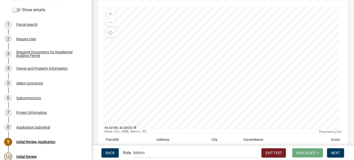
scroll to position [51, 0]
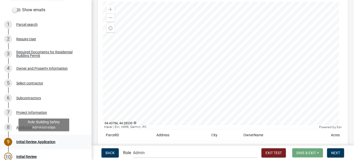
click at [36, 139] on div "9 Initial Review Application" at bounding box center [43, 142] width 79 height 8
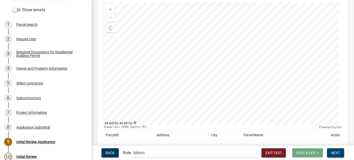
click at [338, 151] on span "Next" at bounding box center [336, 152] width 9 height 4
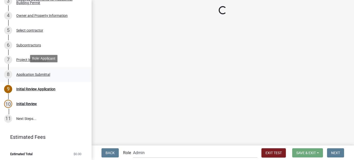
scroll to position [98, 0]
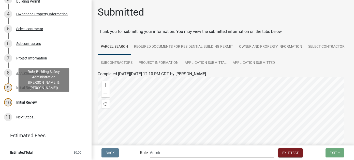
click at [26, 102] on div "Initial Review" at bounding box center [26, 102] width 21 height 4
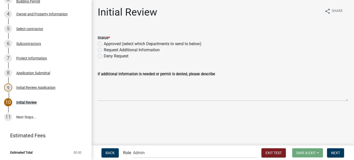
click at [104, 44] on label "Approved (select which Departments to send to below)" at bounding box center [153, 44] width 98 height 6
click at [104, 44] on input "Approved (select which Departments to send to below)" at bounding box center [105, 42] width 3 height 3
radio input "true"
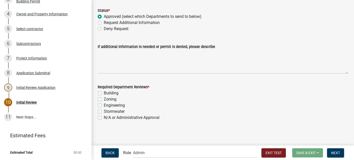
scroll to position [28, 0]
click at [104, 116] on label "N/A or Administrative Approval" at bounding box center [132, 117] width 56 height 6
click at [104, 116] on input "N/A or Administrative Approval" at bounding box center [105, 115] width 3 height 3
checkbox input "true"
checkbox input "false"
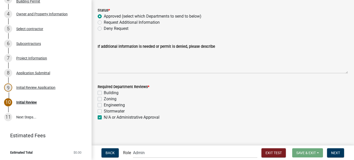
checkbox input "false"
checkbox input "true"
click at [334, 150] on span "Next" at bounding box center [336, 152] width 9 height 4
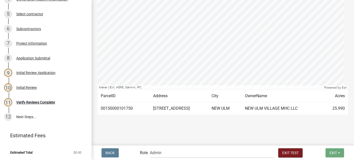
scroll to position [130, 0]
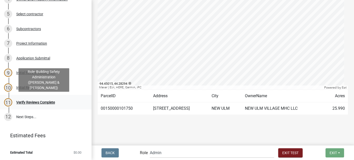
click at [32, 102] on div "Verify Reviews Complete" at bounding box center [35, 102] width 39 height 4
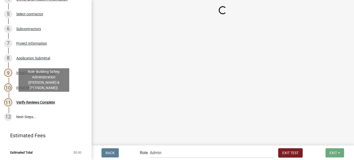
scroll to position [0, 0]
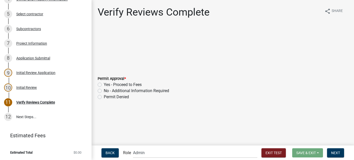
click at [104, 84] on label "Yes - Proceed to Fees" at bounding box center [123, 84] width 38 height 6
click at [104, 84] on input "Yes - Proceed to Fees" at bounding box center [105, 82] width 3 height 3
radio input "true"
click at [337, 152] on span "Next" at bounding box center [336, 152] width 9 height 4
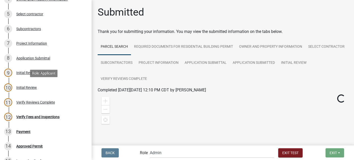
scroll to position [171, 0]
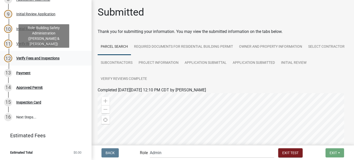
click at [26, 60] on div "Verify Fees and Inspections" at bounding box center [37, 58] width 43 height 4
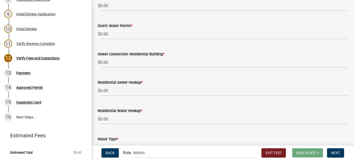
scroll to position [318, 0]
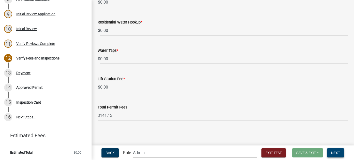
click at [333, 153] on span "Next" at bounding box center [336, 152] width 9 height 4
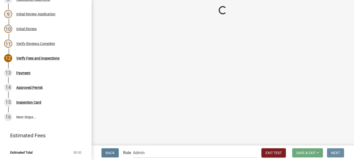
scroll to position [0, 0]
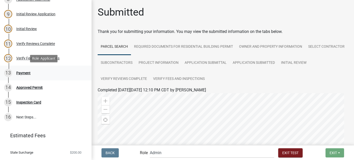
click at [34, 74] on div "13 Payment" at bounding box center [43, 73] width 79 height 8
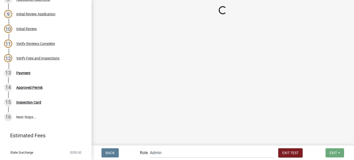
select select "2: 1"
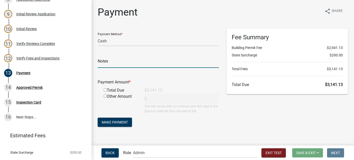
click at [170, 66] on input "text" at bounding box center [158, 62] width 121 height 10
click at [108, 63] on input "text" at bounding box center [158, 62] width 121 height 10
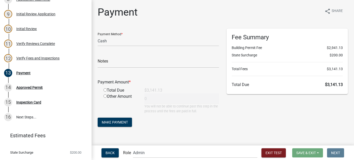
click at [211, 76] on div "Payment Amount * Total Due $3,141.13 Other Amount 0 You will not be able to con…" at bounding box center [158, 93] width 121 height 42
click at [109, 40] on select "Credit Card POS Check Cash" at bounding box center [158, 41] width 121 height 10
click at [111, 40] on select "Credit Card POS Check Cash" at bounding box center [158, 41] width 121 height 10
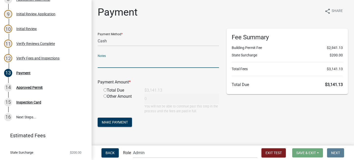
click at [114, 59] on input "text" at bounding box center [158, 62] width 121 height 10
type input "19262"
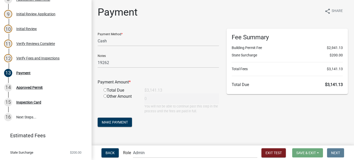
click at [106, 89] on input "radio" at bounding box center [105, 89] width 3 height 3
radio input "true"
type input "3141.13"
click at [125, 122] on span "Make Payment" at bounding box center [115, 122] width 26 height 4
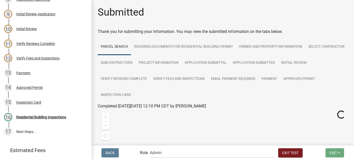
scroll to position [186, 0]
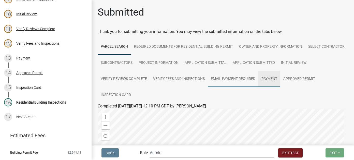
drag, startPoint x: 295, startPoint y: 80, endPoint x: 278, endPoint y: 79, distance: 16.8
click at [281, 80] on link "Payment" at bounding box center [270, 79] width 22 height 16
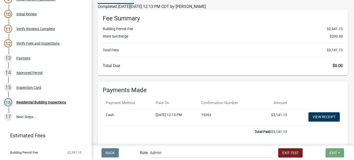
scroll to position [102, 0]
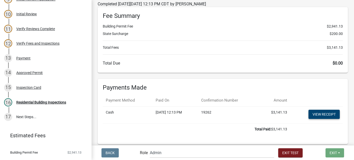
click at [321, 115] on link "View receipt" at bounding box center [324, 114] width 31 height 9
click at [283, 150] on span "Exit Test" at bounding box center [291, 152] width 16 height 4
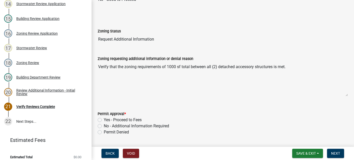
scroll to position [149, 0]
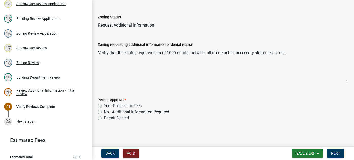
click at [104, 112] on label "No - Additional Information Required" at bounding box center [136, 112] width 65 height 6
click at [104, 112] on input "No - Additional Information Required" at bounding box center [105, 110] width 3 height 3
radio input "true"
click at [332, 154] on span "Next" at bounding box center [336, 153] width 9 height 4
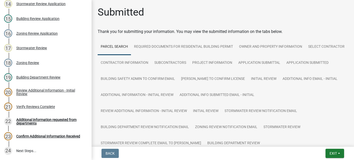
scroll to position [284, 0]
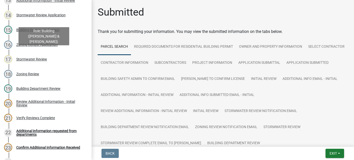
scroll to position [289, 0]
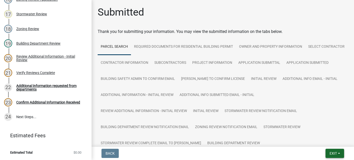
click at [330, 151] on span "Exit" at bounding box center [333, 153] width 7 height 4
click at [328, 142] on button "Save & Exit" at bounding box center [324, 140] width 41 height 12
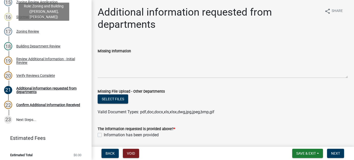
scroll to position [274, 0]
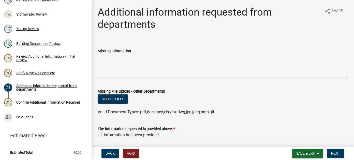
click at [311, 154] on span "Save & Exit" at bounding box center [307, 153] width 20 height 4
click at [297, 143] on button "Save & Exit" at bounding box center [303, 140] width 41 height 12
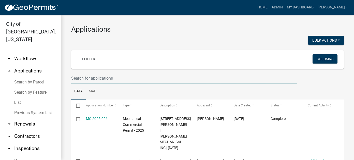
click at [127, 76] on input "text" at bounding box center [184, 78] width 226 height 10
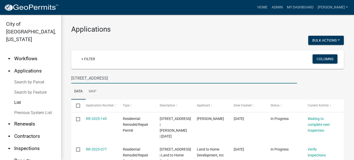
type input "[STREET_ADDRESS]"
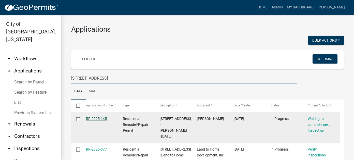
click at [89, 119] on link "RR-2025-145" at bounding box center [96, 118] width 21 height 4
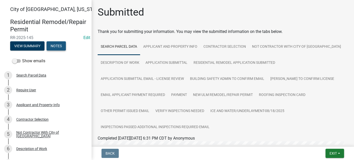
click at [62, 44] on button "Notes" at bounding box center [56, 45] width 19 height 9
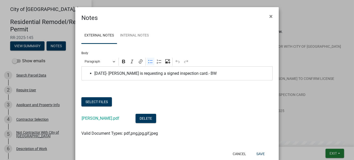
click at [214, 72] on span "[DATE]- [PERSON_NAME] is requesting a signed inspection card.- BW" at bounding box center [182, 73] width 176 height 6
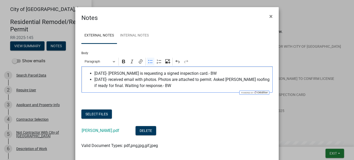
scroll to position [25, 0]
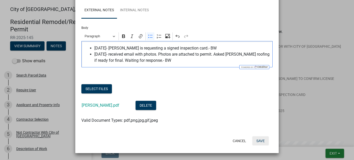
click at [261, 141] on button "Save" at bounding box center [261, 140] width 17 height 9
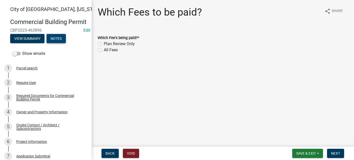
click at [50, 43] on button "Notes" at bounding box center [56, 38] width 19 height 9
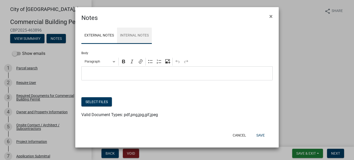
click at [124, 38] on link "Internal Notes" at bounding box center [134, 36] width 35 height 16
click at [98, 36] on link "External Notes" at bounding box center [99, 36] width 36 height 16
click at [265, 134] on button "Save" at bounding box center [261, 134] width 17 height 9
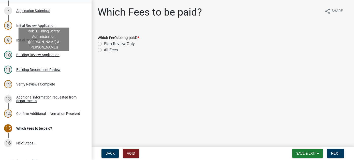
scroll to position [179, 0]
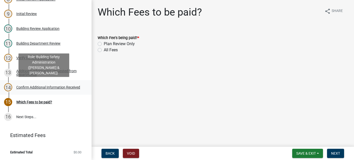
click at [33, 87] on div "Confirm Additional Information Received" at bounding box center [48, 87] width 64 height 4
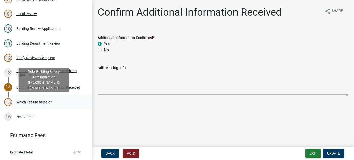
click at [33, 100] on div "Which Fees to be paid?" at bounding box center [34, 102] width 36 height 4
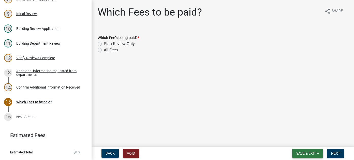
click at [313, 152] on span "Save & Exit" at bounding box center [307, 153] width 20 height 4
click at [298, 137] on button "Save & Exit" at bounding box center [303, 140] width 41 height 12
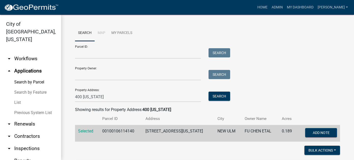
scroll to position [25, 0]
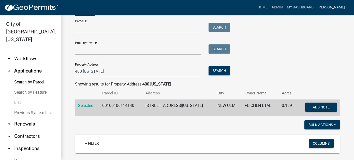
click at [339, 8] on link "[PERSON_NAME]" at bounding box center [333, 8] width 34 height 10
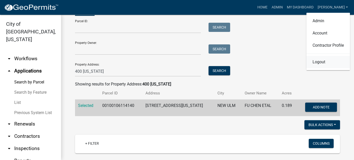
click at [316, 64] on link "Logout" at bounding box center [329, 62] width 44 height 12
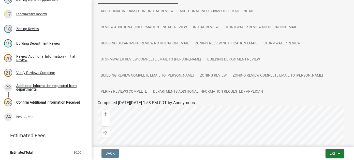
scroll to position [204, 0]
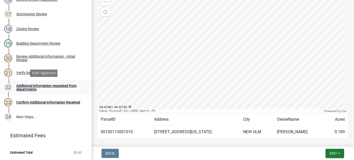
click at [39, 87] on div "Additional information requested from departments" at bounding box center [49, 87] width 67 height 7
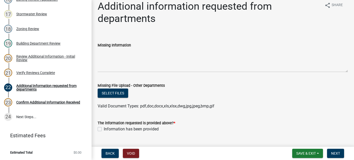
scroll to position [0, 0]
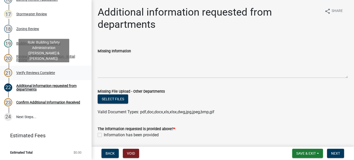
click at [27, 72] on div "Verify Reviews Complete" at bounding box center [35, 73] width 39 height 4
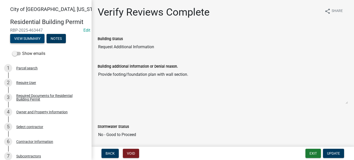
click at [32, 38] on button "View Summary" at bounding box center [27, 38] width 34 height 9
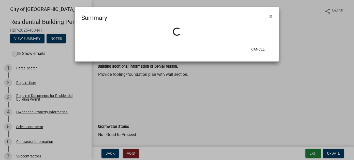
click at [19, 52] on ngb-modal-window "Summary × Loading... Cancel" at bounding box center [177, 80] width 354 height 160
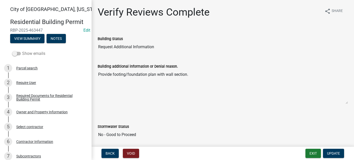
click at [17, 52] on span at bounding box center [16, 54] width 9 height 4
click at [22, 50] on input "Show emails" at bounding box center [22, 50] width 0 height 0
click at [30, 35] on button "View Summary" at bounding box center [27, 38] width 34 height 9
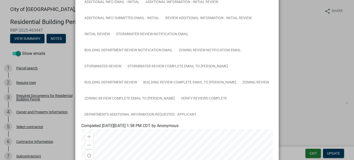
scroll to position [51, 0]
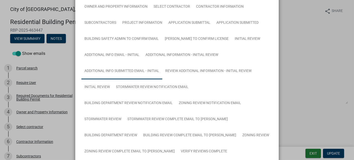
click at [119, 65] on link "Additional Info submitted Email - Initial" at bounding box center [121, 71] width 81 height 16
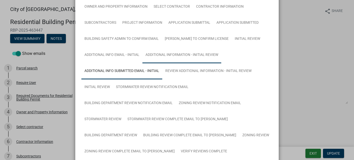
click at [155, 55] on link "Additional Information - Initial Review" at bounding box center [182, 55] width 79 height 16
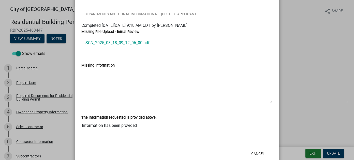
scroll to position [178, 0]
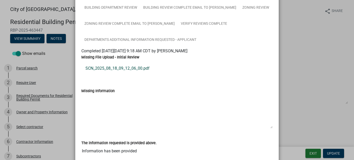
click at [141, 67] on link "SCN_2025_08_18_09_12_06_00.pdf" at bounding box center [177, 68] width 192 height 12
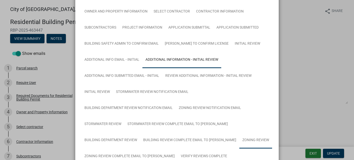
scroll to position [37, 0]
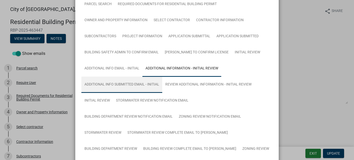
click at [92, 80] on link "Additional Info submitted Email - Initial" at bounding box center [121, 84] width 81 height 16
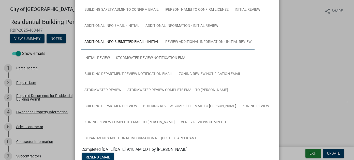
scroll to position [88, 0]
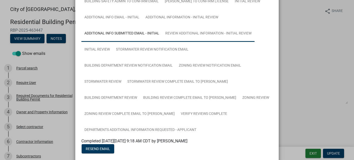
click at [187, 35] on link "Review Additional Information - Initial Review" at bounding box center [208, 33] width 92 height 16
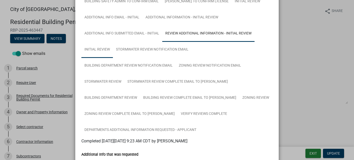
click at [101, 51] on link "Initial Review" at bounding box center [97, 50] width 32 height 16
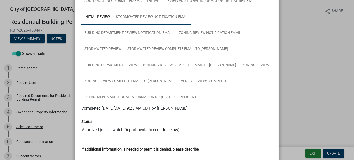
scroll to position [110, 0]
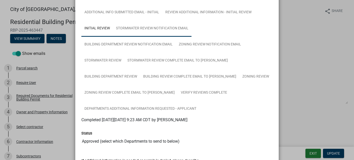
click at [142, 28] on link "Stormwater Review Notification Email" at bounding box center [152, 28] width 79 height 16
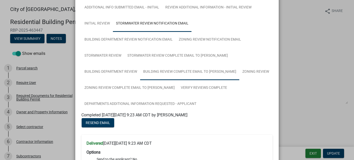
scroll to position [104, 0]
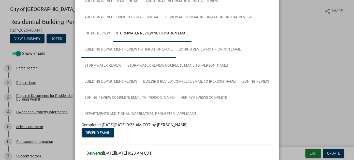
click at [141, 51] on link "Building Department Review Notification Email" at bounding box center [128, 50] width 94 height 16
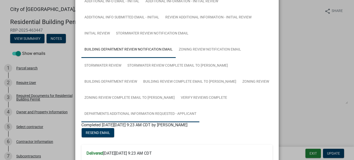
click at [128, 115] on link "Departments Additional Information Requested - Applicant" at bounding box center [140, 114] width 118 height 16
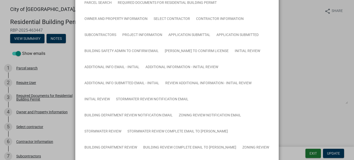
scroll to position [0, 0]
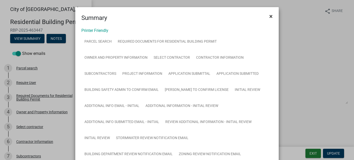
click at [270, 14] on span "×" at bounding box center [271, 16] width 3 height 7
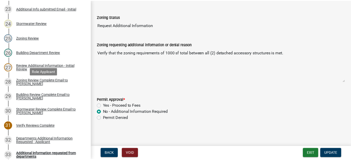
scroll to position [450, 0]
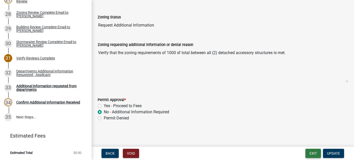
click at [311, 155] on button "Exit" at bounding box center [314, 152] width 16 height 9
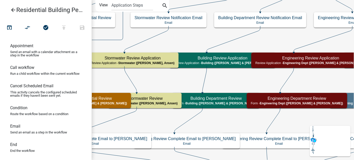
click at [14, 12] on icon "arrow_back" at bounding box center [13, 10] width 6 height 7
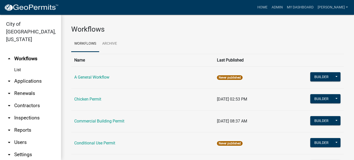
click at [29, 125] on link "arrow_drop_down Reports" at bounding box center [30, 130] width 61 height 12
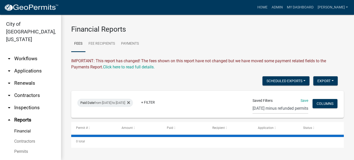
click at [110, 107] on div "Paid Date from [DATE] to [DATE] + Filter" at bounding box center [163, 104] width 179 height 13
click at [109, 104] on div "Paid Date from [DATE] to [DATE]" at bounding box center [105, 103] width 56 height 8
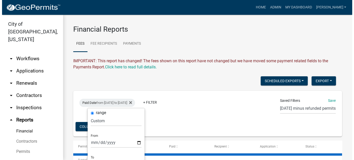
scroll to position [16, 0]
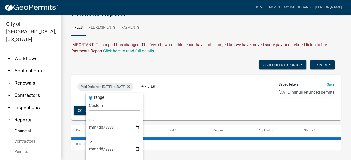
click at [93, 105] on select "[DATE] [DATE] Current Week Previous Week Current Month Last Month Current Calen…" at bounding box center [114, 105] width 51 height 10
select select "this_1_days"
click at [89, 100] on select "[DATE] [DATE] Current Week Previous Week Current Month Last Month Current Calen…" at bounding box center [114, 105] width 51 height 10
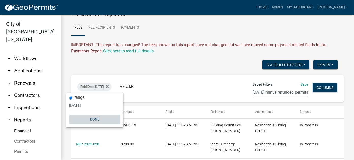
drag, startPoint x: 93, startPoint y: 121, endPoint x: 72, endPoint y: 106, distance: 25.4
click at [93, 121] on button "Done" at bounding box center [94, 119] width 51 height 9
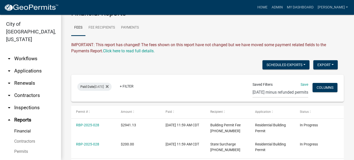
click at [30, 66] on link "arrow_drop_down Applications" at bounding box center [30, 71] width 61 height 12
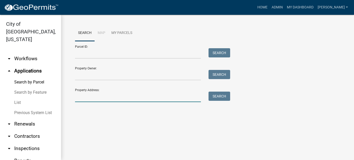
click at [94, 97] on input "Property Address:" at bounding box center [138, 96] width 126 height 10
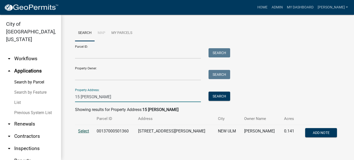
type input "15 [PERSON_NAME]"
click at [87, 130] on span "Select" at bounding box center [83, 130] width 11 height 5
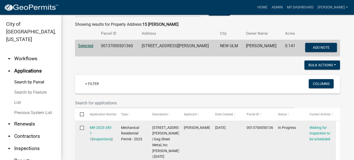
scroll to position [102, 0]
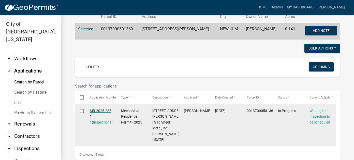
click at [99, 110] on link "MR-2025-285 1 1" at bounding box center [101, 116] width 22 height 16
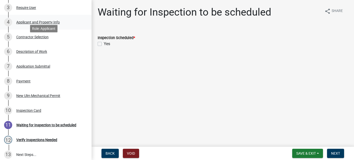
scroll to position [102, 0]
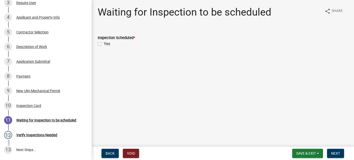
click at [104, 43] on label "Yes" at bounding box center [107, 44] width 6 height 6
click at [104, 43] on input "Yes" at bounding box center [105, 42] width 3 height 3
checkbox input "true"
click at [334, 154] on span "Next" at bounding box center [336, 153] width 9 height 4
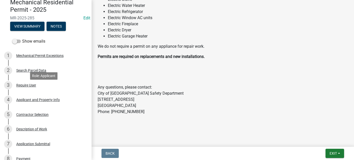
scroll to position [0, 0]
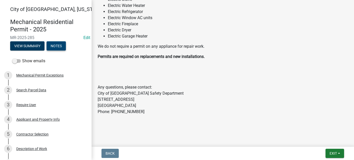
click at [60, 43] on button "Notes" at bounding box center [56, 45] width 19 height 9
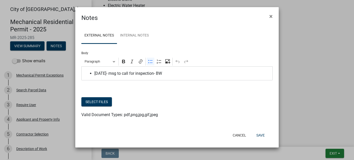
click at [168, 73] on span "[DATE]- msg to call for inspection- BW" at bounding box center [182, 73] width 176 height 6
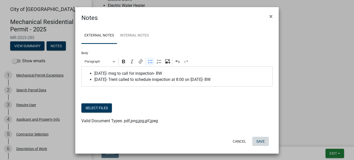
click at [258, 141] on button "Save" at bounding box center [261, 140] width 17 height 9
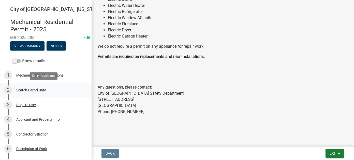
click at [32, 91] on div "Search Parcel Data" at bounding box center [31, 90] width 30 height 4
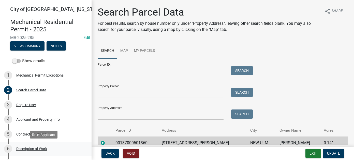
click at [37, 150] on div "Description of Work" at bounding box center [31, 149] width 31 height 4
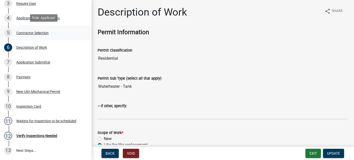
scroll to position [157, 0]
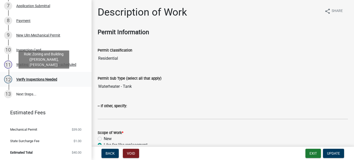
click at [30, 78] on div "Verify Inspections Needed" at bounding box center [36, 79] width 41 height 4
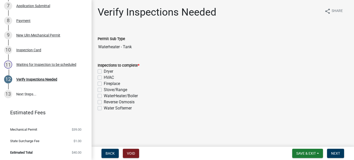
click at [108, 95] on label "WaterHeater/Boiler" at bounding box center [121, 96] width 34 height 6
click at [107, 95] on input "WaterHeater/Boiler" at bounding box center [105, 94] width 3 height 3
checkbox input "true"
checkbox input "false"
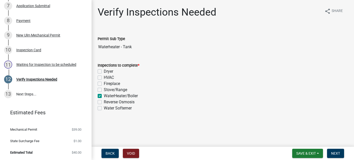
checkbox input "false"
checkbox input "true"
checkbox input "false"
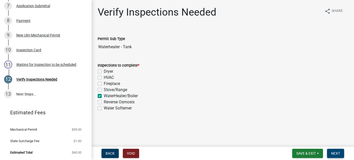
click at [333, 155] on button "Next" at bounding box center [335, 152] width 17 height 9
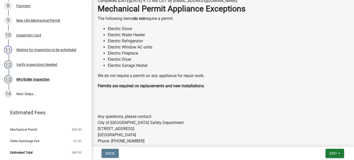
scroll to position [118, 0]
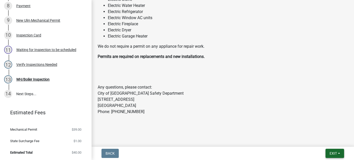
drag, startPoint x: 335, startPoint y: 154, endPoint x: 332, endPoint y: 153, distance: 3.4
click at [335, 154] on span "Exit" at bounding box center [333, 153] width 7 height 4
click at [323, 141] on button "Save & Exit" at bounding box center [324, 140] width 41 height 12
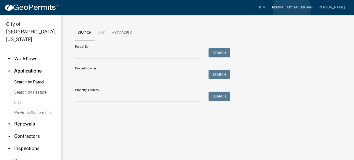
click at [285, 9] on link "Admin" at bounding box center [277, 8] width 15 height 10
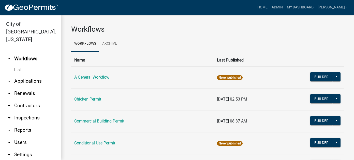
click at [24, 124] on link "arrow_drop_down Reports" at bounding box center [30, 130] width 61 height 12
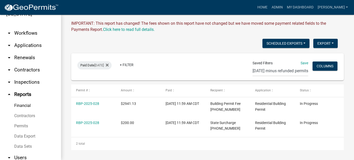
scroll to position [56, 0]
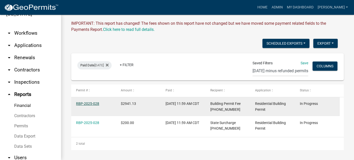
click at [89, 104] on link "RBP-2025-028" at bounding box center [87, 103] width 23 height 4
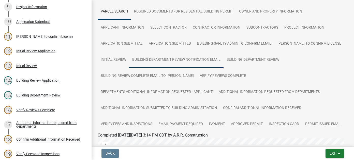
scroll to position [102, 0]
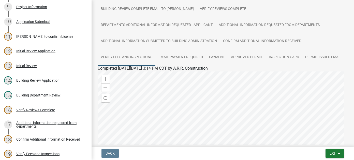
click at [129, 51] on link "Verify Fees and Inspections" at bounding box center [127, 57] width 58 height 16
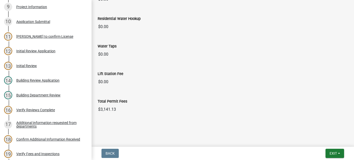
scroll to position [470, 0]
click at [335, 153] on span "Exit" at bounding box center [333, 153] width 7 height 4
click at [312, 144] on button "Save & Exit" at bounding box center [324, 140] width 41 height 12
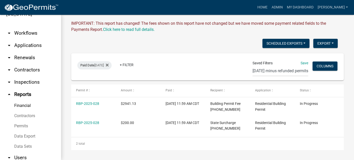
scroll to position [51, 0]
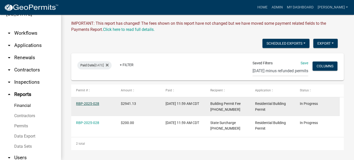
click at [88, 105] on link "RBP-2025-028" at bounding box center [87, 103] width 23 height 4
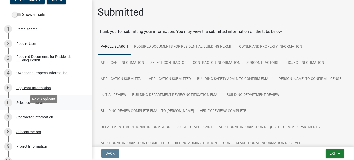
scroll to position [51, 0]
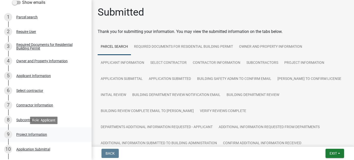
click at [31, 135] on div "Project Information" at bounding box center [31, 134] width 31 height 4
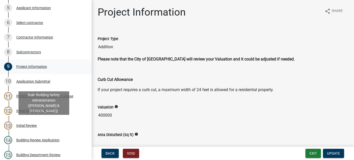
scroll to position [127, 0]
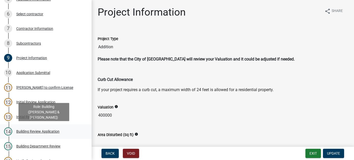
click at [31, 133] on div "14 Building Review Application" at bounding box center [43, 131] width 79 height 8
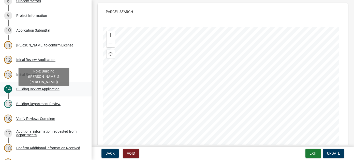
scroll to position [178, 0]
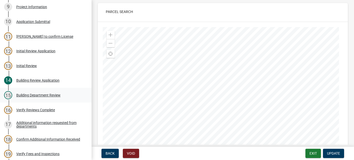
click at [35, 97] on div "Building Department Review" at bounding box center [38, 95] width 44 height 4
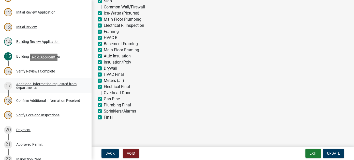
scroll to position [255, 0]
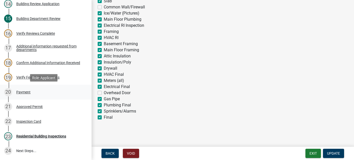
click at [29, 92] on div "Payment" at bounding box center [23, 92] width 14 height 4
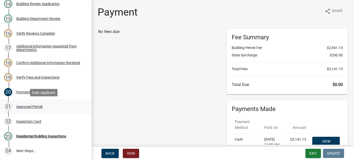
click at [33, 107] on div "Approved Permit" at bounding box center [29, 107] width 26 height 4
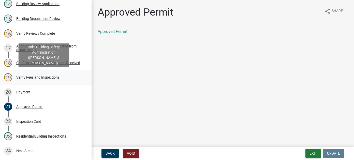
click at [20, 78] on div "Verify Fees and Inspections" at bounding box center [37, 77] width 43 height 4
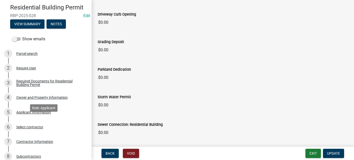
scroll to position [6, 0]
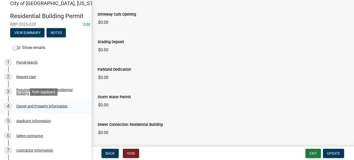
click at [39, 105] on div "Owner and Property Information" at bounding box center [41, 106] width 51 height 4
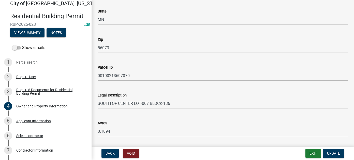
scroll to position [378, 0]
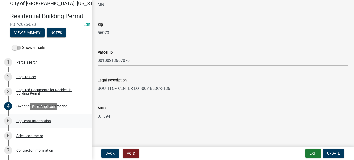
click at [50, 120] on div "Applicant Information" at bounding box center [33, 121] width 35 height 4
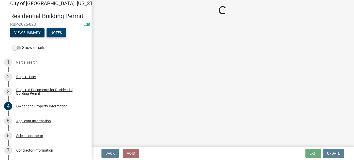
click at [56, 35] on button "Notes" at bounding box center [56, 32] width 19 height 9
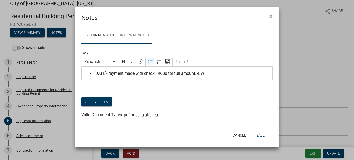
click at [130, 37] on link "Internal Notes" at bounding box center [134, 36] width 35 height 16
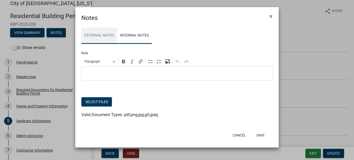
click at [112, 37] on link "External Notes" at bounding box center [99, 36] width 36 height 16
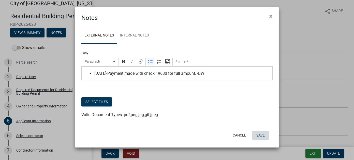
click at [254, 134] on button "Save" at bounding box center [261, 134] width 17 height 9
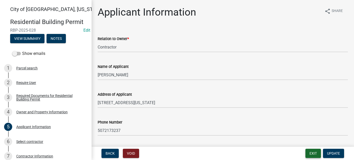
click at [313, 152] on button "Exit" at bounding box center [314, 152] width 16 height 9
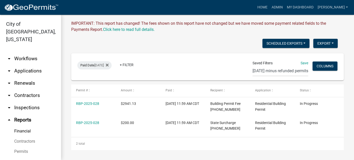
scroll to position [56, 0]
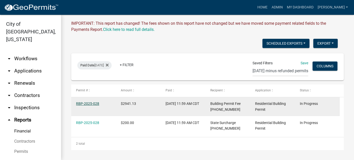
click at [90, 102] on link "RBP-2025-028" at bounding box center [87, 103] width 23 height 4
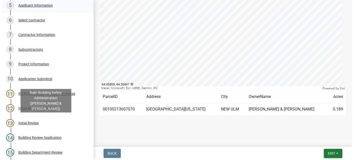
scroll to position [51, 0]
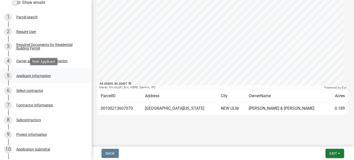
click at [25, 74] on div "Applicant Information" at bounding box center [33, 76] width 35 height 4
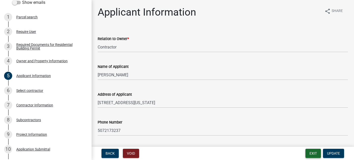
click at [314, 152] on button "Exit" at bounding box center [314, 152] width 16 height 9
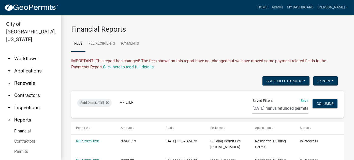
scroll to position [56, 0]
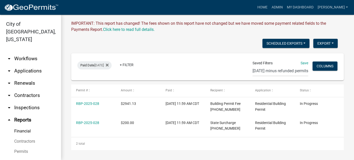
click at [10, 117] on icon "arrow_drop_up" at bounding box center [9, 120] width 6 height 6
click at [9, 117] on icon "arrow_drop_up" at bounding box center [9, 120] width 6 height 6
click at [25, 126] on link "Financial" at bounding box center [30, 131] width 61 height 10
click at [197, 39] on div "Scheduled Exports + Create New Export Excel Format (.xlsx) CSV Format (.csv)" at bounding box center [204, 44] width 275 height 10
click at [27, 52] on link "arrow_drop_down Workflows" at bounding box center [30, 58] width 61 height 12
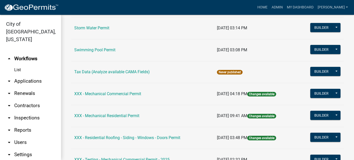
scroll to position [510, 0]
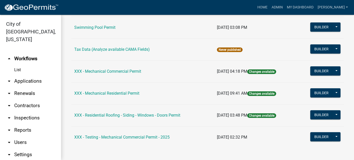
click at [39, 75] on link "arrow_drop_down Applications" at bounding box center [30, 81] width 61 height 12
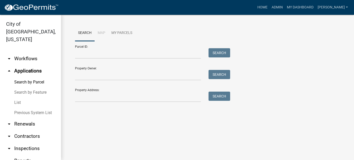
click at [25, 107] on link "Previous System List" at bounding box center [30, 112] width 61 height 10
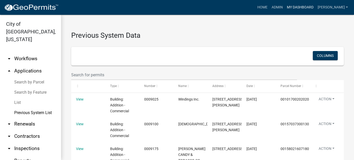
click at [313, 7] on link "My Dashboard" at bounding box center [300, 8] width 31 height 10
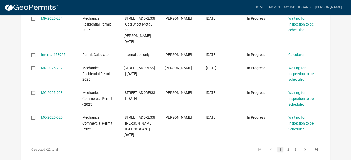
scroll to position [357, 0]
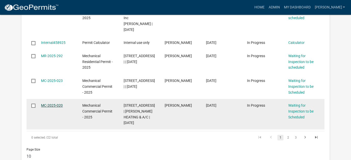
click at [54, 103] on link "MC-2025-020" at bounding box center [52, 105] width 22 height 4
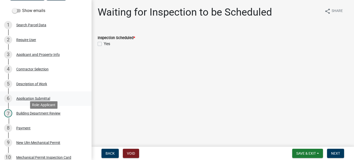
scroll to position [51, 0]
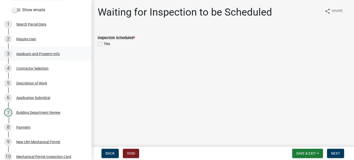
click at [31, 53] on div "Applicant and Property Info" at bounding box center [38, 54] width 44 height 4
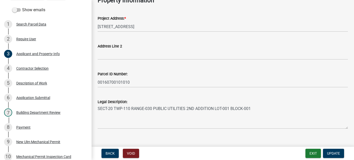
scroll to position [170, 0]
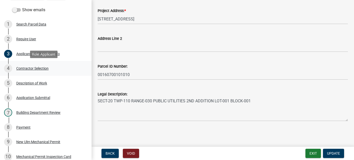
click at [53, 70] on div "4 Contractor Selection" at bounding box center [43, 68] width 79 height 8
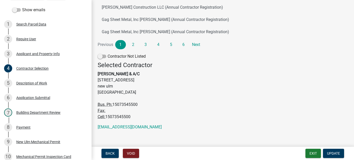
scroll to position [142, 0]
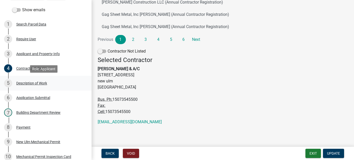
click at [36, 84] on div "Description of Work" at bounding box center [31, 83] width 31 height 4
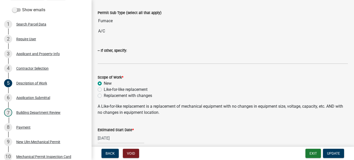
scroll to position [76, 0]
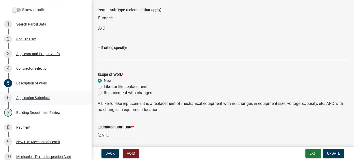
drag, startPoint x: 29, startPoint y: 96, endPoint x: 30, endPoint y: 101, distance: 4.4
click at [29, 96] on div "Application Submittal" at bounding box center [33, 98] width 34 height 4
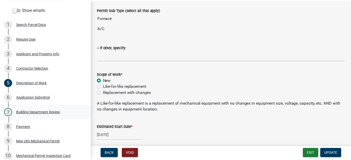
scroll to position [0, 0]
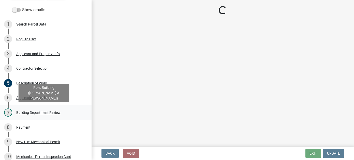
click at [32, 113] on div "Building Department Review" at bounding box center [38, 113] width 44 height 4
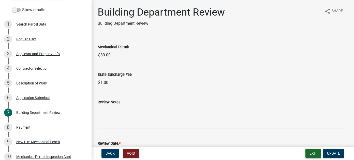
click at [311, 151] on button "Exit" at bounding box center [314, 152] width 16 height 9
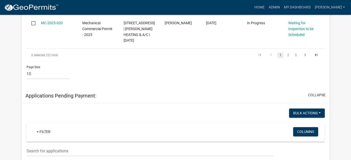
scroll to position [382, 0]
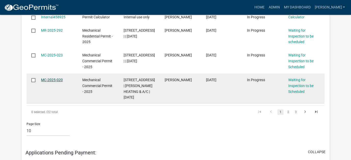
click at [56, 78] on link "MC-2025-020" at bounding box center [52, 80] width 22 height 4
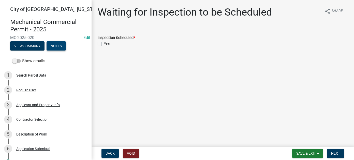
click at [58, 45] on button "Notes" at bounding box center [56, 45] width 19 height 9
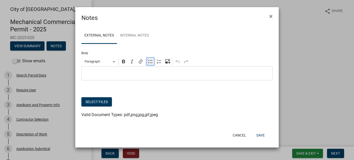
click at [152, 63] on icon "Editor toolbar" at bounding box center [150, 61] width 5 height 5
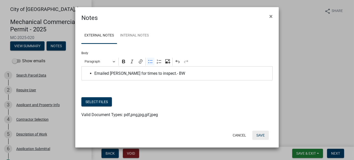
drag, startPoint x: 262, startPoint y: 136, endPoint x: 262, endPoint y: 144, distance: 7.9
click at [262, 144] on div "Notes × External Notes Internal Notes Body Rich Text Editor Paragraph Bold Ital…" at bounding box center [177, 77] width 204 height 140
click at [94, 73] on span "Emailed [PERSON_NAME] for times to inspect.- BW" at bounding box center [182, 73] width 176 height 6
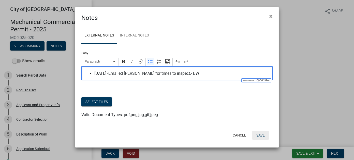
click at [262, 133] on button "Save" at bounding box center [261, 134] width 17 height 9
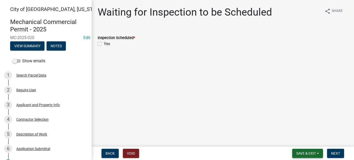
click at [297, 152] on span "Save & Exit" at bounding box center [307, 153] width 20 height 4
click at [294, 143] on button "Save & Exit" at bounding box center [303, 140] width 41 height 12
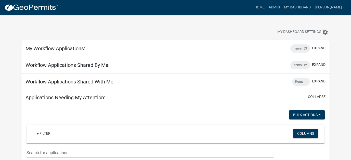
drag, startPoint x: 193, startPoint y: 26, endPoint x: 192, endPoint y: 23, distance: 3.2
click at [193, 26] on div "My Dashboard Settings settings" at bounding box center [176, 26] width 316 height 23
